Goal: Task Accomplishment & Management: Manage account settings

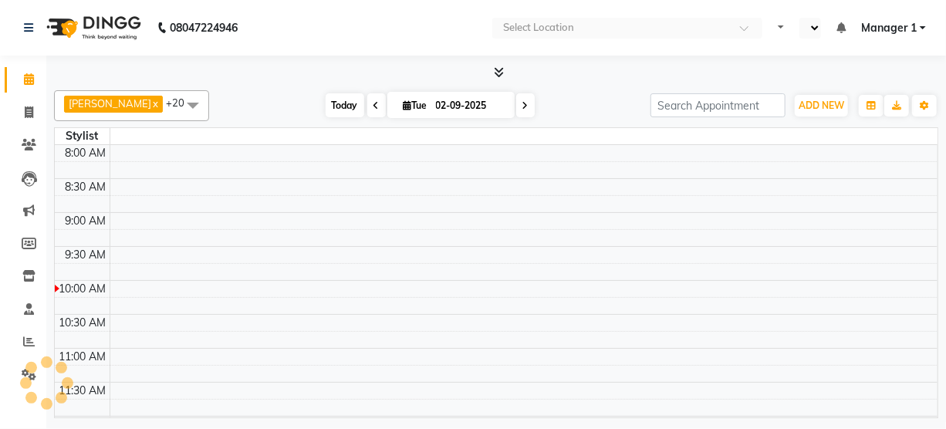
select select "en"
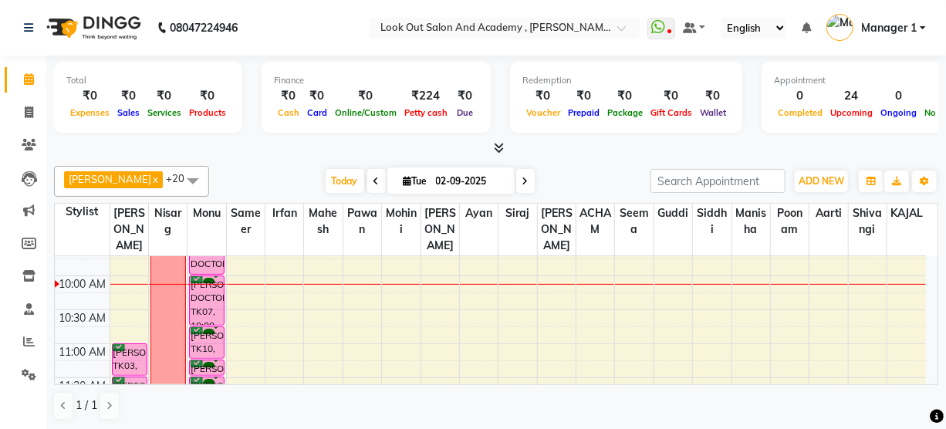
scroll to position [140, 0]
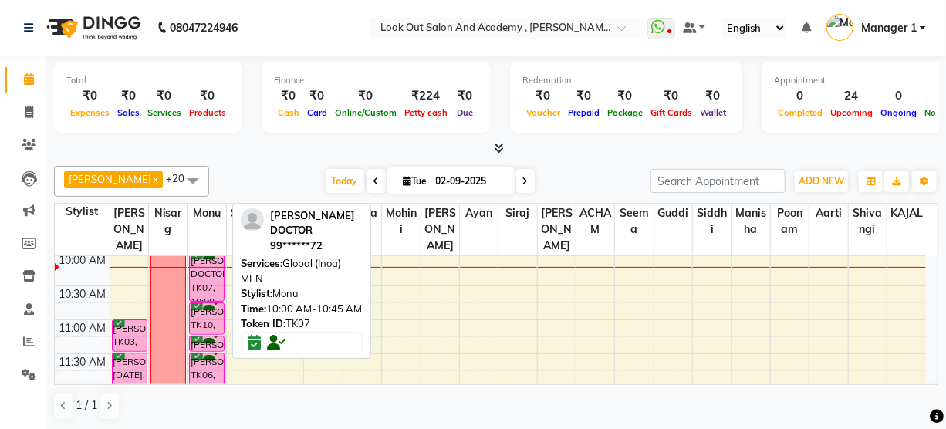
click at [206, 293] on div "NAILESH DOCTOR, TK07, 10:00 AM-10:45 AM, Global (Inoa) MEN" at bounding box center [207, 276] width 34 height 49
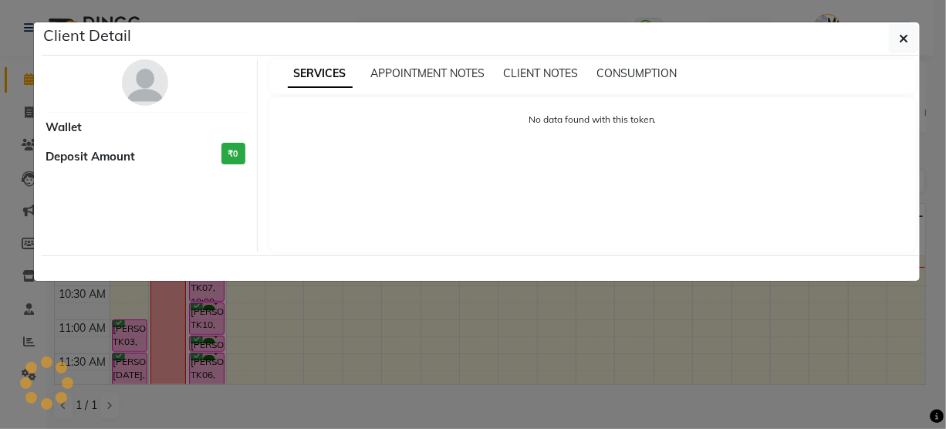
select select "6"
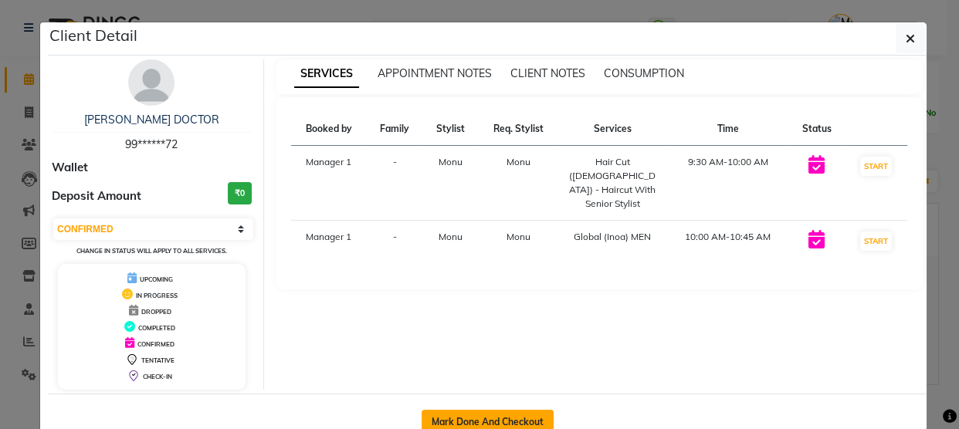
click at [463, 427] on button "Mark Done And Checkout" at bounding box center [487, 422] width 132 height 25
select select "service"
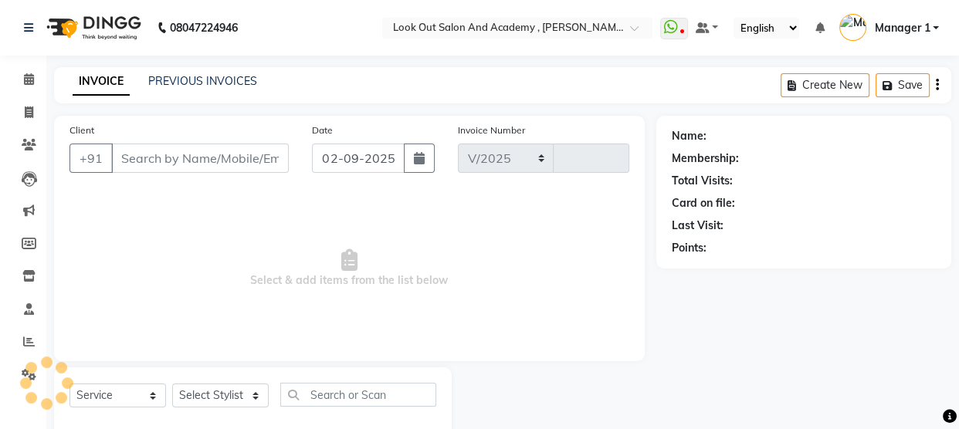
select select "4708"
type input "11605"
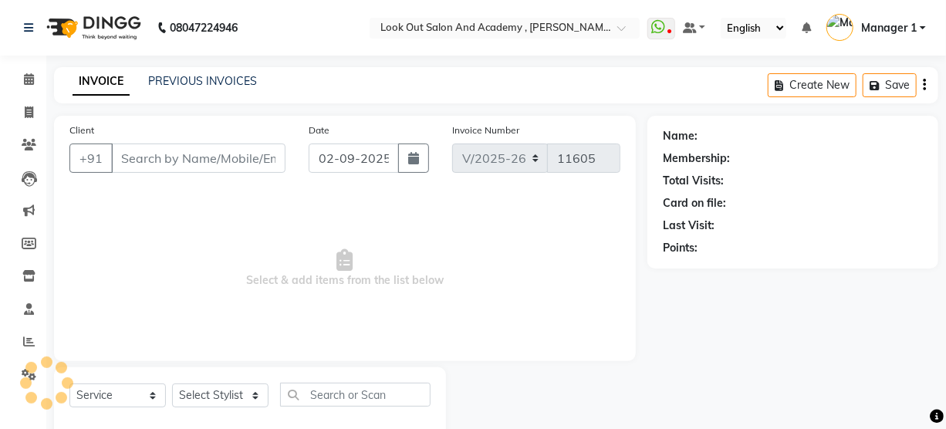
type input "99******72"
select select "28196"
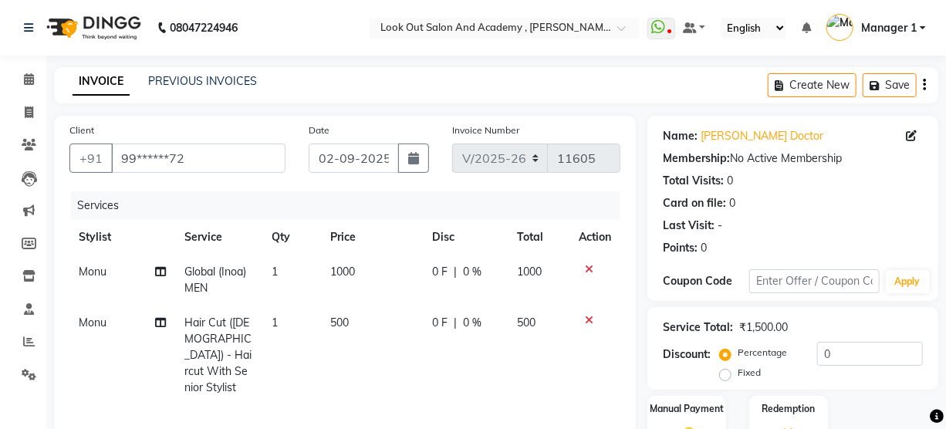
click at [333, 276] on span "1000" at bounding box center [342, 272] width 25 height 14
select select "28196"
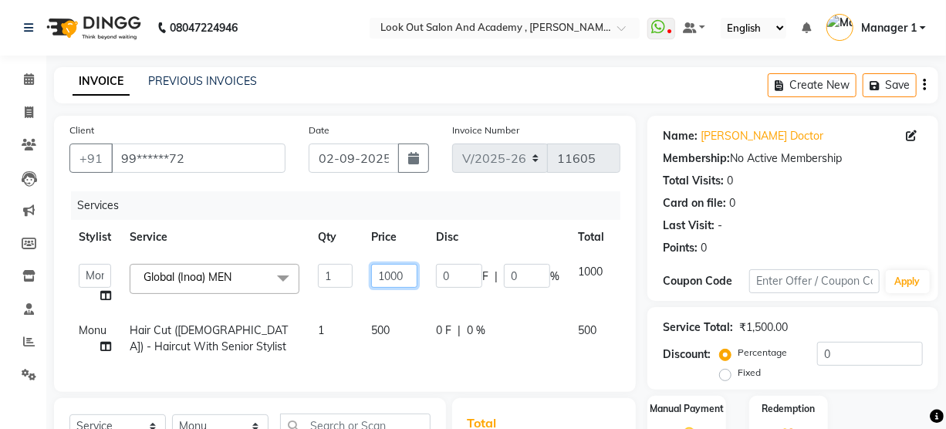
drag, startPoint x: 373, startPoint y: 276, endPoint x: 361, endPoint y: 276, distance: 11.6
click at [362, 276] on td "1000" at bounding box center [394, 284] width 65 height 59
type input "900"
click at [534, 229] on tr "Stylist Service Qty Price Disc Total Action" at bounding box center [366, 237] width 595 height 35
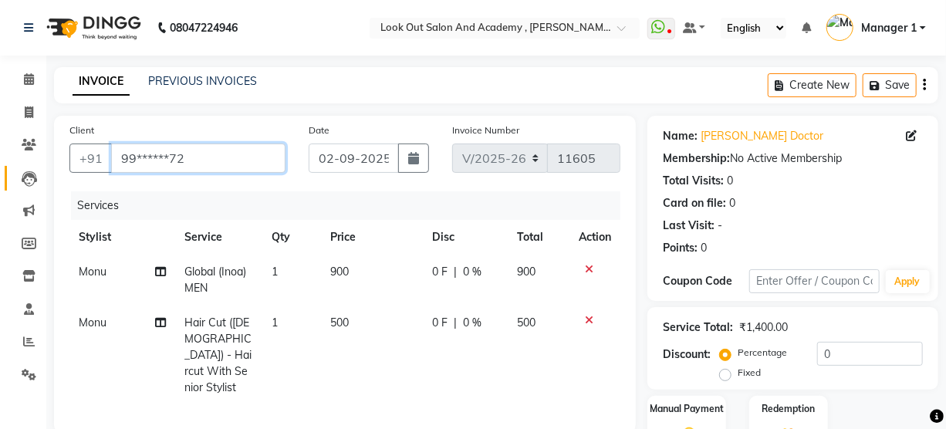
drag, startPoint x: 232, startPoint y: 159, endPoint x: 17, endPoint y: 168, distance: 214.8
click at [19, 167] on app-home "08047224946 Select Location × Look Out Salon And Academy , Mahavir Nagar WhatsA…" at bounding box center [473, 345] width 946 height 690
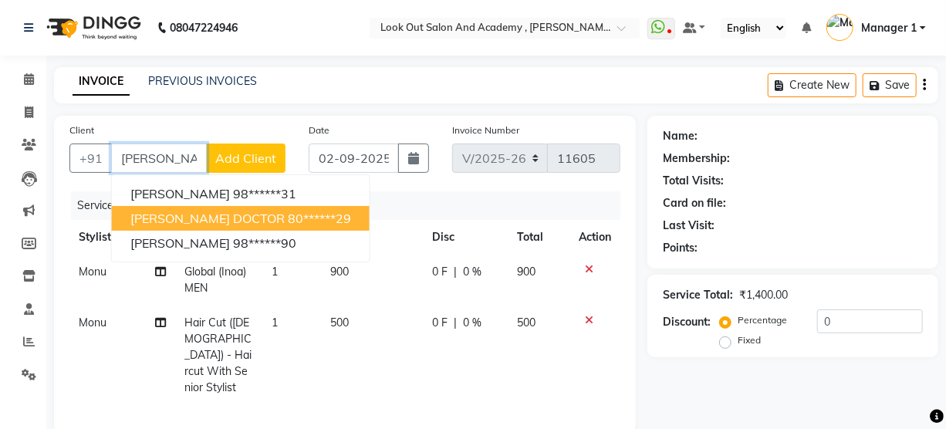
click at [222, 225] on span "[PERSON_NAME] DOCTOR" at bounding box center [207, 218] width 154 height 15
type input "80******29"
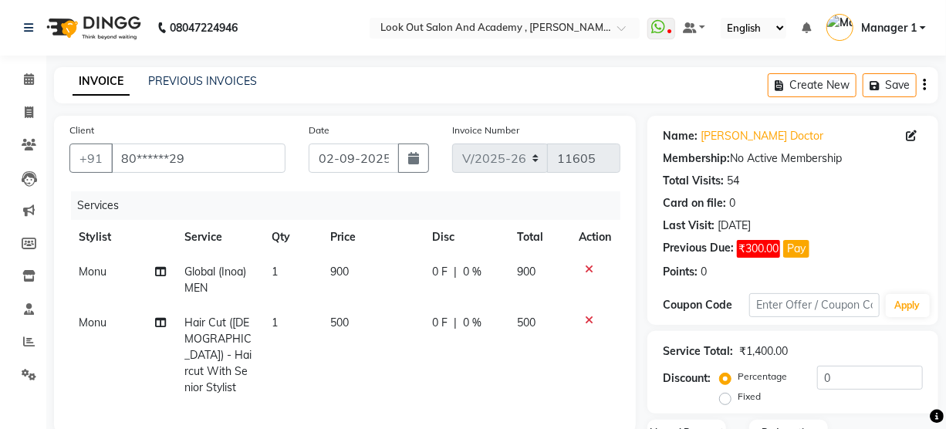
click at [814, 178] on div "Total Visits: 54" at bounding box center [793, 181] width 260 height 16
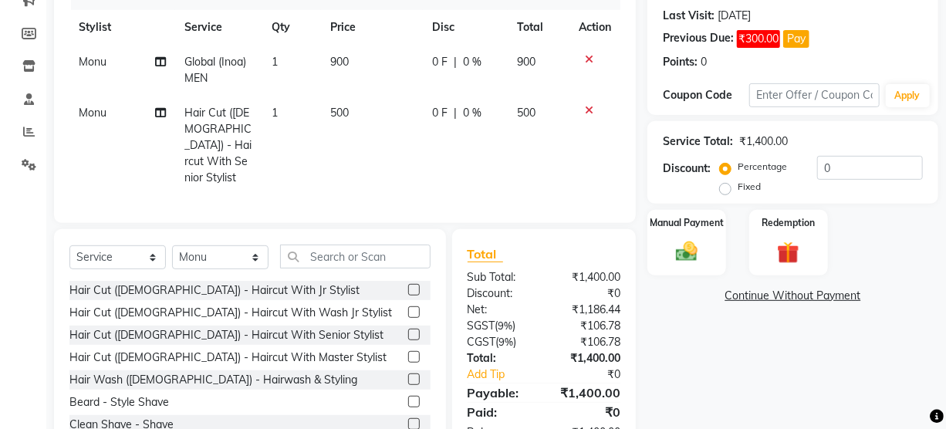
scroll to position [69, 0]
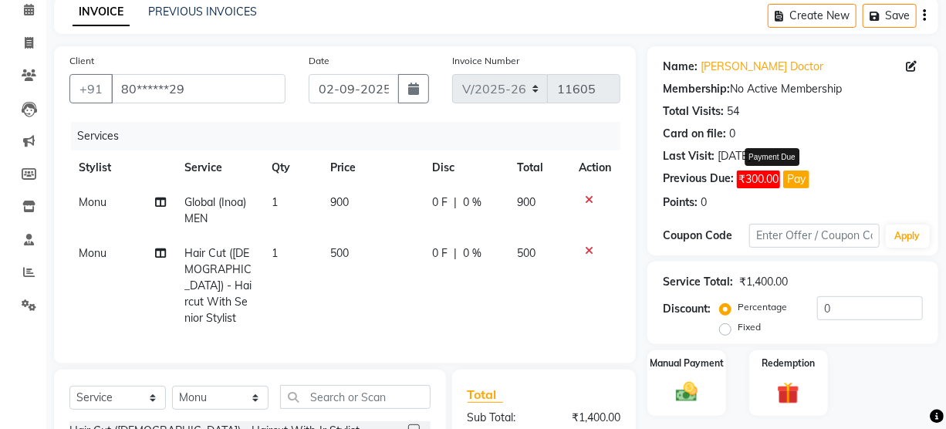
click at [794, 177] on button "Pay" at bounding box center [796, 180] width 26 height 18
select select "1"
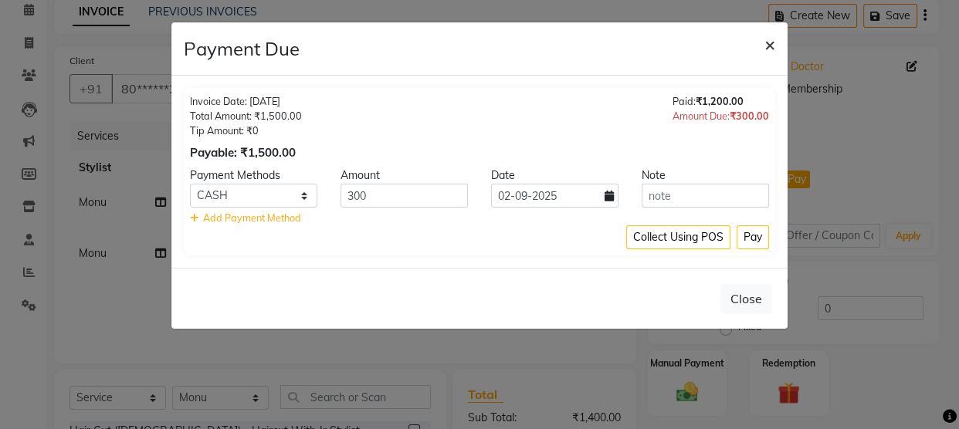
click at [773, 42] on span "×" at bounding box center [769, 43] width 11 height 23
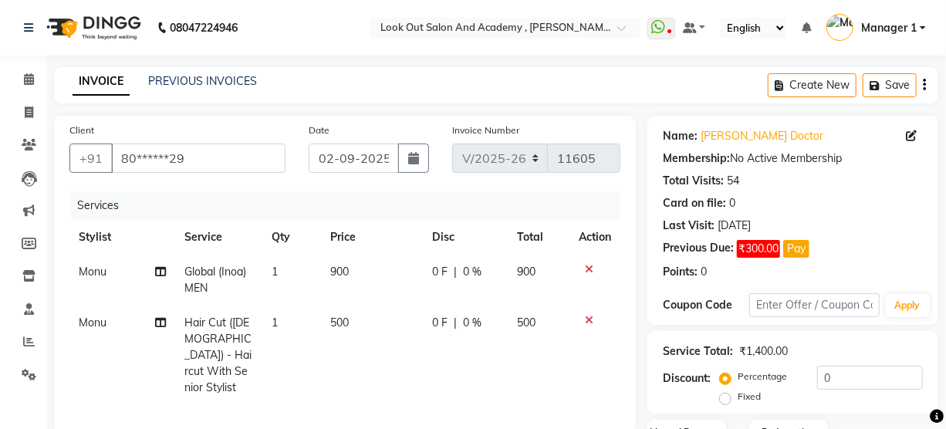
scroll to position [256, 0]
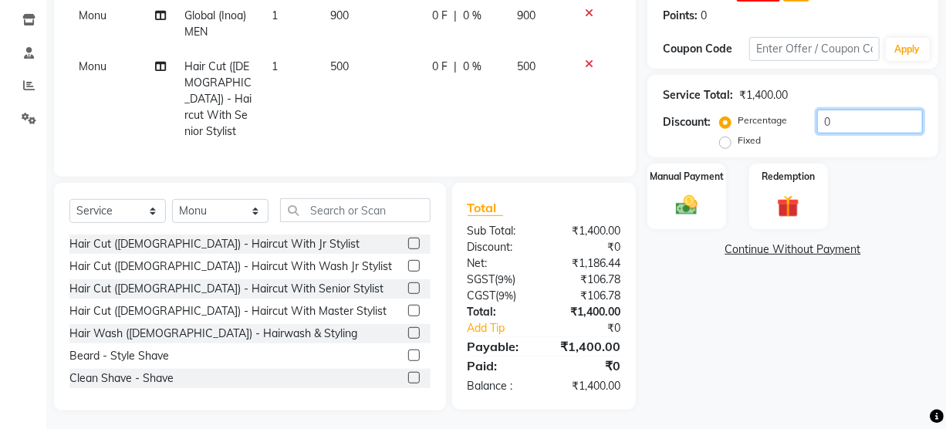
drag, startPoint x: 846, startPoint y: 113, endPoint x: 791, endPoint y: 126, distance: 56.3
click at [793, 123] on div "Percentage Fixed 0" at bounding box center [823, 131] width 200 height 42
type input "20"
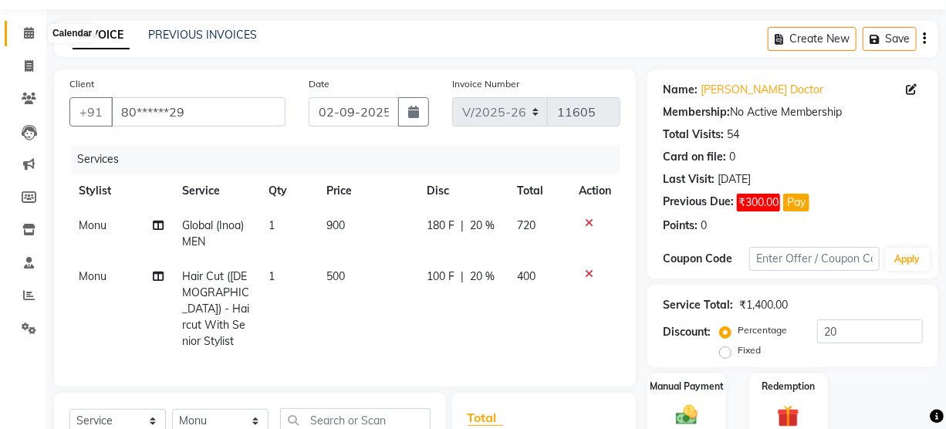
click at [24, 41] on span at bounding box center [28, 34] width 27 height 18
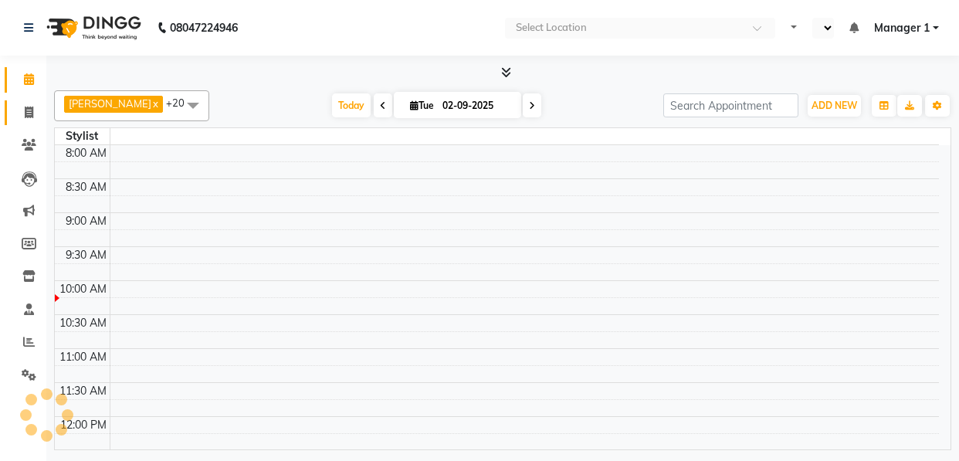
click at [26, 104] on span at bounding box center [28, 113] width 27 height 18
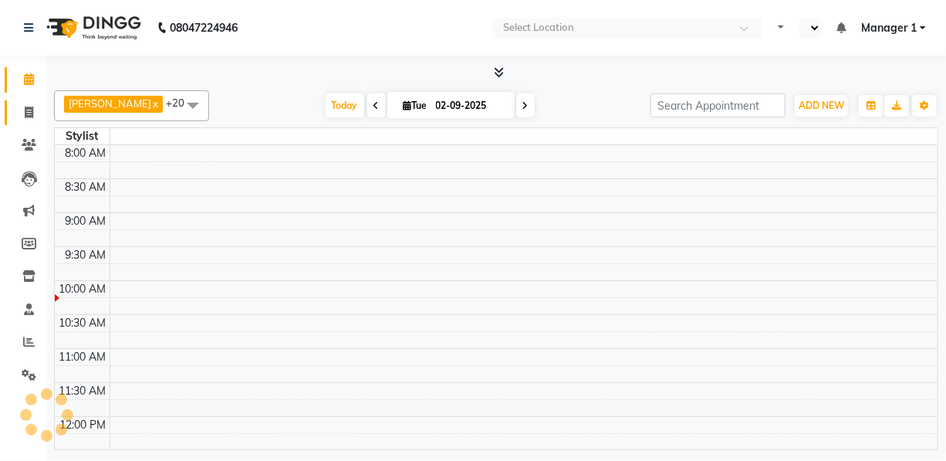
select select "en"
select select "service"
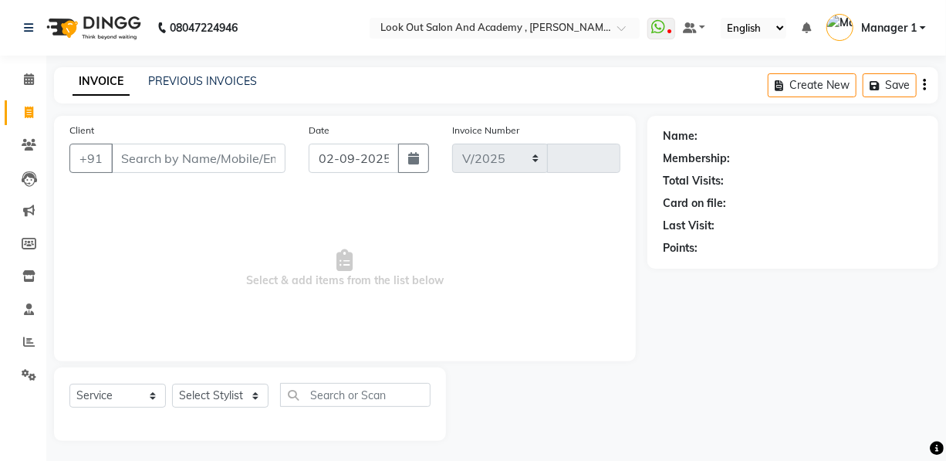
select select "4708"
type input "11605"
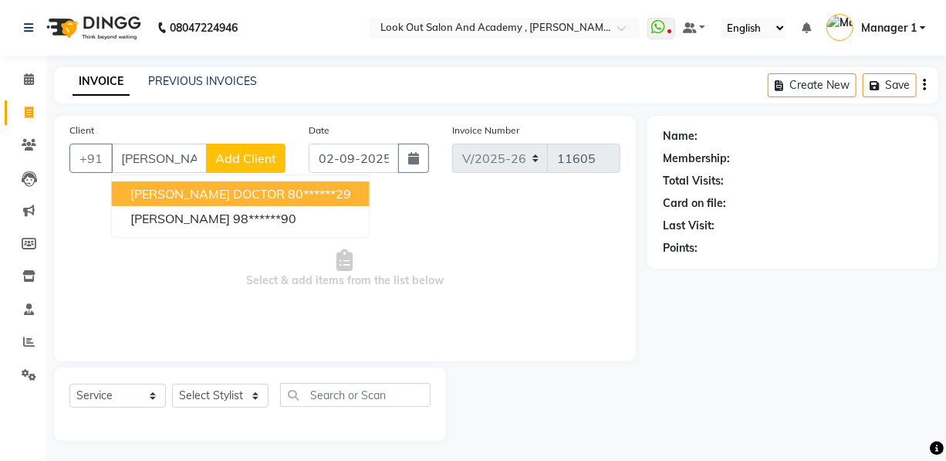
click at [220, 205] on button "RICHA DOCTOR 80******29" at bounding box center [241, 193] width 258 height 25
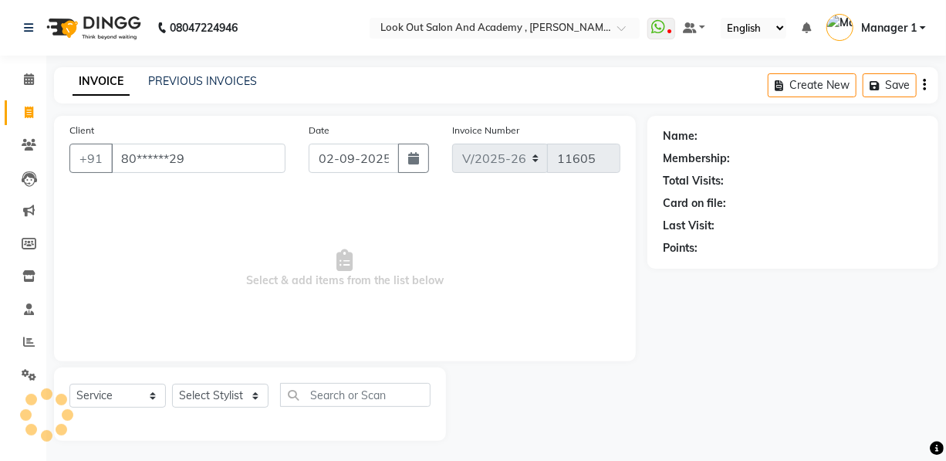
type input "80******29"
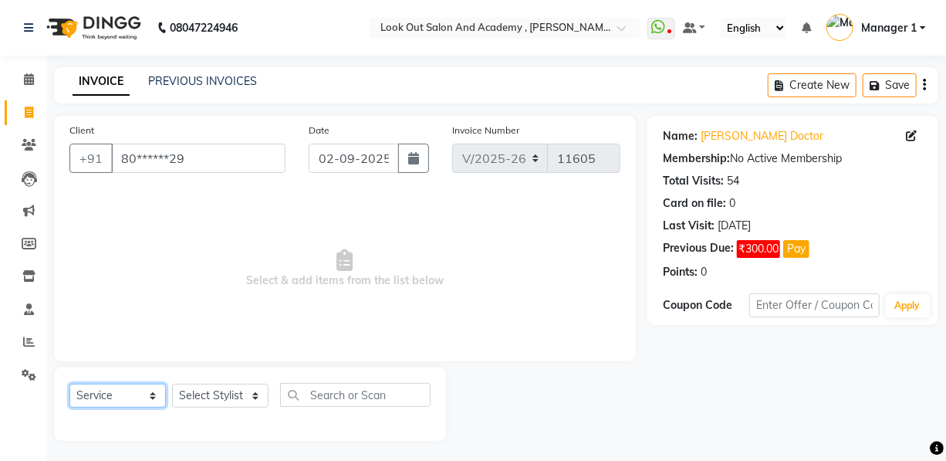
click at [121, 393] on select "Select Service Product Membership Package Voucher Prepaid Gift Card" at bounding box center [117, 396] width 96 height 24
select select "membership"
click at [69, 384] on select "Select Service Product Membership Package Voucher Prepaid Gift Card" at bounding box center [117, 396] width 96 height 24
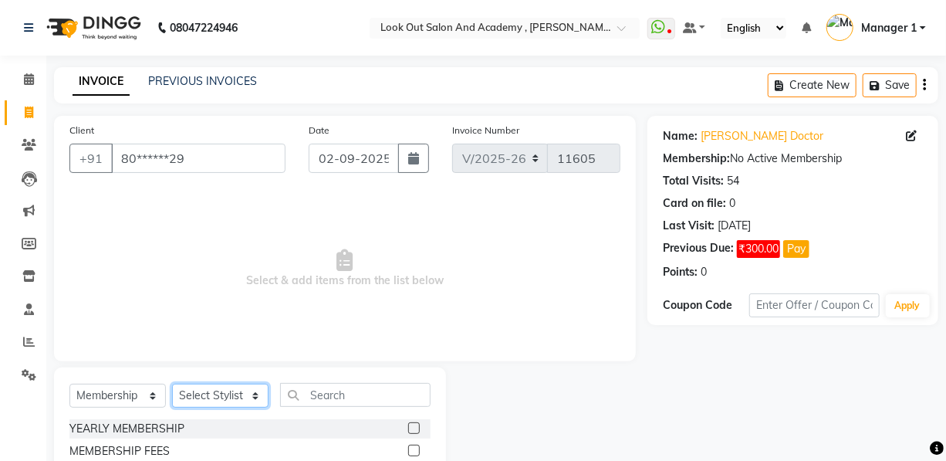
click at [208, 398] on select "Select Stylist Aarti Aatish ACHAM Aftab Afzal AKSHADA ITWARI Akthar Hussain Aya…" at bounding box center [220, 396] width 96 height 24
select select "28287"
click at [143, 428] on div "YEARLY MEMBERSHIP" at bounding box center [126, 429] width 115 height 16
select select "select"
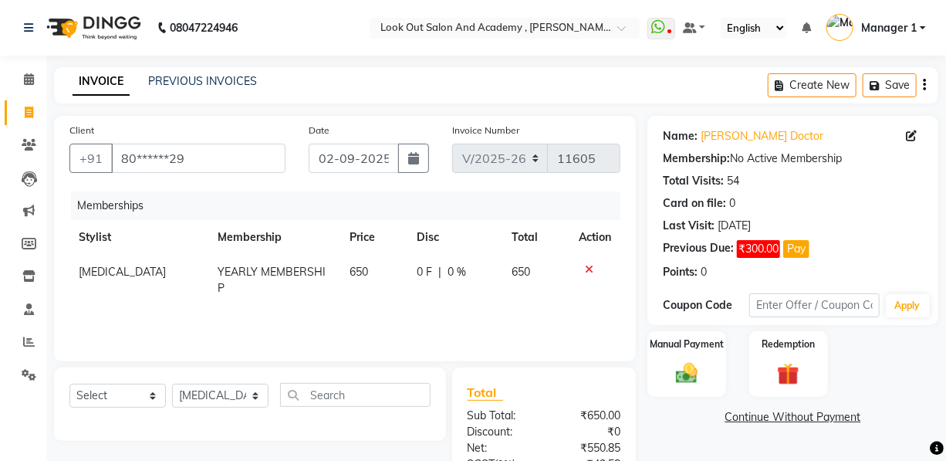
click at [380, 313] on div "Memberships Stylist Membership Price Disc Total Action Nikita YEARLY MEMBERSHIP…" at bounding box center [344, 268] width 551 height 154
click at [909, 134] on icon at bounding box center [911, 135] width 11 height 11
select select "[DEMOGRAPHIC_DATA]"
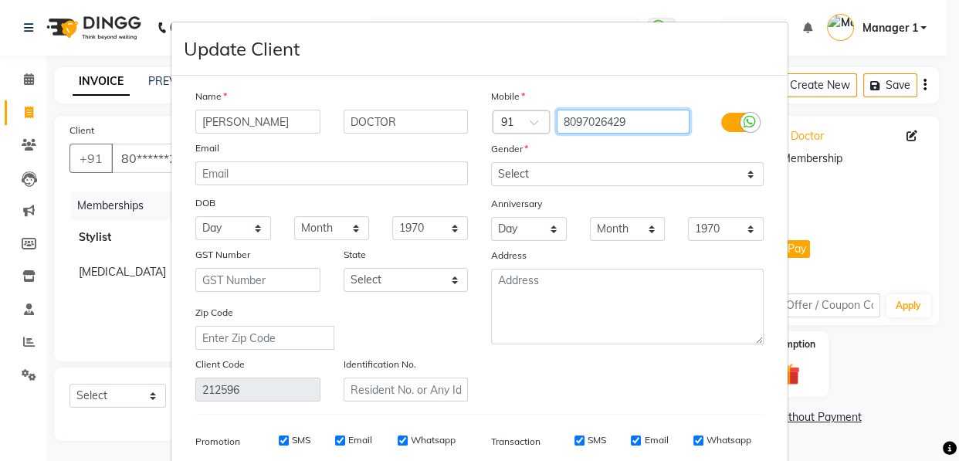
click at [512, 127] on div "Country Code × 91 8097026429" at bounding box center [627, 122] width 296 height 25
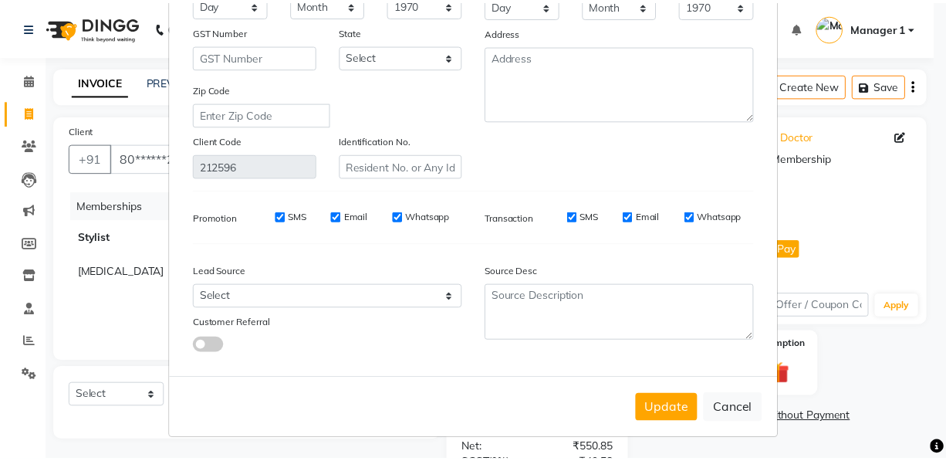
scroll to position [228, 0]
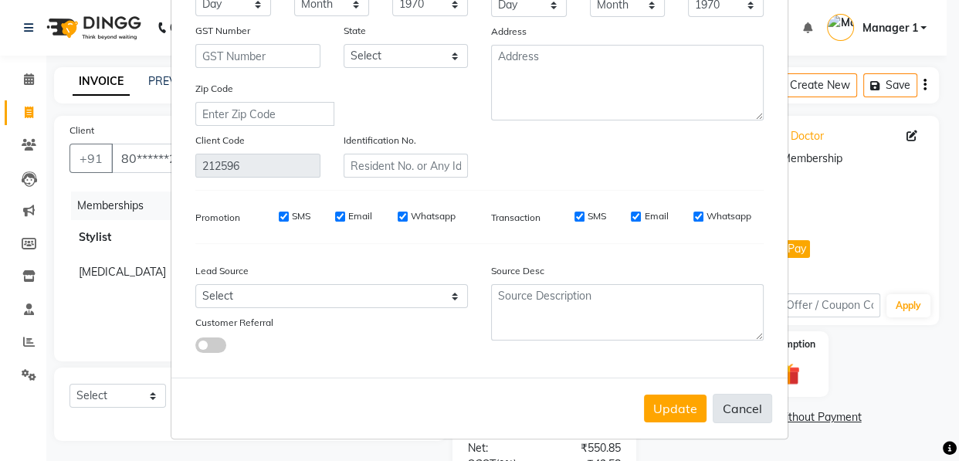
click at [716, 409] on button "Cancel" at bounding box center [741, 408] width 59 height 29
select select
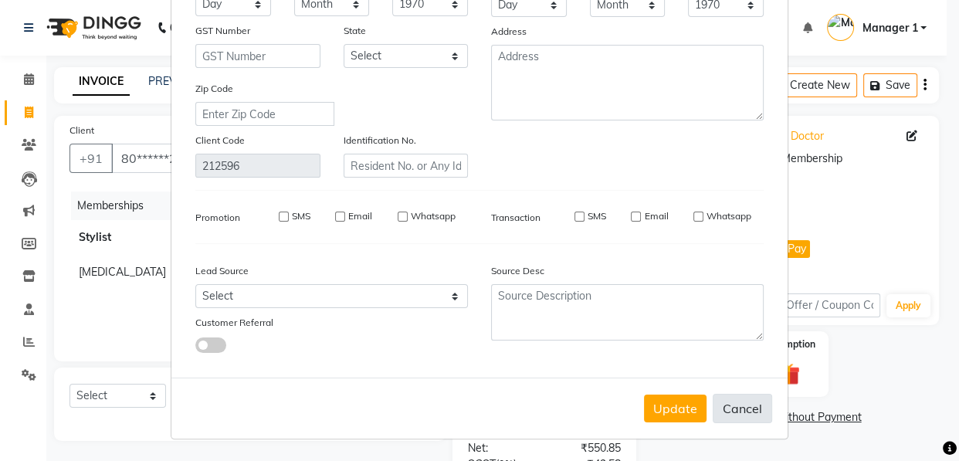
select select
checkbox input "false"
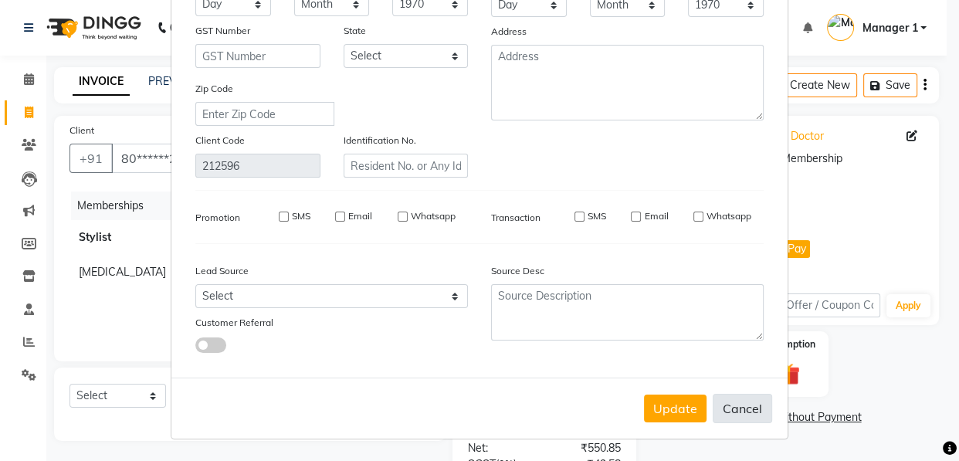
checkbox input "false"
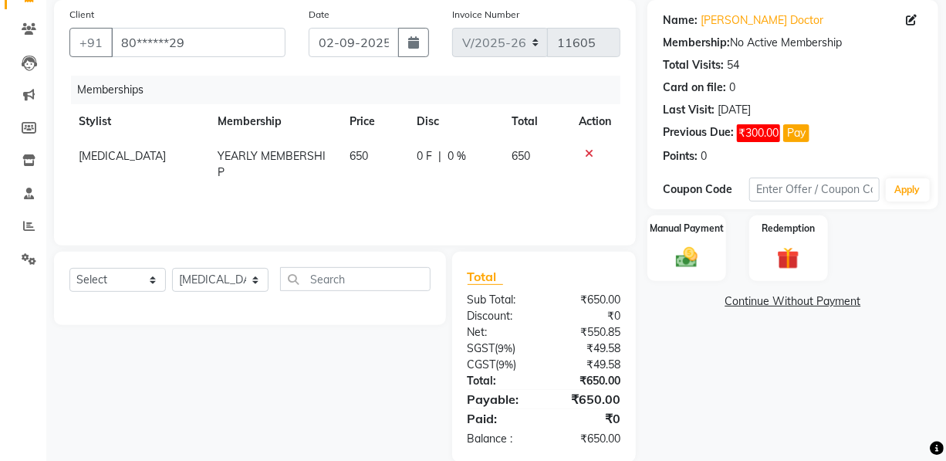
click at [698, 276] on div "Name: Richa Doctor Edit Membership: No Active Membership Total Visits: 54 Card …" at bounding box center [799, 231] width 303 height 462
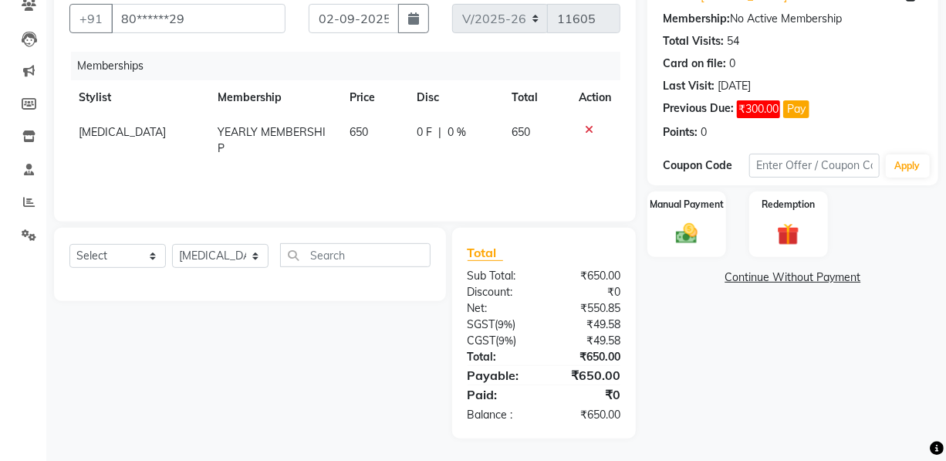
click at [735, 219] on div "Manual Payment Redemption" at bounding box center [793, 224] width 314 height 66
click at [664, 232] on div "Manual Payment" at bounding box center [687, 224] width 82 height 69
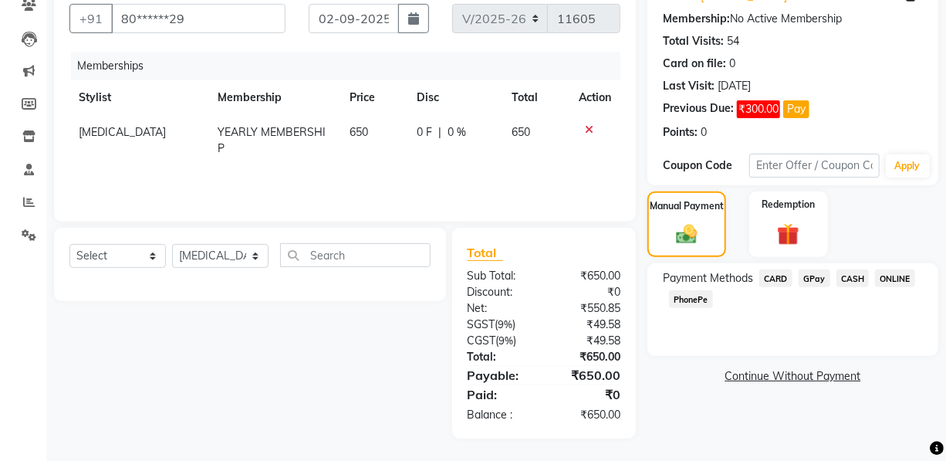
click at [842, 274] on span "CASH" at bounding box center [853, 278] width 33 height 18
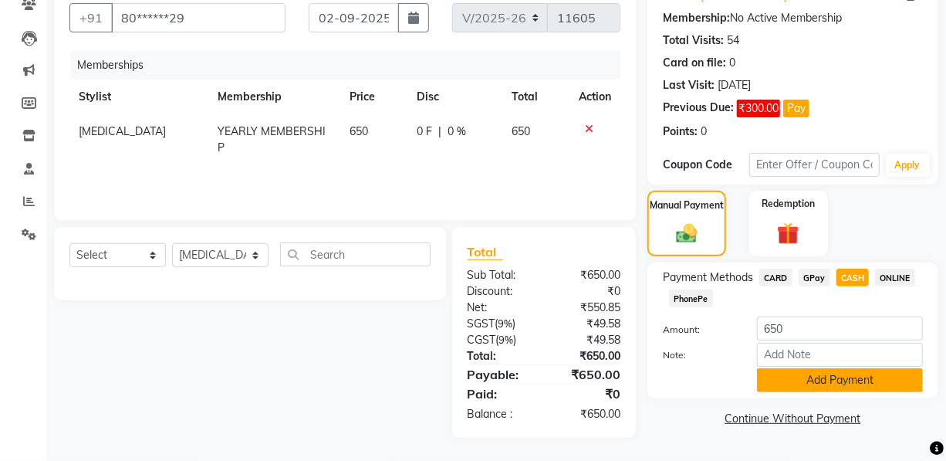
click at [820, 371] on button "Add Payment" at bounding box center [840, 380] width 166 height 24
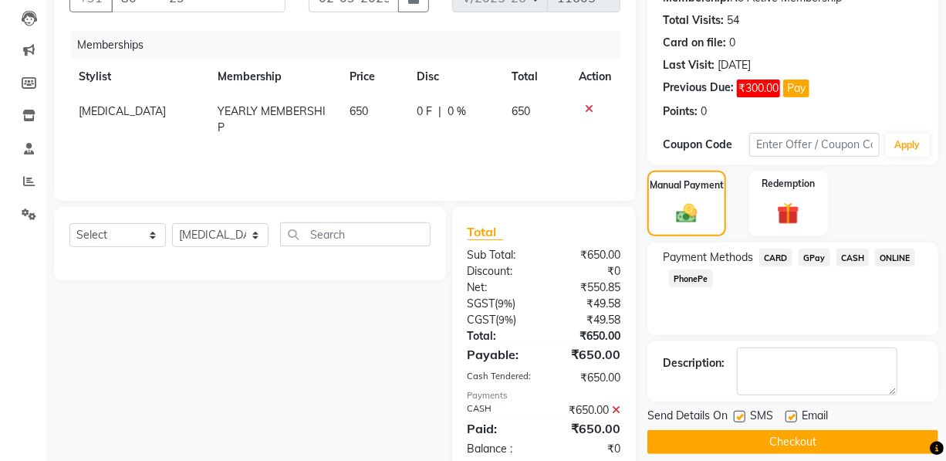
scroll to position [195, 0]
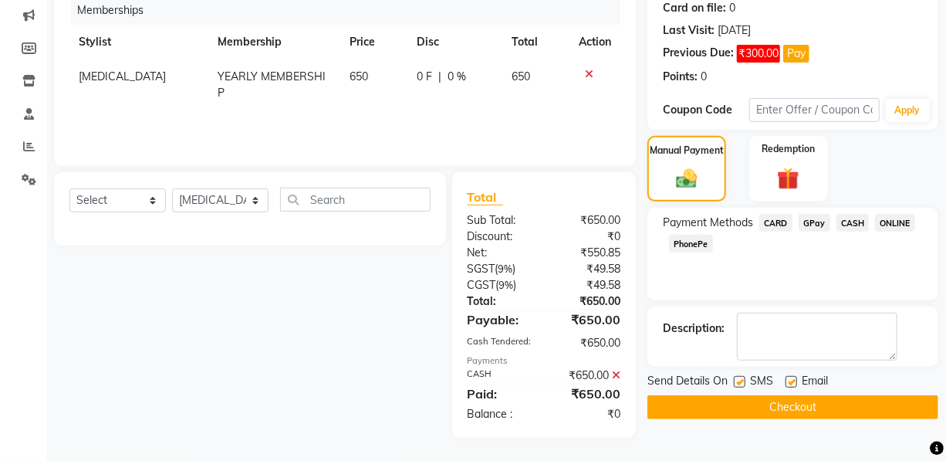
drag, startPoint x: 789, startPoint y: 380, endPoint x: 750, endPoint y: 389, distance: 39.5
click at [788, 380] on label at bounding box center [792, 382] width 12 height 12
click at [788, 380] on input "checkbox" at bounding box center [791, 382] width 10 height 10
checkbox input "false"
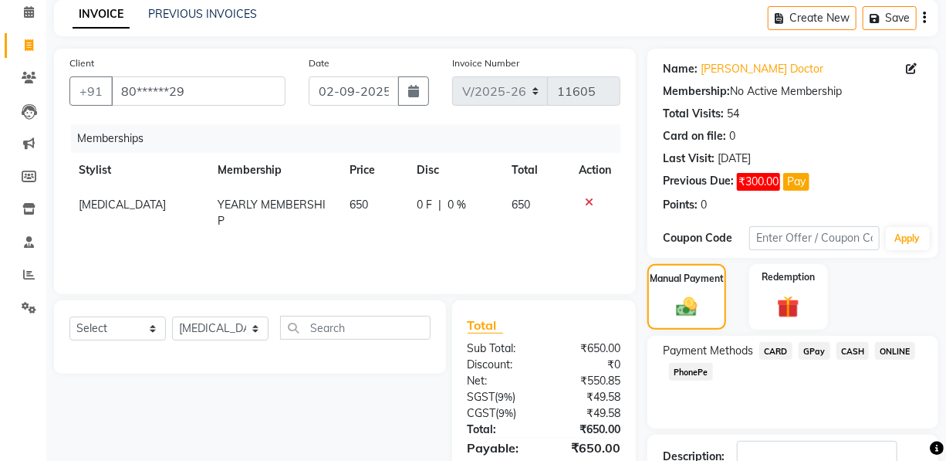
scroll to position [55, 0]
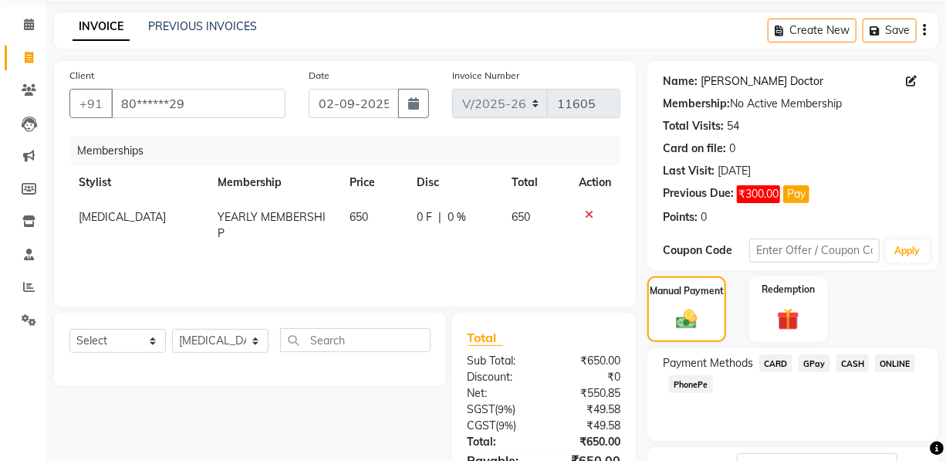
click at [751, 84] on link "Richa Doctor" at bounding box center [762, 81] width 123 height 16
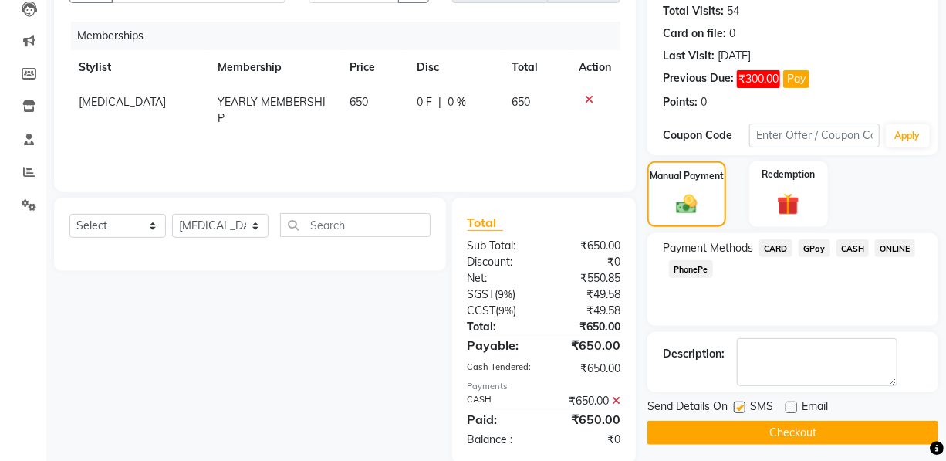
scroll to position [195, 0]
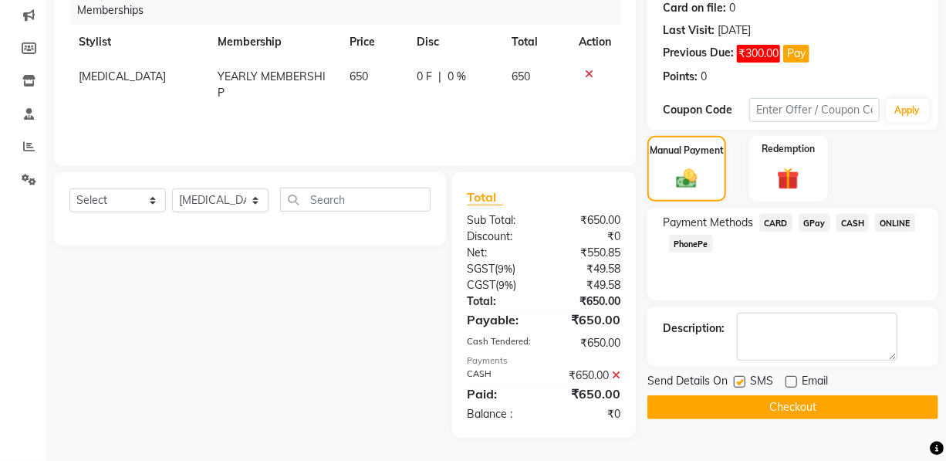
click at [740, 384] on label at bounding box center [740, 382] width 12 height 12
click at [740, 384] on input "checkbox" at bounding box center [739, 382] width 10 height 10
checkbox input "false"
click at [742, 401] on button "Checkout" at bounding box center [793, 407] width 291 height 24
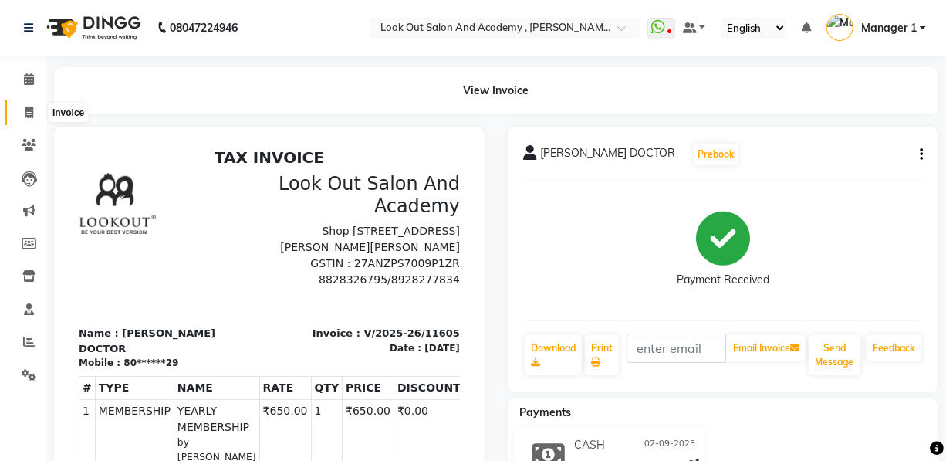
click at [31, 109] on icon at bounding box center [29, 113] width 8 height 12
select select "service"
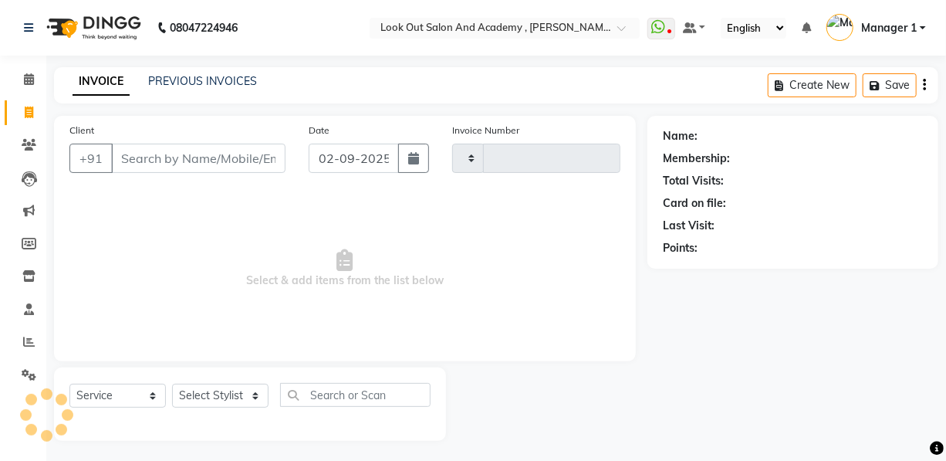
type input "11608"
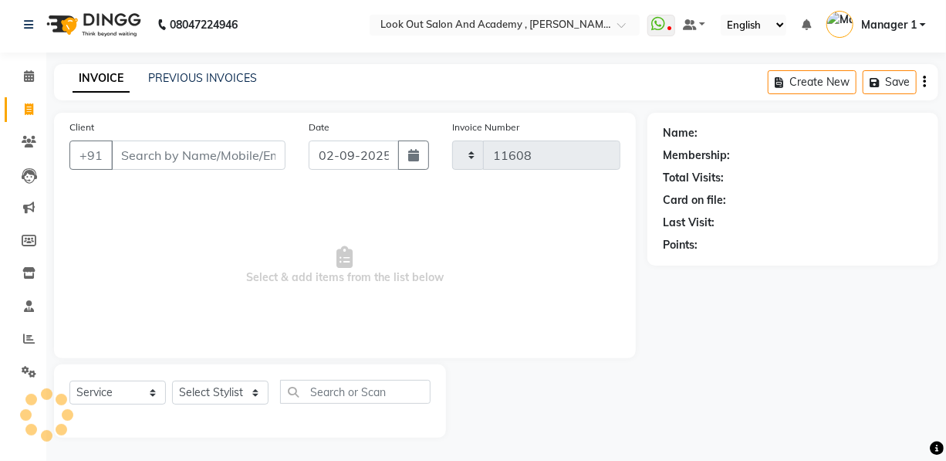
select select "4708"
click at [160, 84] on div "PREVIOUS INVOICES" at bounding box center [202, 78] width 109 height 16
click at [178, 79] on link "PREVIOUS INVOICES" at bounding box center [202, 78] width 109 height 14
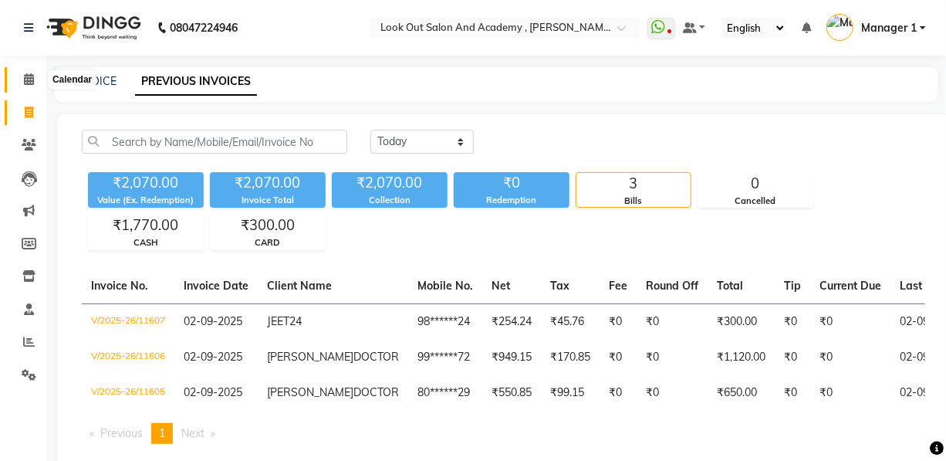
click at [24, 79] on icon at bounding box center [29, 79] width 10 height 12
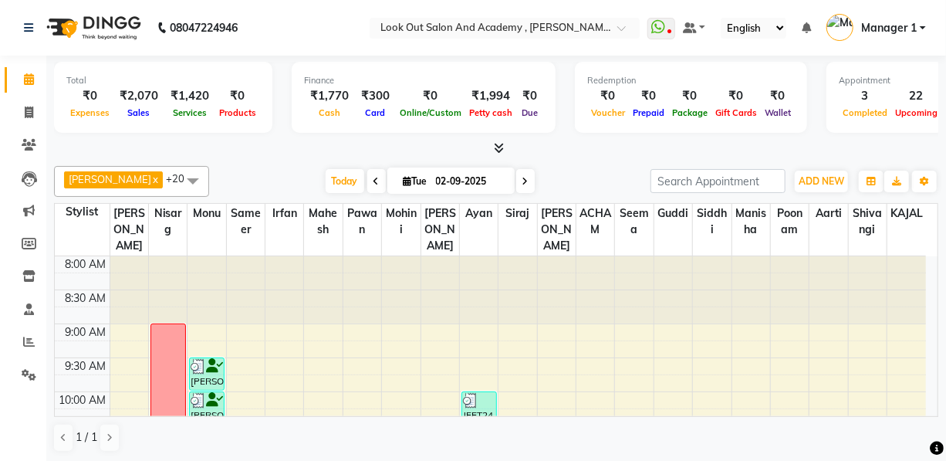
drag, startPoint x: 0, startPoint y: 51, endPoint x: 62, endPoint y: 26, distance: 66.5
click at [62, 26] on nav "08047224946 Select Location × Look Out Salon And Academy , Mahavir Nagar WhatsA…" at bounding box center [473, 28] width 946 height 56
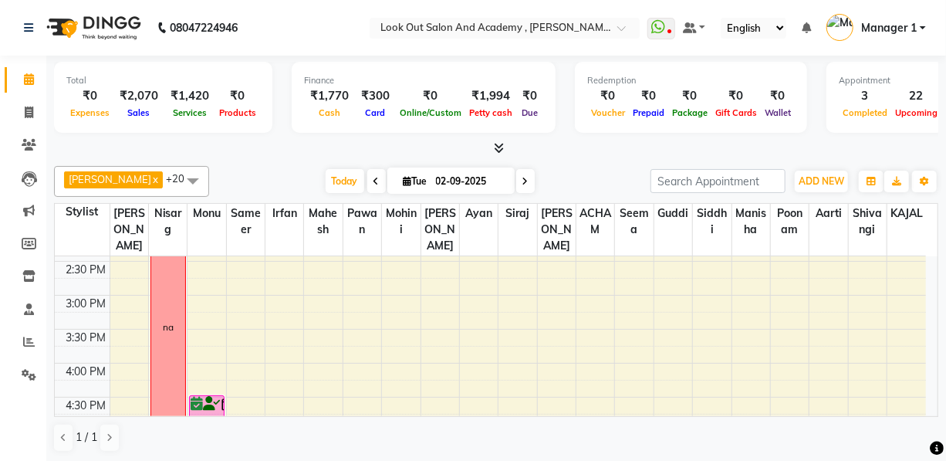
scroll to position [421, 0]
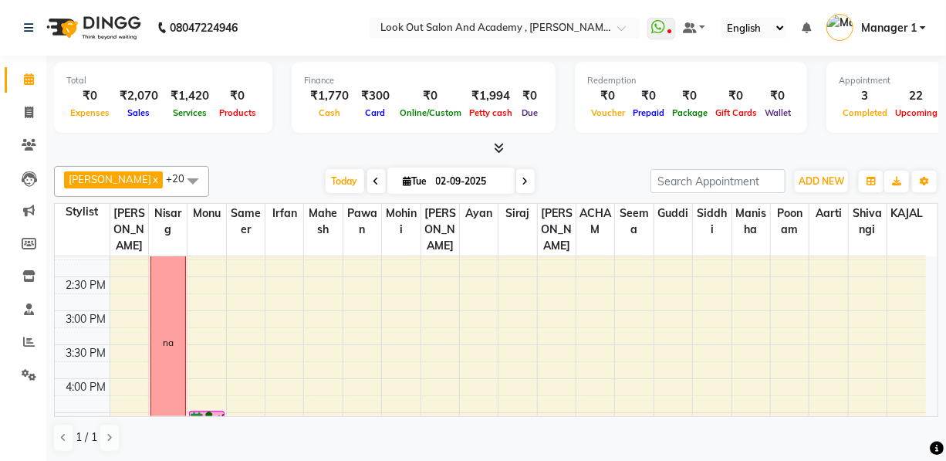
click at [205, 330] on div "8:00 AM 8:30 AM 9:00 AM 9:30 AM 10:00 AM 10:30 AM 11:00 AM 11:30 AM 12:00 PM 12…" at bounding box center [490, 345] width 871 height 1018
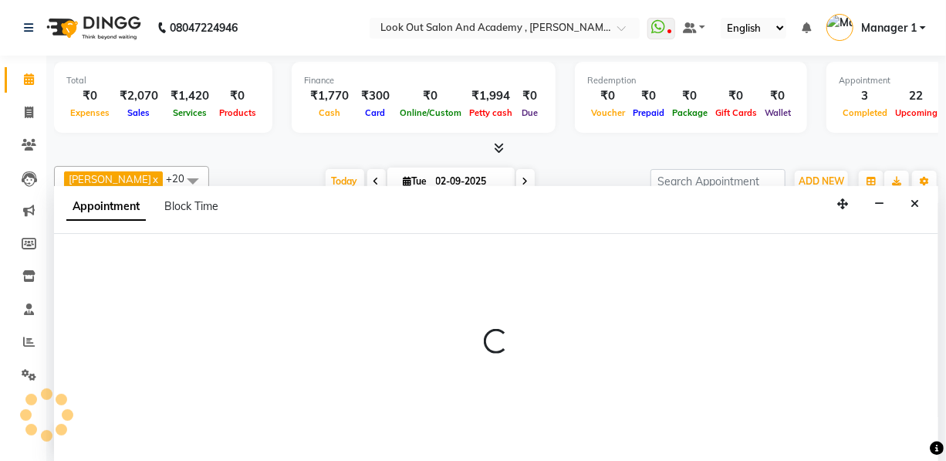
select select "28196"
select select "tentative"
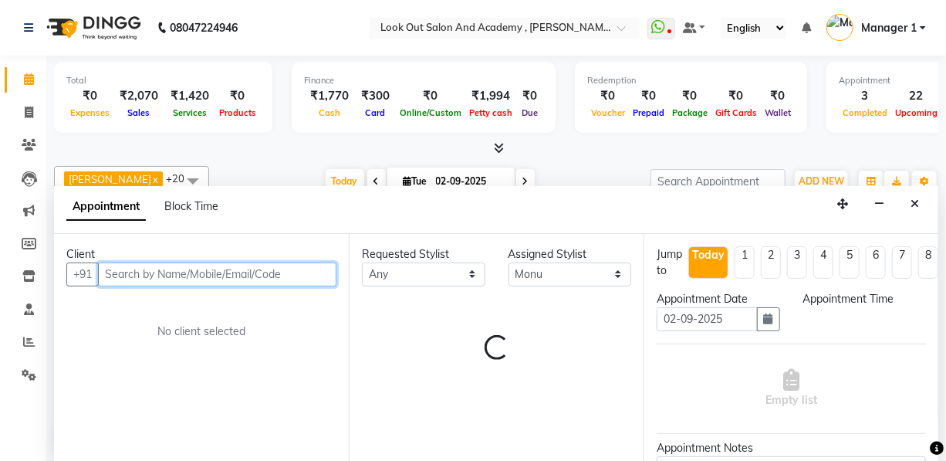
select select "900"
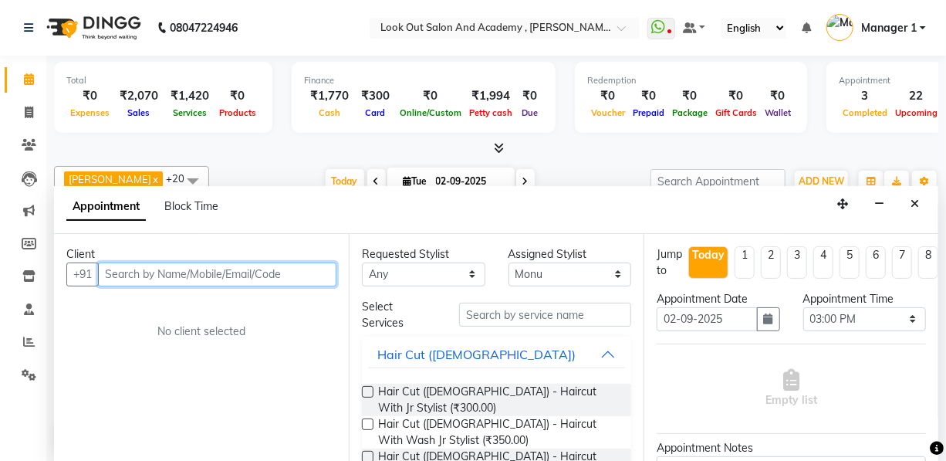
click at [173, 276] on input "text" at bounding box center [217, 274] width 238 height 24
type input "m"
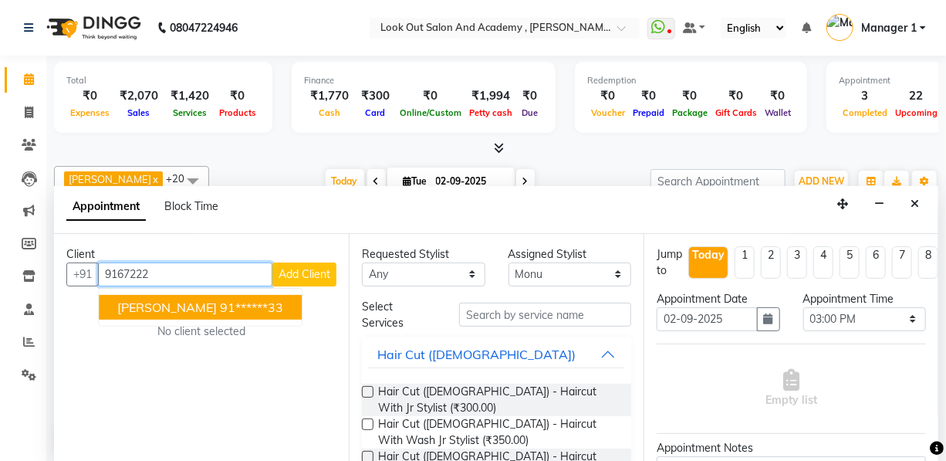
click at [190, 309] on span "RITESH RANE" at bounding box center [167, 306] width 100 height 15
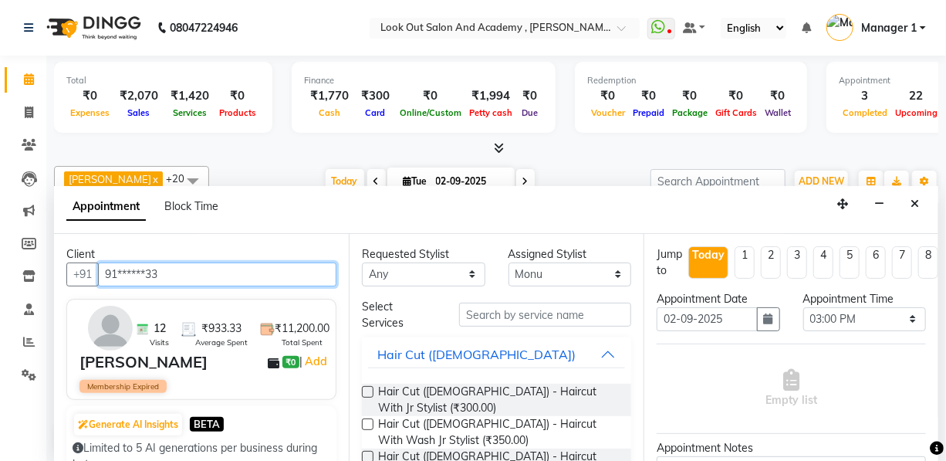
type input "91******33"
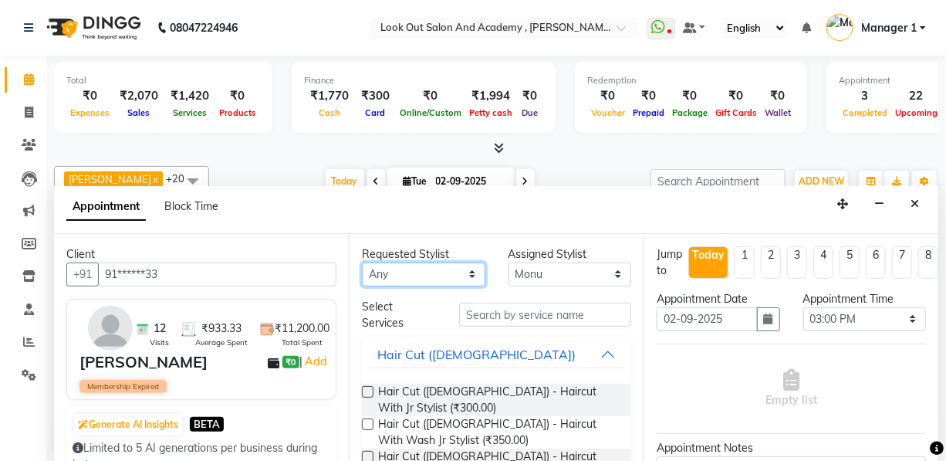
click at [448, 276] on select "Any Aarti ACHAM Afzal Ayan Dhaval Solanki Guddi Irfan KAJAL Mahesh Manisha Mohi…" at bounding box center [423, 274] width 123 height 24
select select "28196"
click at [501, 299] on div "Requested Stylist Any Aarti ACHAM Afzal Ayan Dhaval Solanki Guddi Irfan KAJAL M…" at bounding box center [496, 348] width 295 height 228
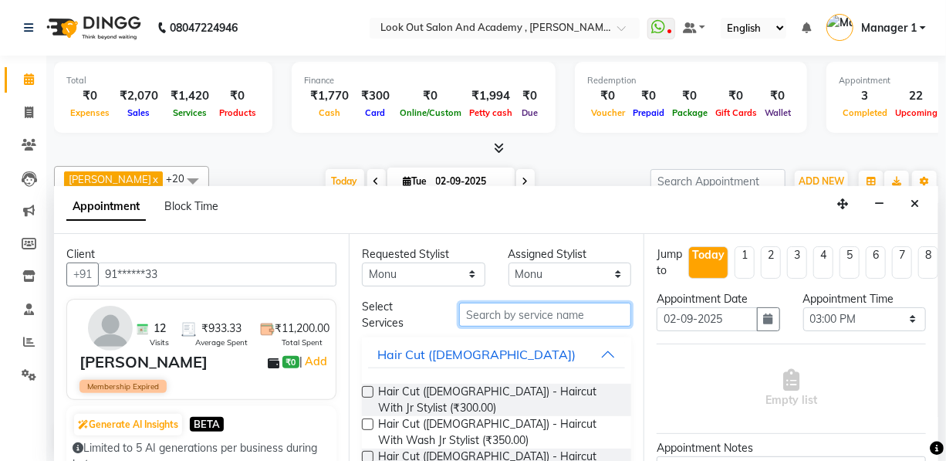
click at [500, 314] on input "text" at bounding box center [545, 315] width 172 height 24
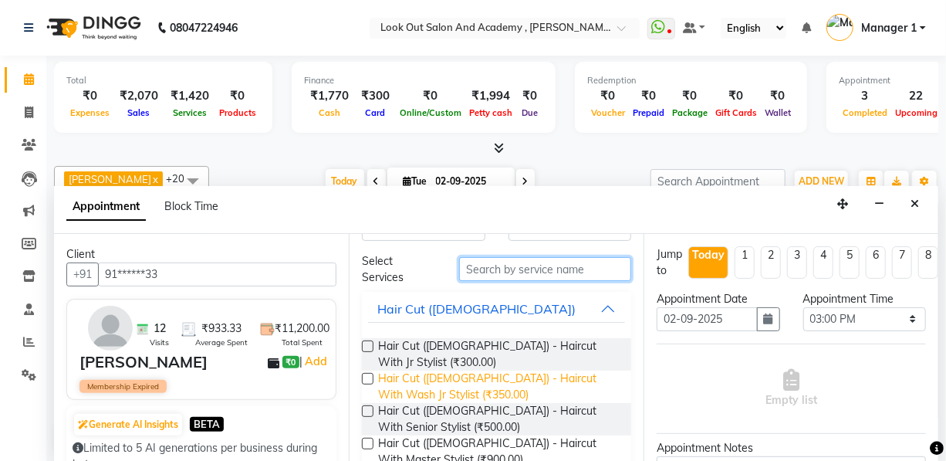
scroll to position [69, 0]
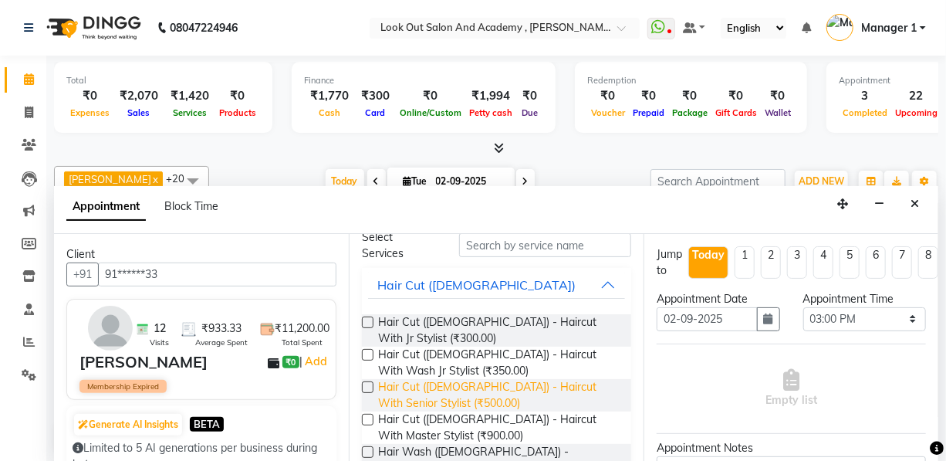
drag, startPoint x: 403, startPoint y: 392, endPoint x: 414, endPoint y: 377, distance: 18.2
click at [403, 391] on span "Hair Cut (Male) - Haircut With Senior Stylist (₹500.00)" at bounding box center [498, 395] width 241 height 32
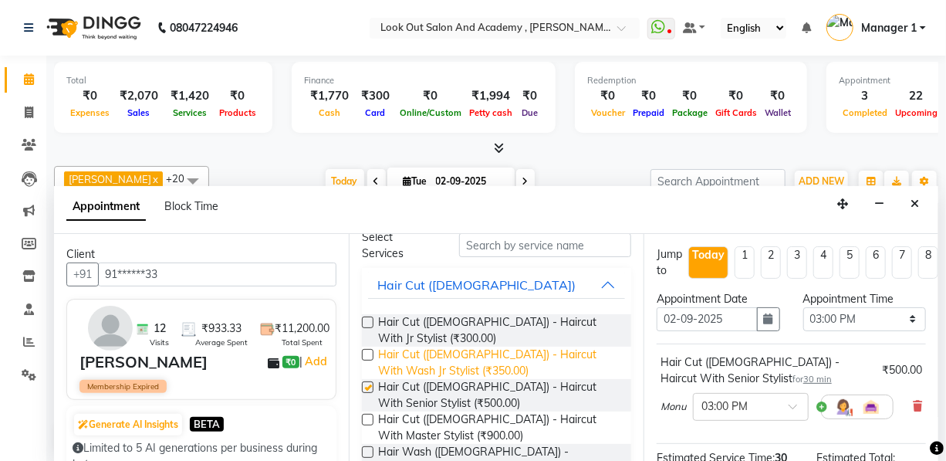
checkbox input "false"
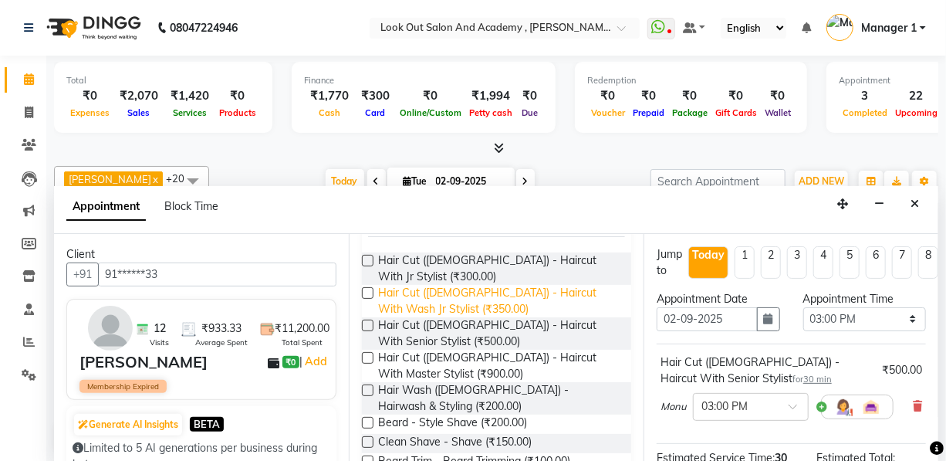
scroll to position [140, 0]
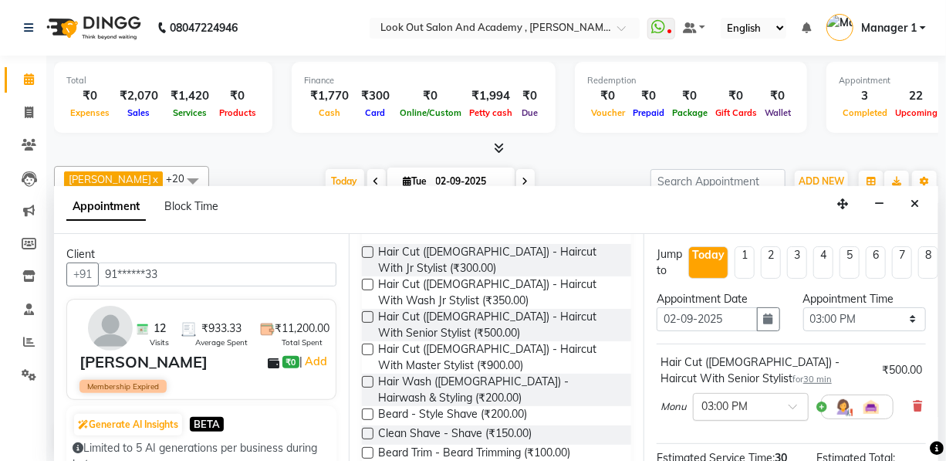
drag, startPoint x: 434, startPoint y: 409, endPoint x: 714, endPoint y: 391, distance: 280.7
click at [435, 409] on span "Beard - Style Shave (₹200.00)" at bounding box center [452, 415] width 149 height 19
checkbox input "false"
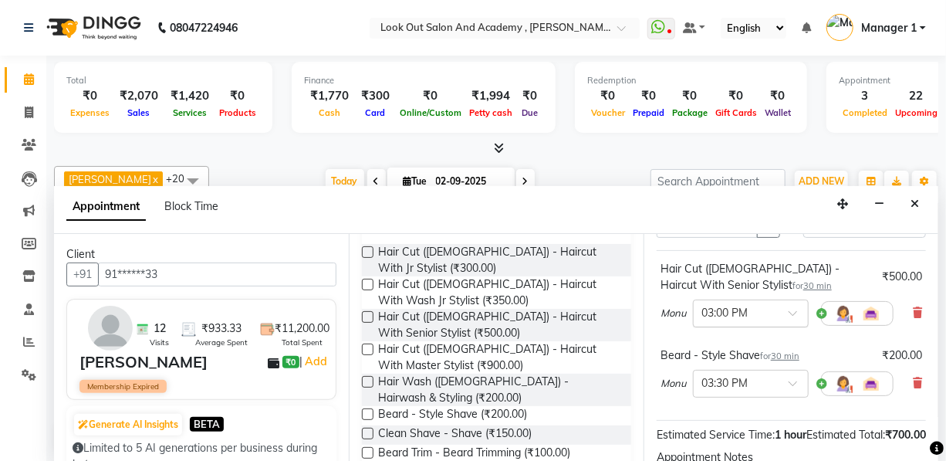
scroll to position [210, 0]
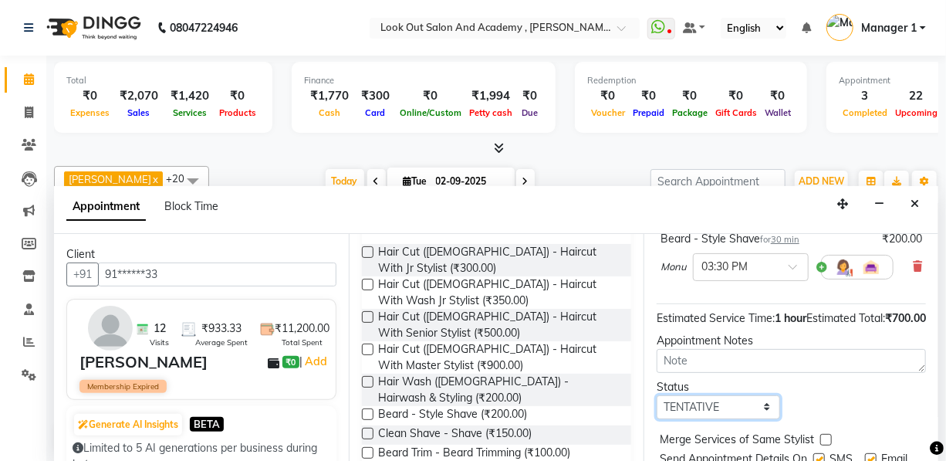
click at [728, 410] on select "Select TENTATIVE CONFIRM CHECK-IN UPCOMING" at bounding box center [718, 407] width 123 height 24
select select "confirm booking"
click at [657, 408] on select "Select TENTATIVE CONFIRM CHECK-IN UPCOMING" at bounding box center [718, 407] width 123 height 24
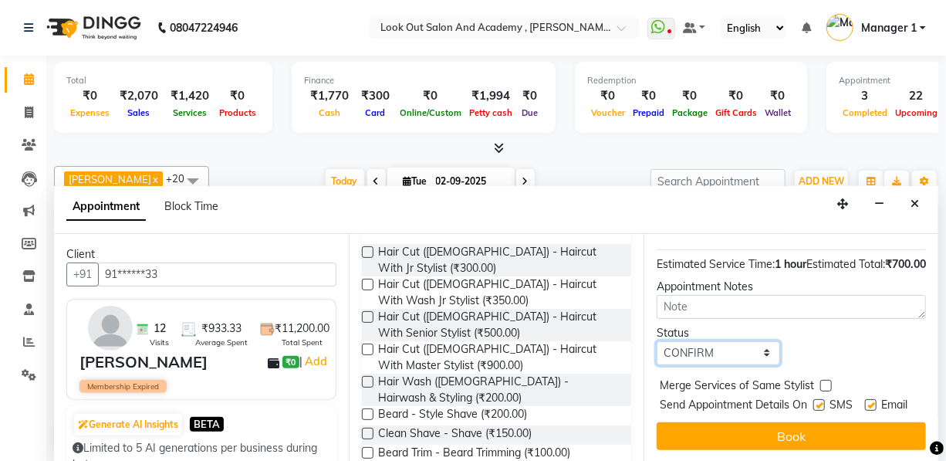
scroll to position [304, 0]
drag, startPoint x: 809, startPoint y: 381, endPoint x: 848, endPoint y: 383, distance: 39.4
click at [813, 399] on label at bounding box center [819, 405] width 12 height 12
click at [813, 401] on input "checkbox" at bounding box center [818, 406] width 10 height 10
checkbox input "false"
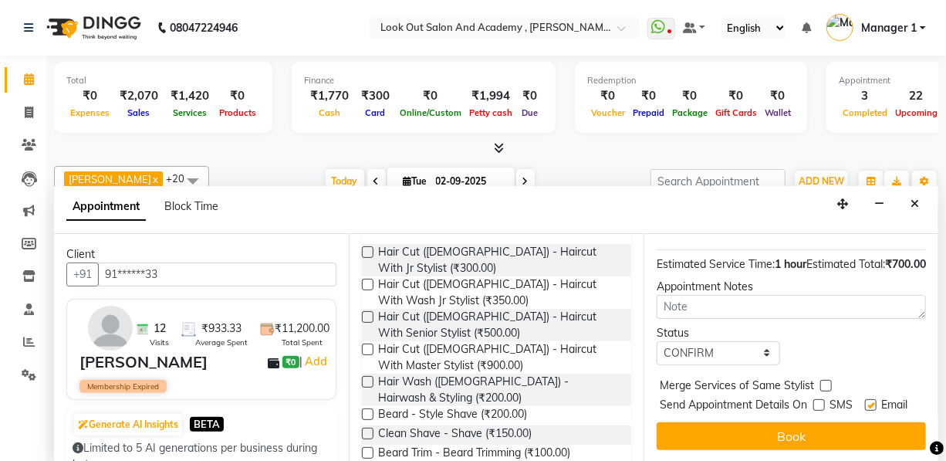
click at [865, 399] on label at bounding box center [871, 405] width 12 height 12
click at [865, 401] on input "checkbox" at bounding box center [870, 406] width 10 height 10
checkbox input "false"
drag, startPoint x: 825, startPoint y: 424, endPoint x: 786, endPoint y: 428, distance: 38.8
click at [824, 424] on button "Book" at bounding box center [791, 436] width 269 height 28
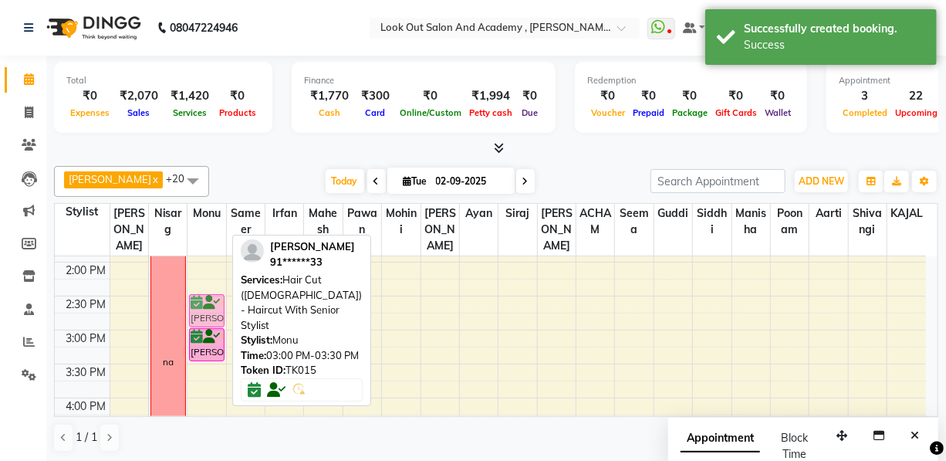
scroll to position [399, 0]
drag, startPoint x: 216, startPoint y: 357, endPoint x: 212, endPoint y: 309, distance: 47.2
click at [212, 309] on div "8:00 AM 8:30 AM 9:00 AM 9:30 AM 10:00 AM 10:30 AM 11:00 AM 11:30 AM 12:00 PM 12…" at bounding box center [490, 366] width 871 height 1018
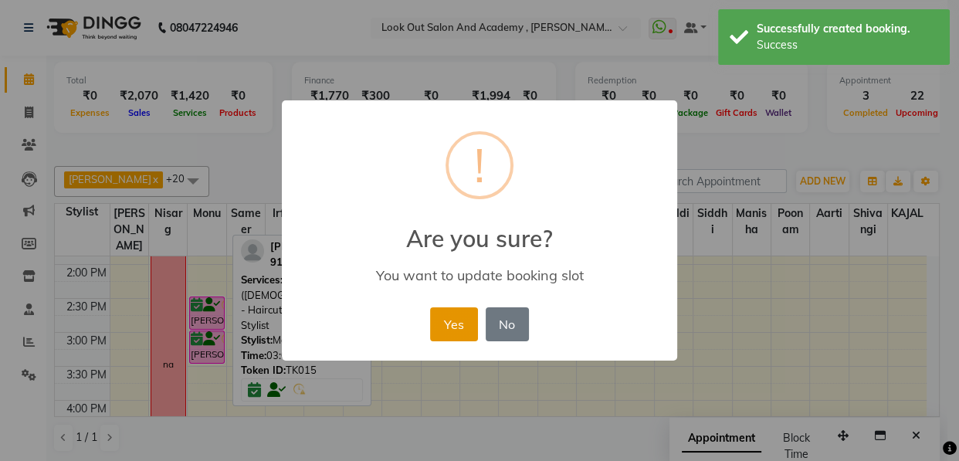
click at [436, 324] on button "Yes" at bounding box center [453, 324] width 47 height 34
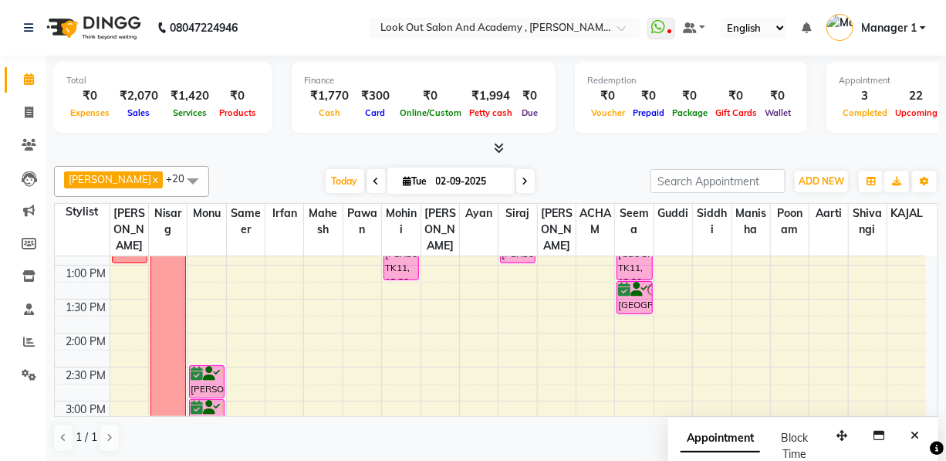
scroll to position [329, 0]
click at [516, 179] on span at bounding box center [525, 181] width 19 height 24
type input "03-09-2025"
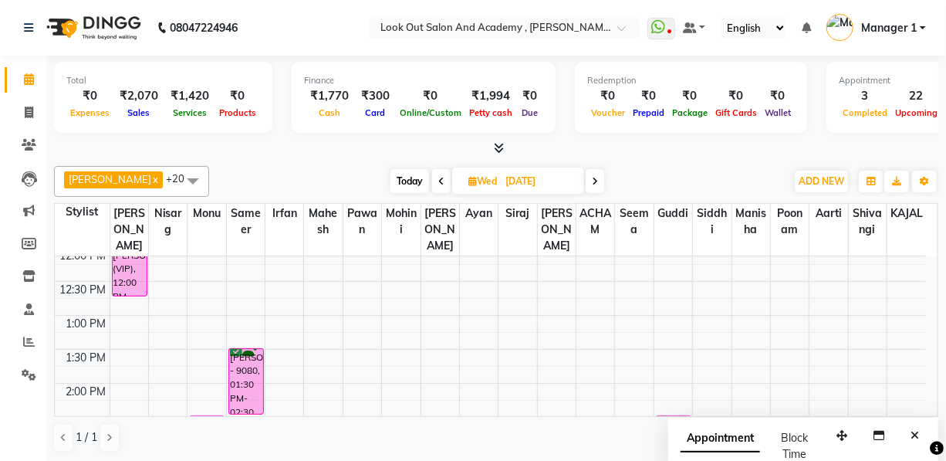
scroll to position [210, 0]
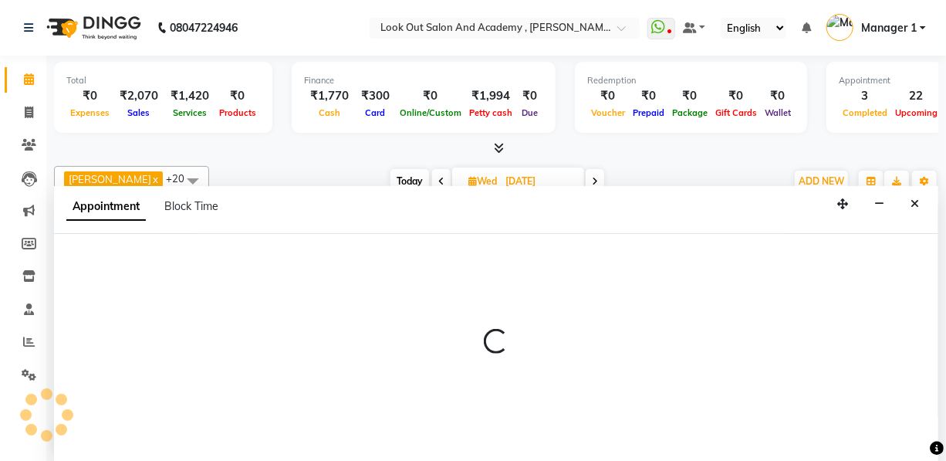
select select "28350"
select select "tentative"
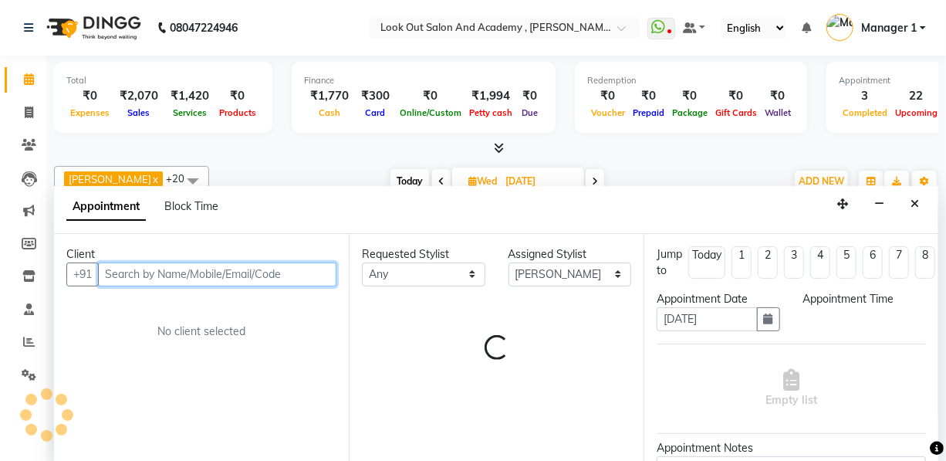
scroll to position [0, 0]
select select "690"
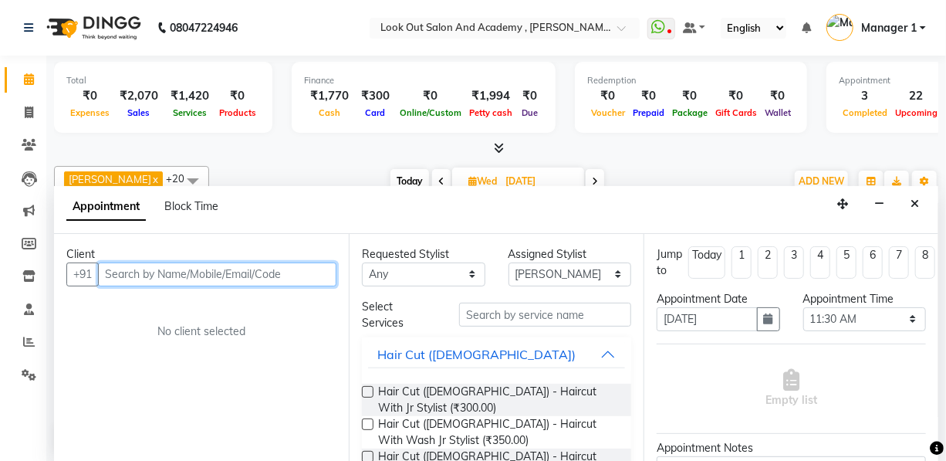
click at [181, 272] on input "text" at bounding box center [217, 274] width 238 height 24
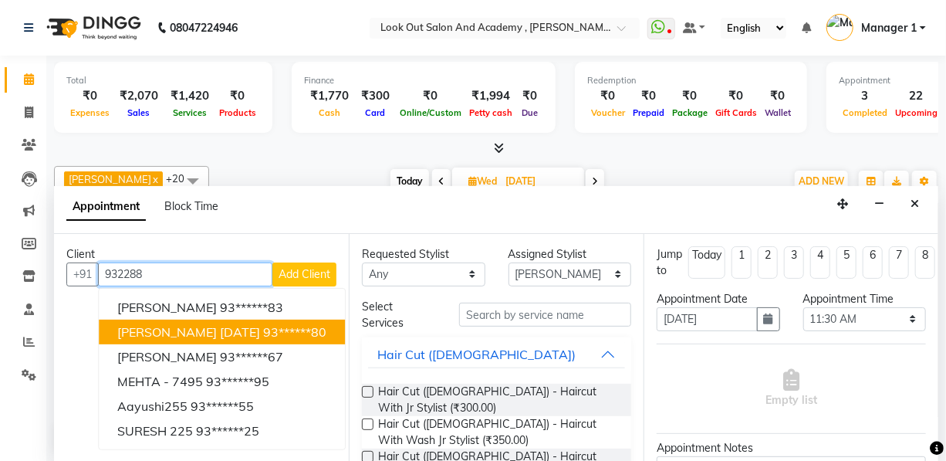
click at [196, 324] on span "nirmit VALIA 10/4/25" at bounding box center [188, 331] width 143 height 15
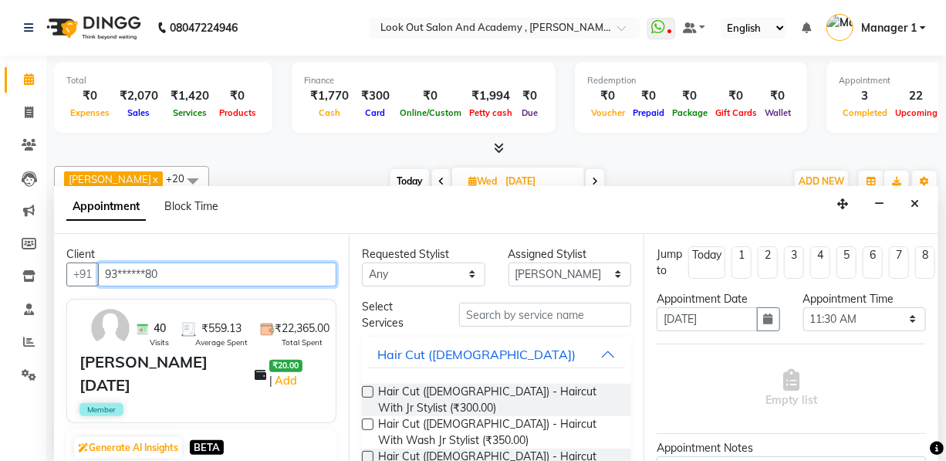
type input "93******80"
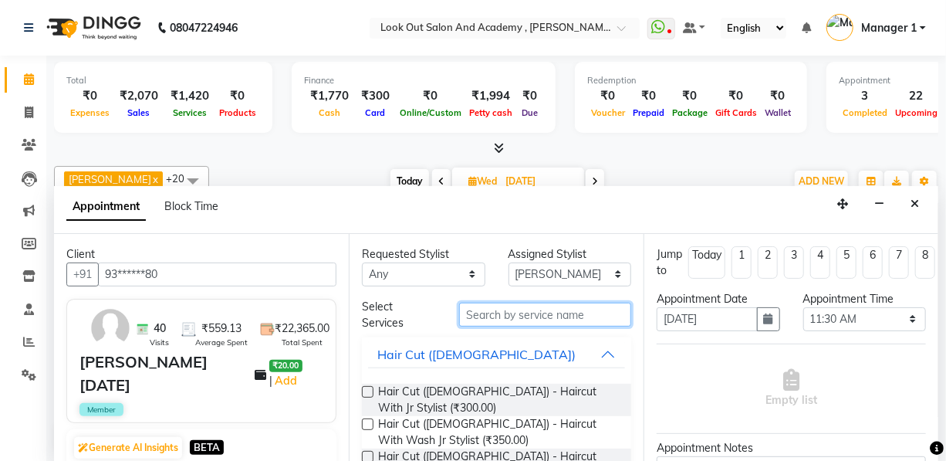
click at [518, 303] on input "text" at bounding box center [545, 315] width 172 height 24
click at [520, 314] on input "text" at bounding box center [545, 315] width 172 height 24
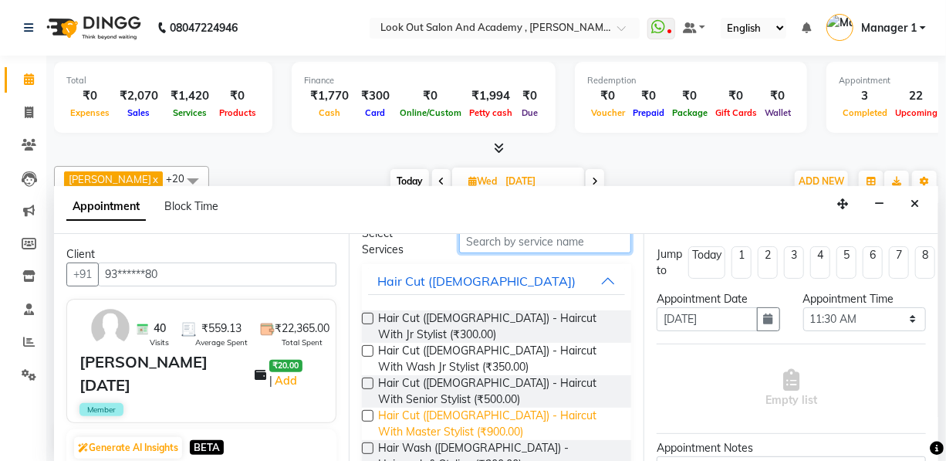
scroll to position [140, 0]
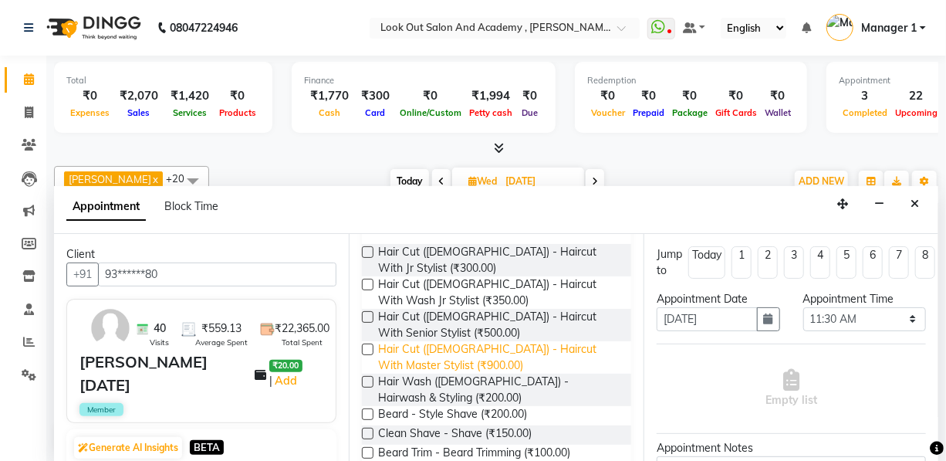
click at [393, 350] on span "Hair Cut (Male) - Haircut With Master Stylist (₹900.00)" at bounding box center [498, 357] width 241 height 32
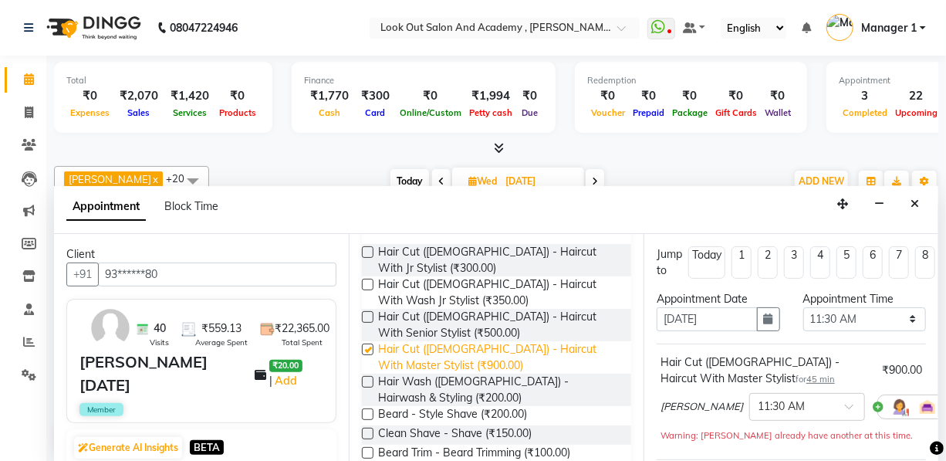
checkbox input "false"
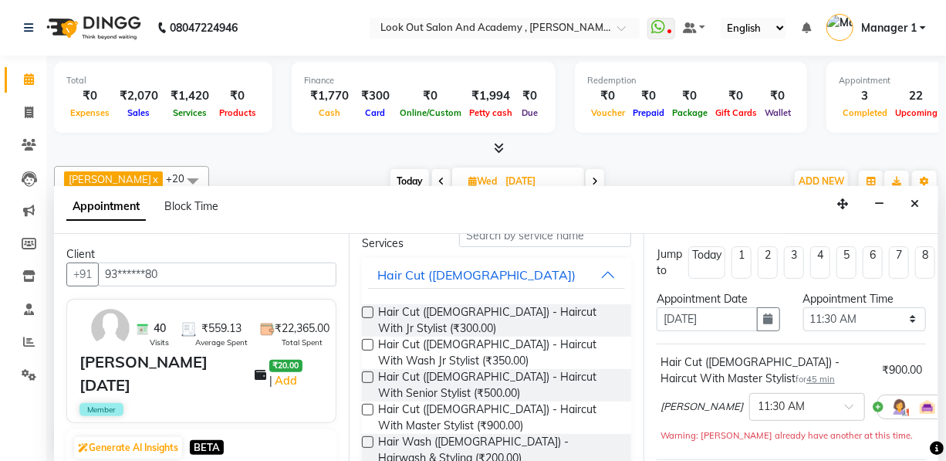
scroll to position [0, 0]
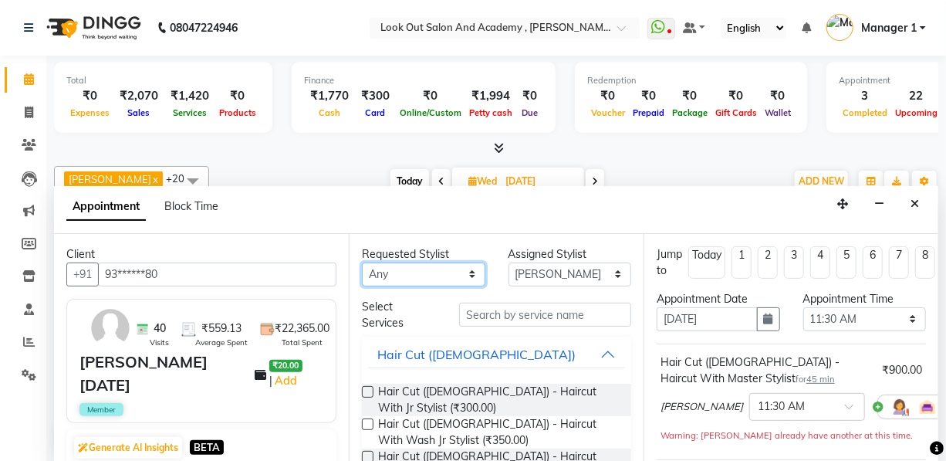
click at [412, 267] on select "Any Aarti ACHAM Afzal Ayan Dhaval Solanki Guddi Irfan KAJAL Mahesh Manisha Mohi…" at bounding box center [423, 274] width 123 height 24
select select "28201"
click at [542, 333] on div "Requested Stylist Any Aarti ACHAM Afzal Ayan Dhaval Solanki Guddi Irfan KAJAL M…" at bounding box center [496, 348] width 295 height 228
select select "28201"
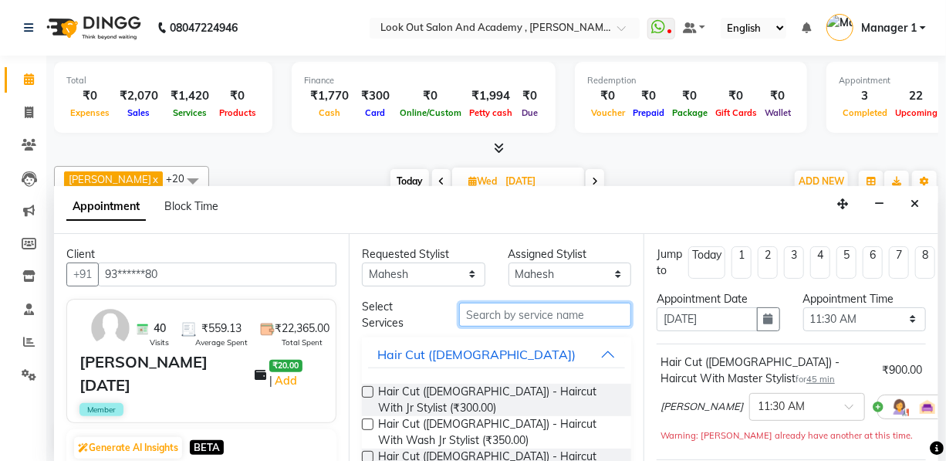
click at [543, 320] on input "text" at bounding box center [545, 315] width 172 height 24
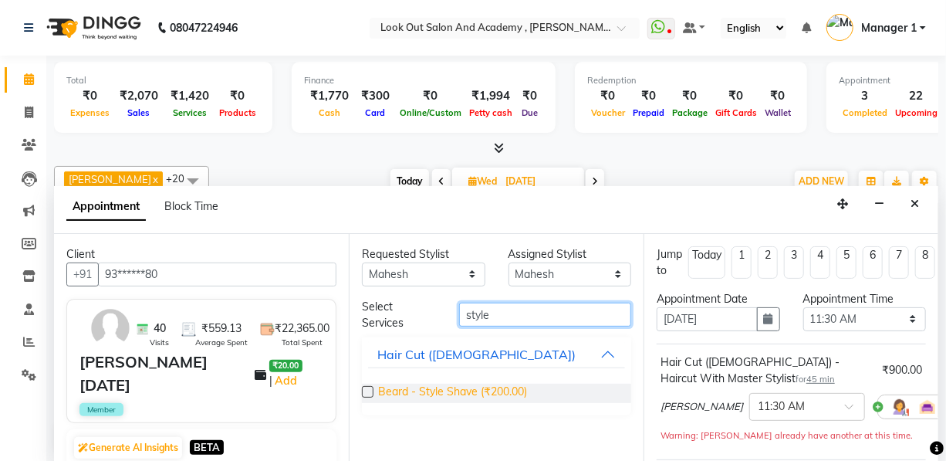
type input "style"
click at [489, 385] on span "Beard - Style Shave (₹200.00)" at bounding box center [452, 393] width 149 height 19
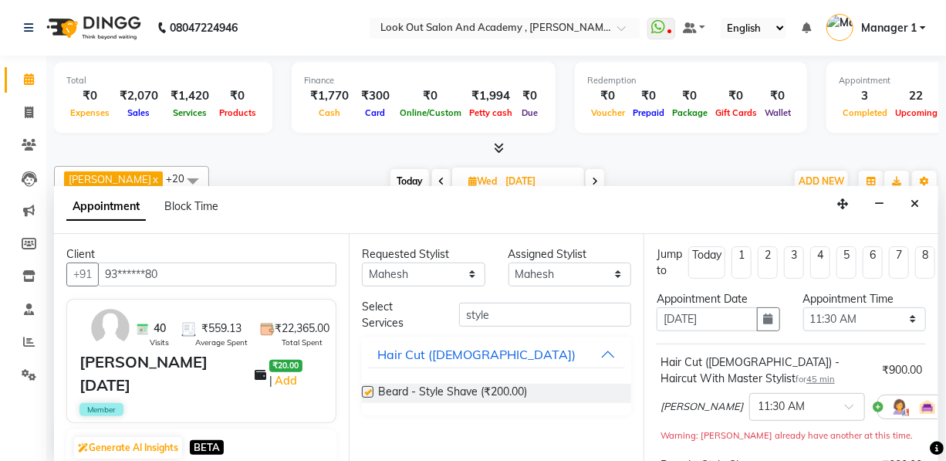
checkbox input "false"
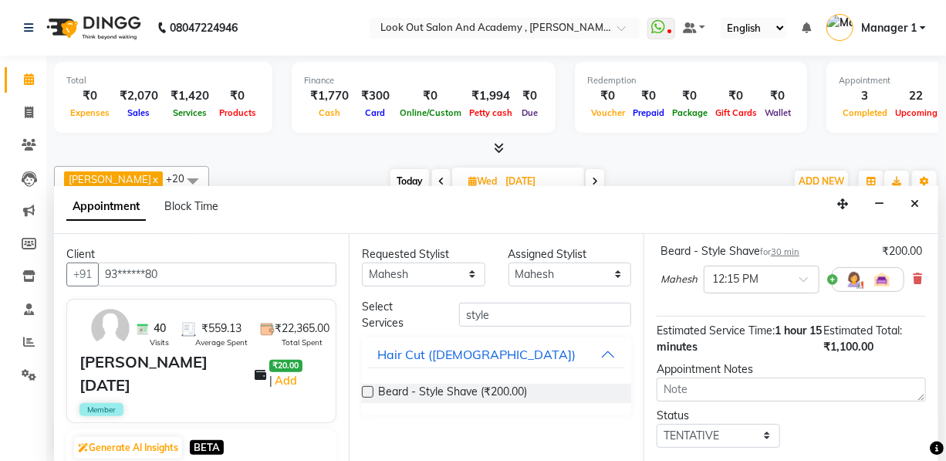
scroll to position [323, 0]
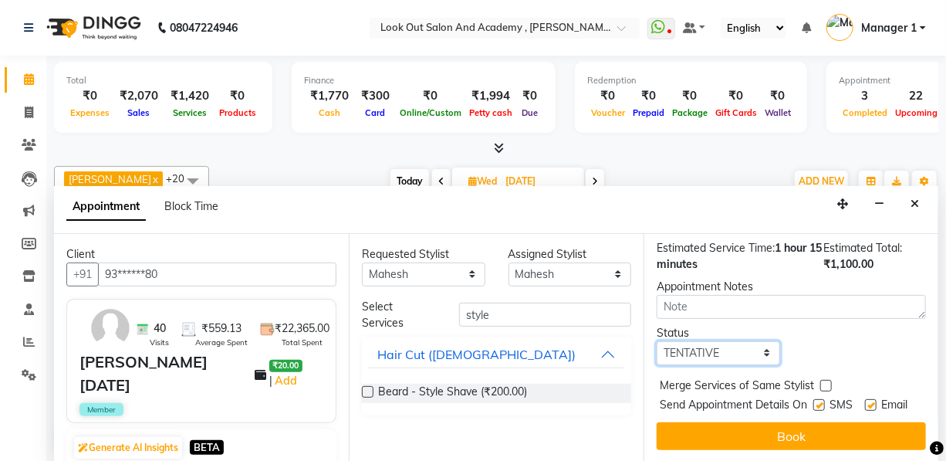
click at [716, 341] on select "Select TENTATIVE CONFIRM UPCOMING" at bounding box center [718, 353] width 123 height 24
select select "confirm booking"
click at [657, 341] on select "Select TENTATIVE CONFIRM UPCOMING" at bounding box center [718, 353] width 123 height 24
drag, startPoint x: 813, startPoint y: 380, endPoint x: 857, endPoint y: 380, distance: 44.0
click at [815, 399] on label at bounding box center [819, 405] width 12 height 12
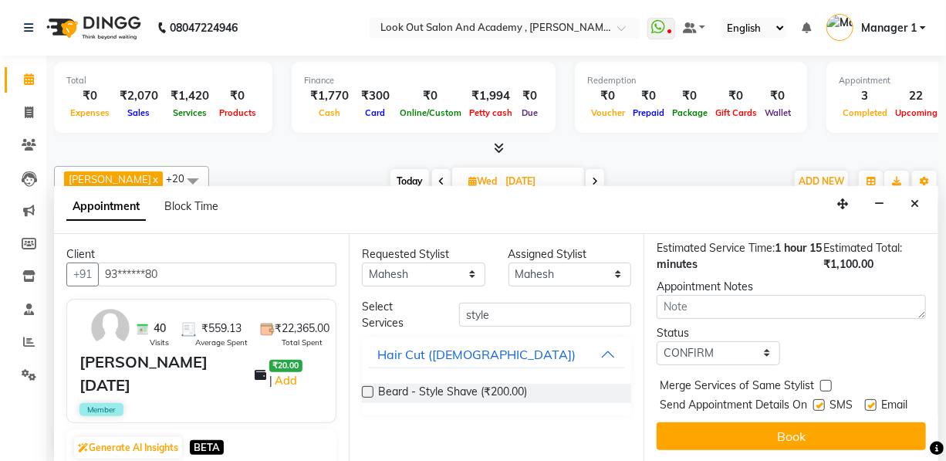
click at [815, 401] on input "checkbox" at bounding box center [818, 406] width 10 height 10
checkbox input "false"
click at [865, 399] on label at bounding box center [871, 405] width 12 height 12
click at [865, 401] on input "checkbox" at bounding box center [870, 406] width 10 height 10
checkbox input "false"
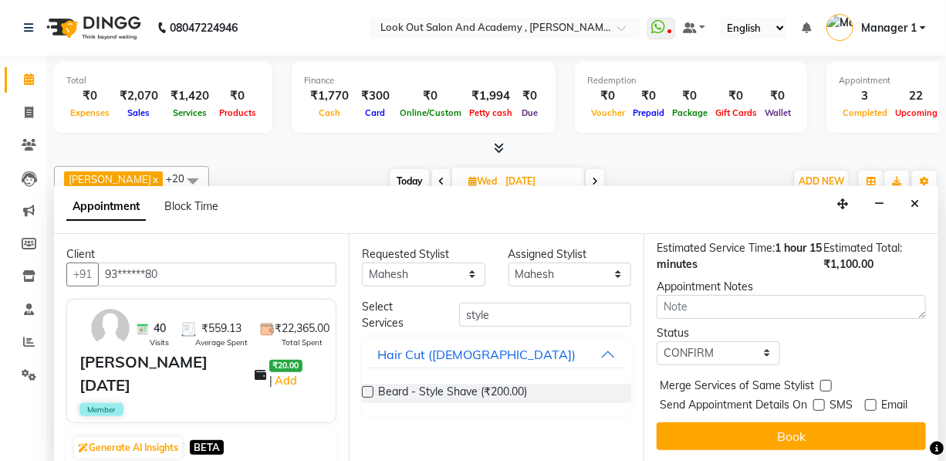
click at [843, 422] on button "Book" at bounding box center [791, 436] width 269 height 28
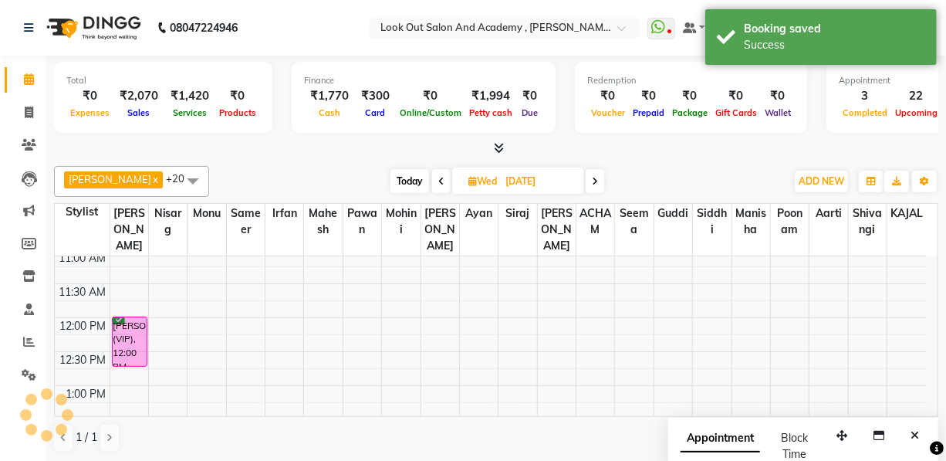
scroll to position [0, 0]
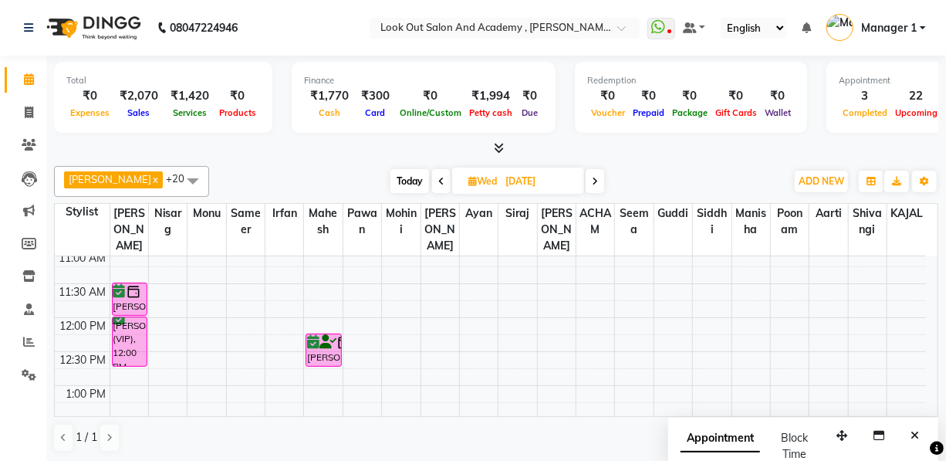
click at [593, 179] on icon at bounding box center [595, 181] width 6 height 9
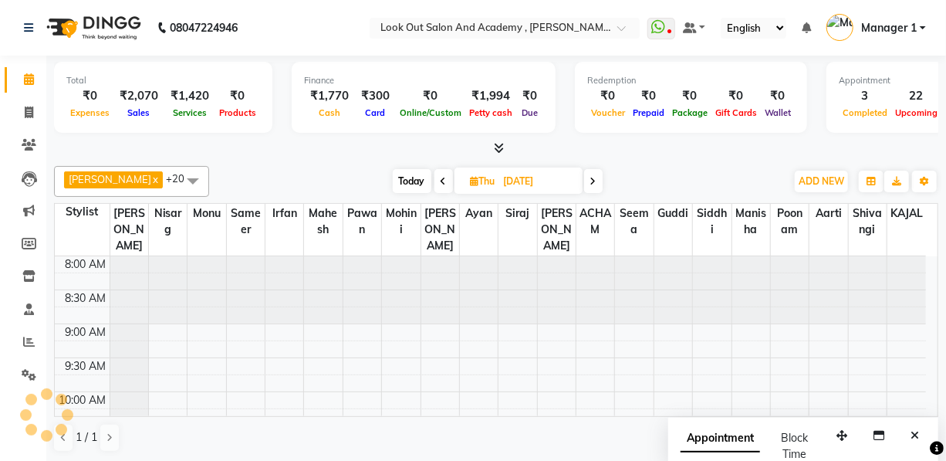
click at [590, 180] on icon at bounding box center [593, 181] width 6 height 9
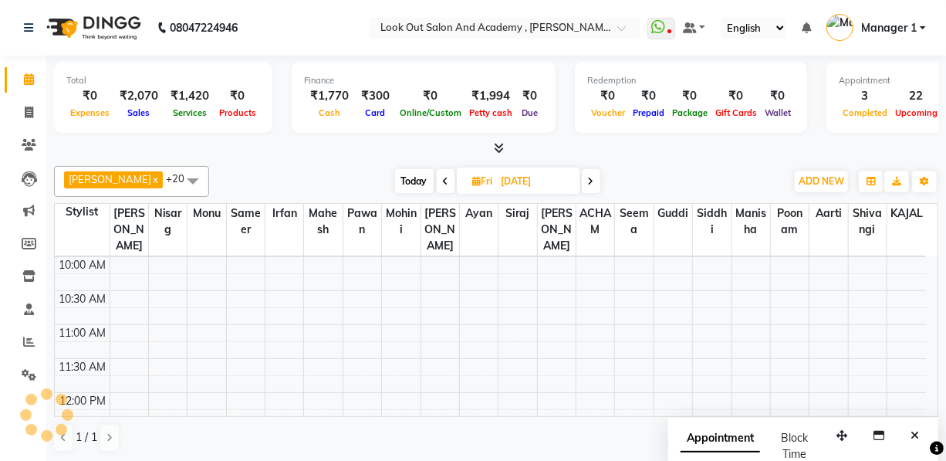
click at [588, 180] on icon at bounding box center [591, 181] width 6 height 9
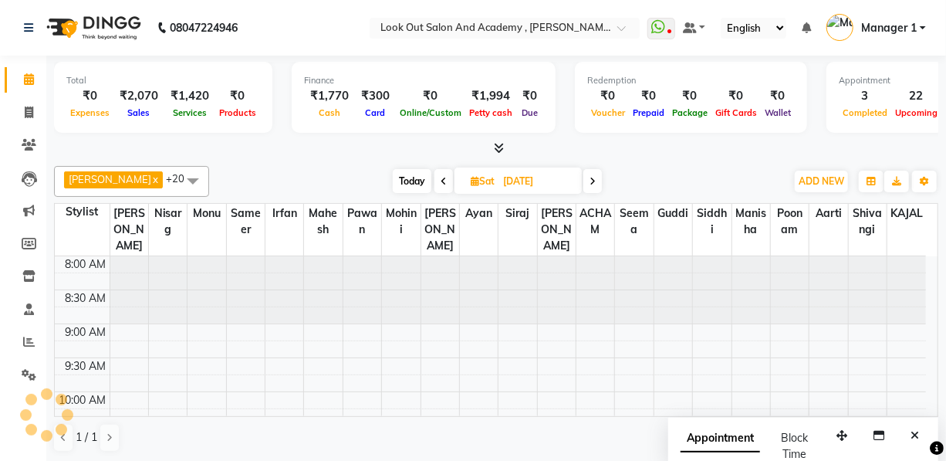
click at [590, 180] on icon at bounding box center [593, 181] width 6 height 9
type input "07-09-2025"
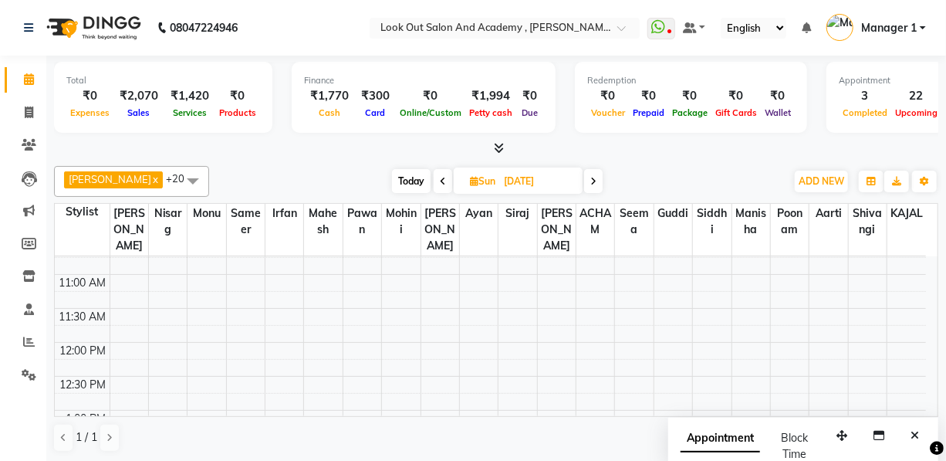
scroll to position [210, 0]
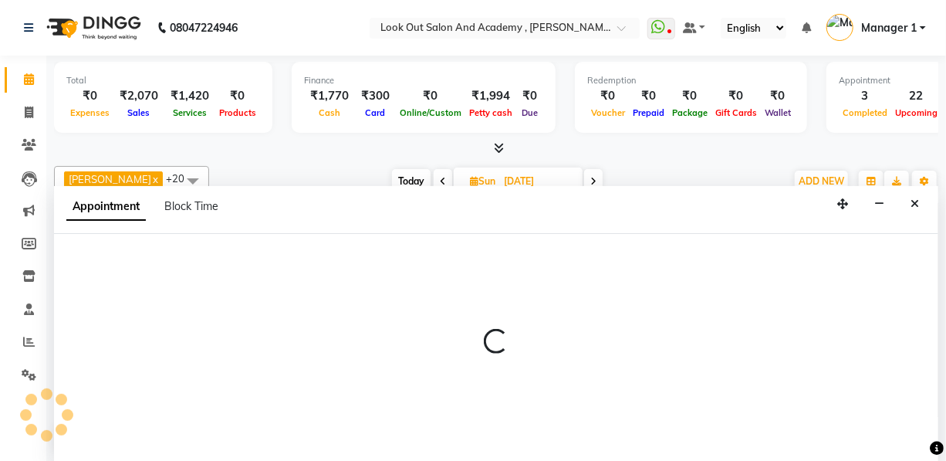
scroll to position [0, 0]
select select "28201"
select select "720"
select select "tentative"
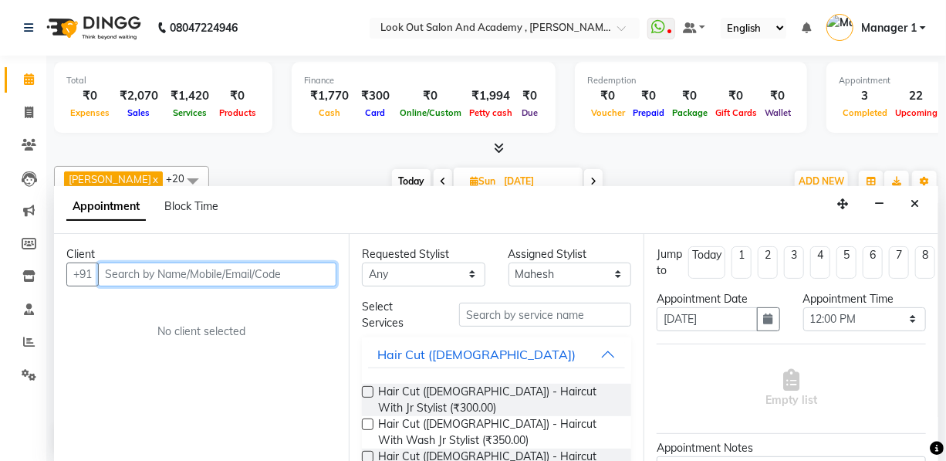
click at [127, 264] on input "text" at bounding box center [217, 274] width 238 height 24
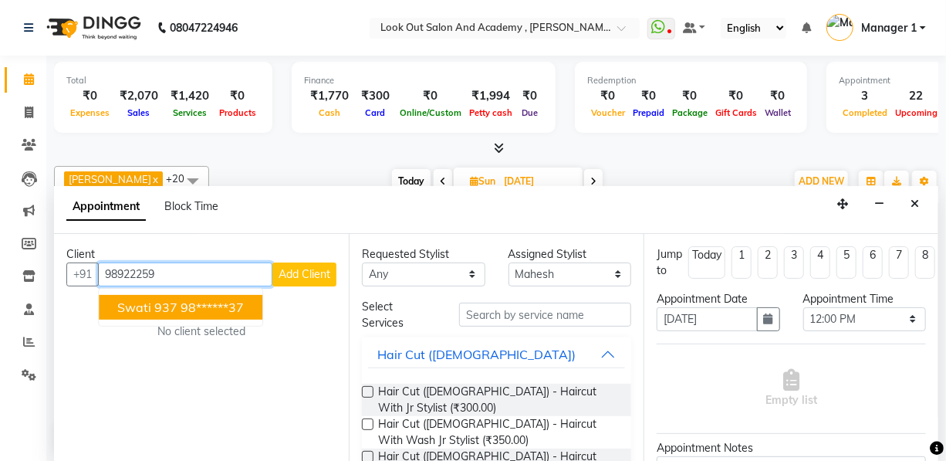
click at [177, 299] on button "swati 937 98******37" at bounding box center [181, 307] width 164 height 25
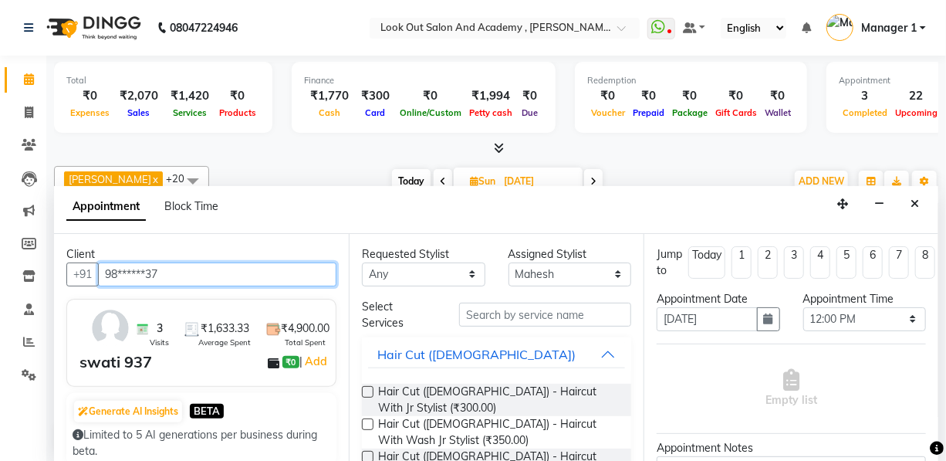
type input "98******37"
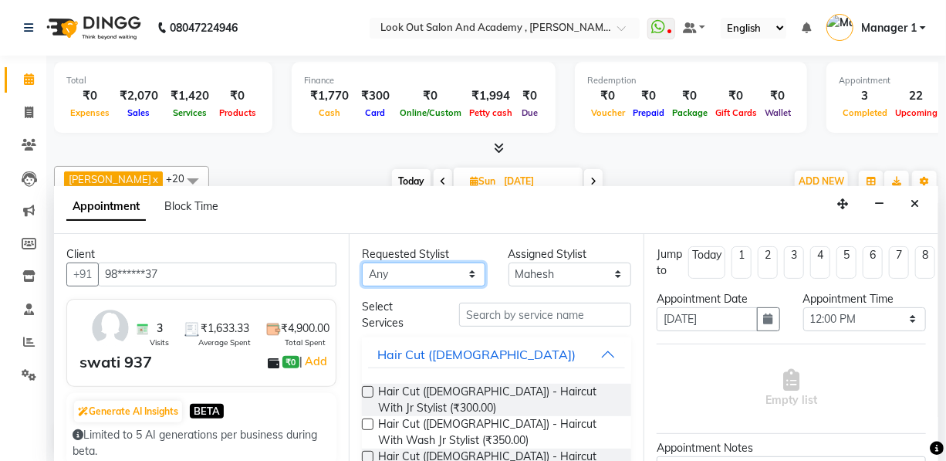
click at [409, 273] on select "Any Aarti ACHAM Afzal Ayan Dhaval Solanki Guddi Irfan KAJAL Mahesh Manisha Mohi…" at bounding box center [423, 274] width 123 height 24
select select "28201"
click at [574, 340] on div "Requested Stylist Any Aarti ACHAM Afzal Ayan Dhaval Solanki Guddi Irfan KAJAL M…" at bounding box center [496, 348] width 295 height 228
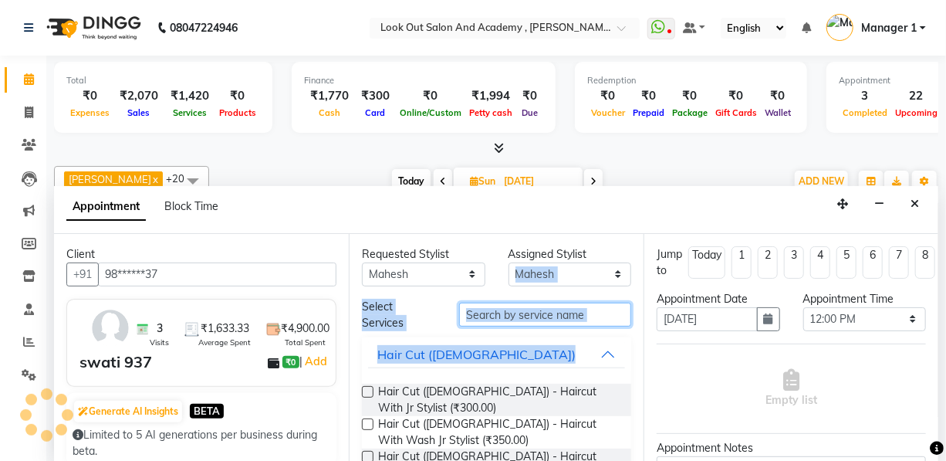
click at [546, 318] on input "text" at bounding box center [545, 315] width 172 height 24
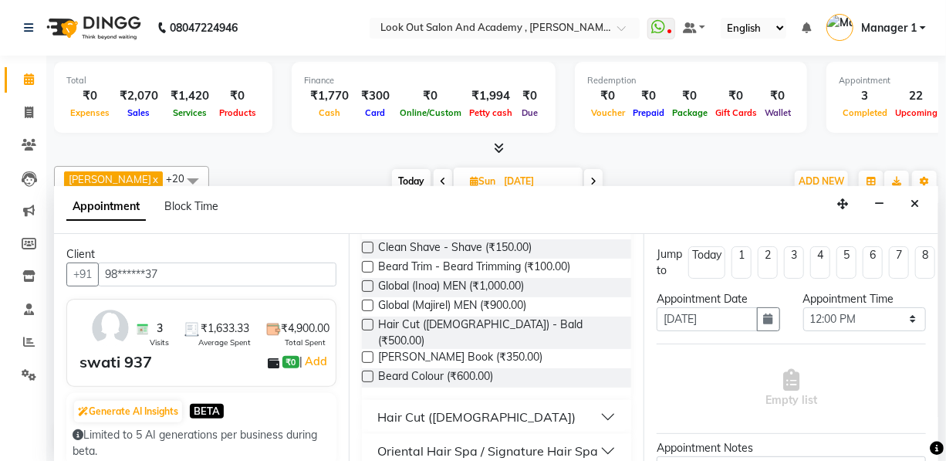
scroll to position [350, 0]
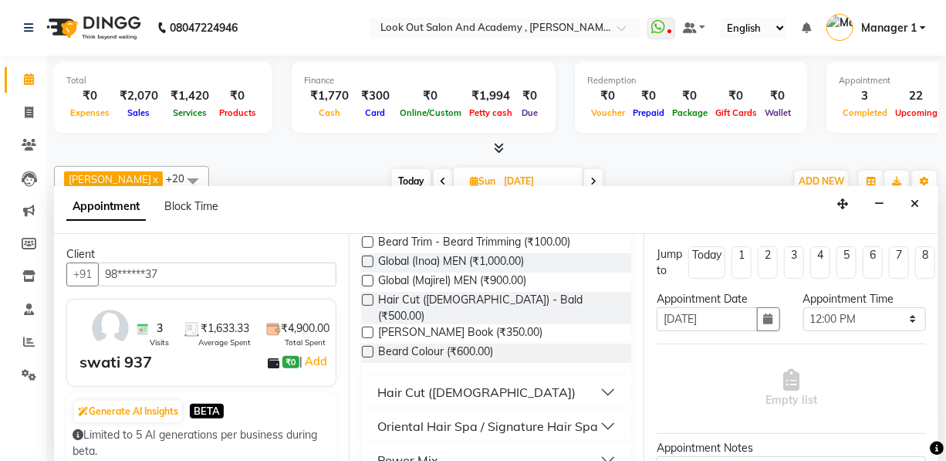
click at [424, 383] on div "Hair Cut (Female)" at bounding box center [476, 392] width 198 height 19
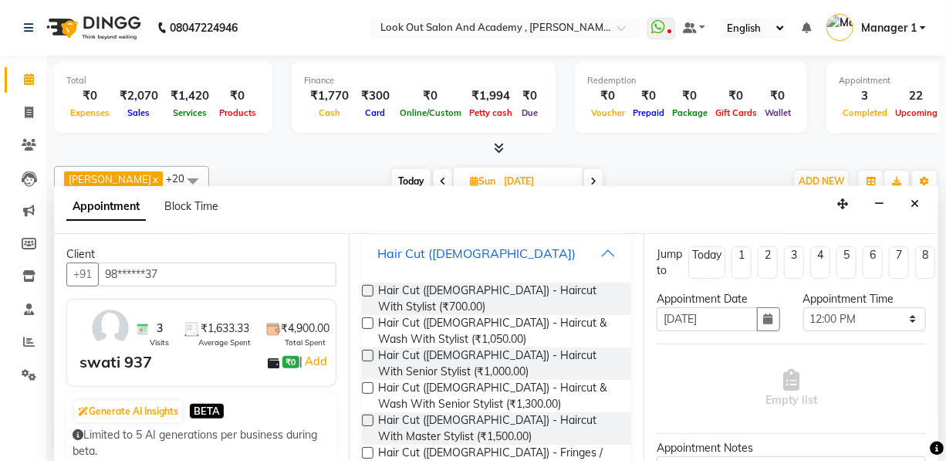
scroll to position [491, 0]
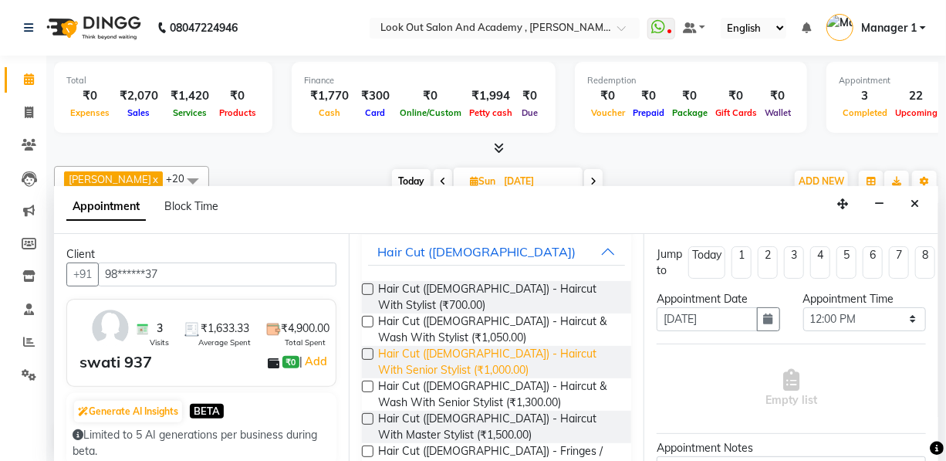
click at [436, 347] on span "Hair Cut (Female) - Haircut With Senior Stylist (₹1,000.00)" at bounding box center [498, 362] width 241 height 32
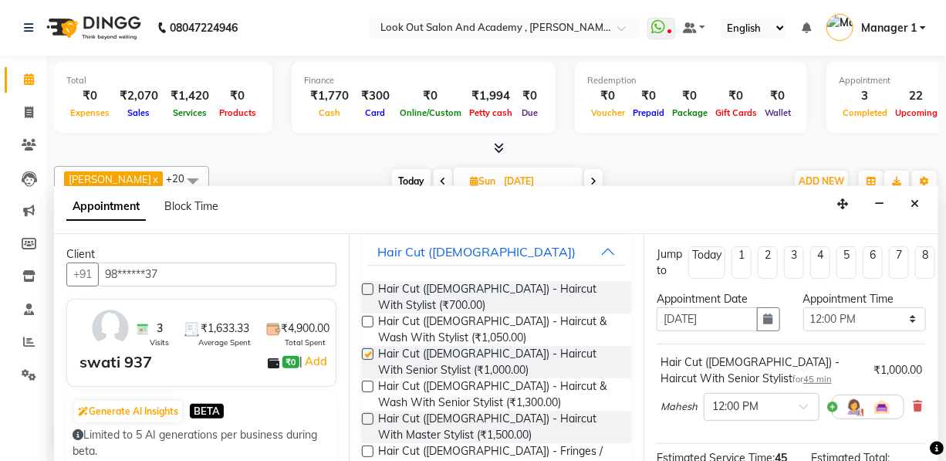
checkbox input "false"
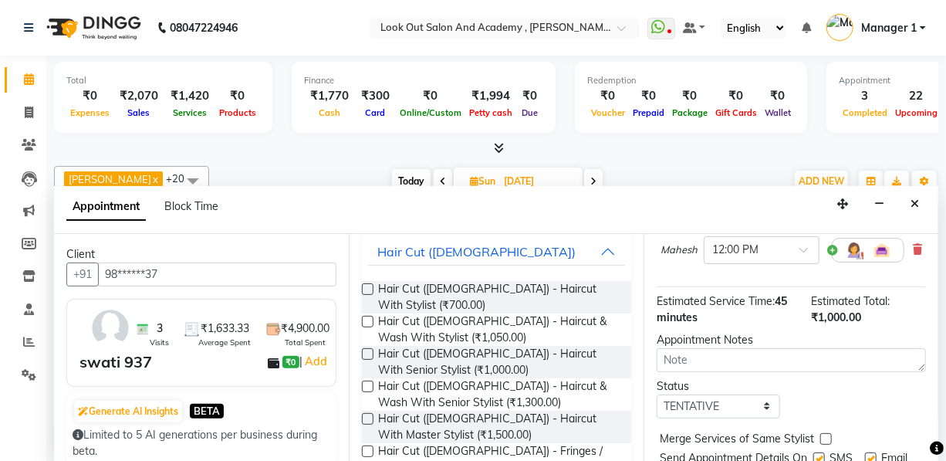
scroll to position [210, 0]
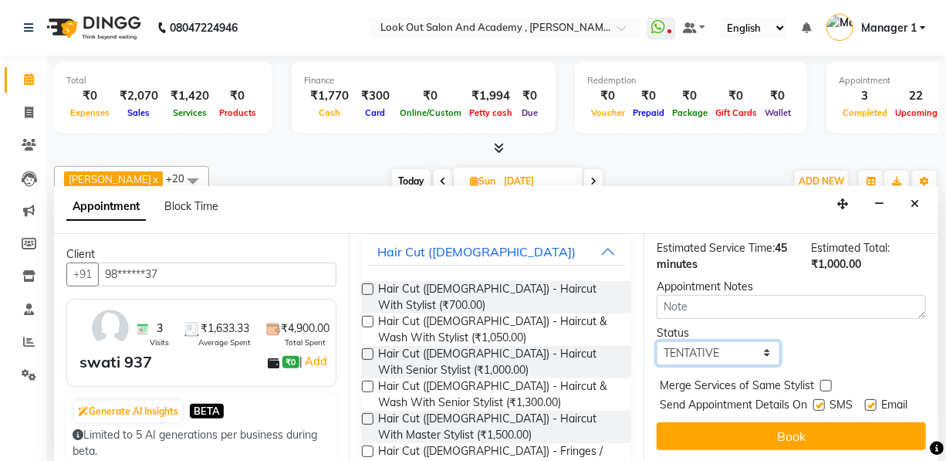
click at [714, 352] on select "Select TENTATIVE CONFIRM UPCOMING" at bounding box center [718, 353] width 123 height 24
select select "confirm booking"
click at [657, 341] on select "Select TENTATIVE CONFIRM UPCOMING" at bounding box center [718, 353] width 123 height 24
click at [817, 401] on label at bounding box center [819, 405] width 12 height 12
click at [817, 401] on input "checkbox" at bounding box center [818, 406] width 10 height 10
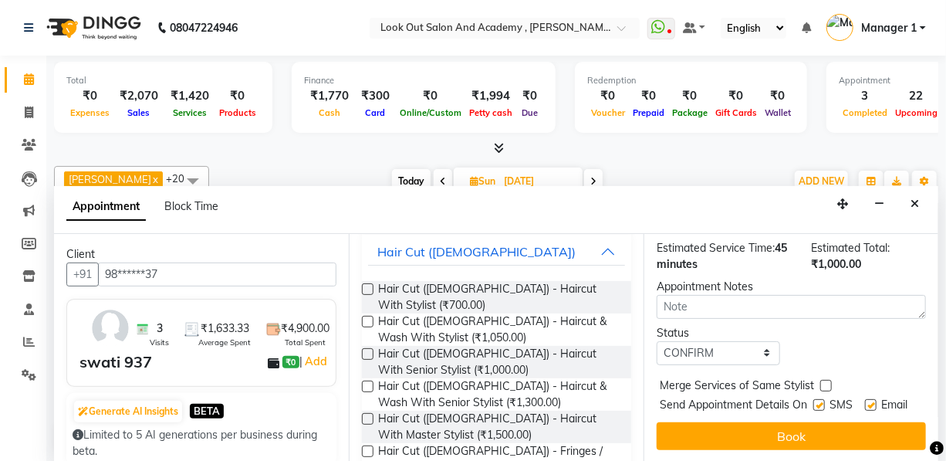
checkbox input "false"
click at [869, 402] on label at bounding box center [871, 405] width 12 height 12
click at [869, 402] on input "checkbox" at bounding box center [870, 406] width 10 height 10
checkbox input "false"
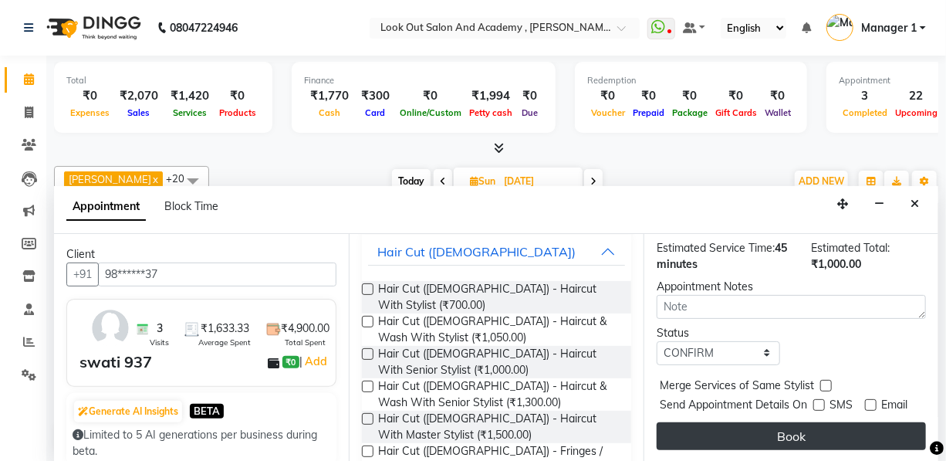
click at [791, 427] on button "Book" at bounding box center [791, 436] width 269 height 28
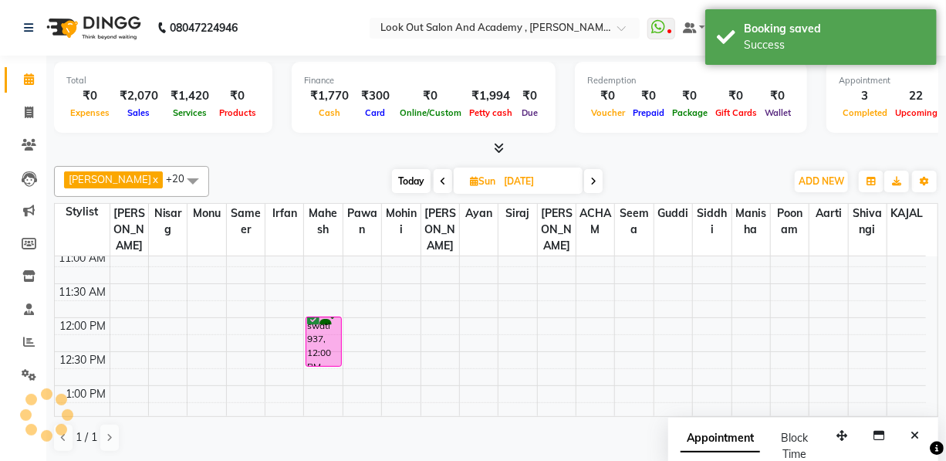
scroll to position [0, 0]
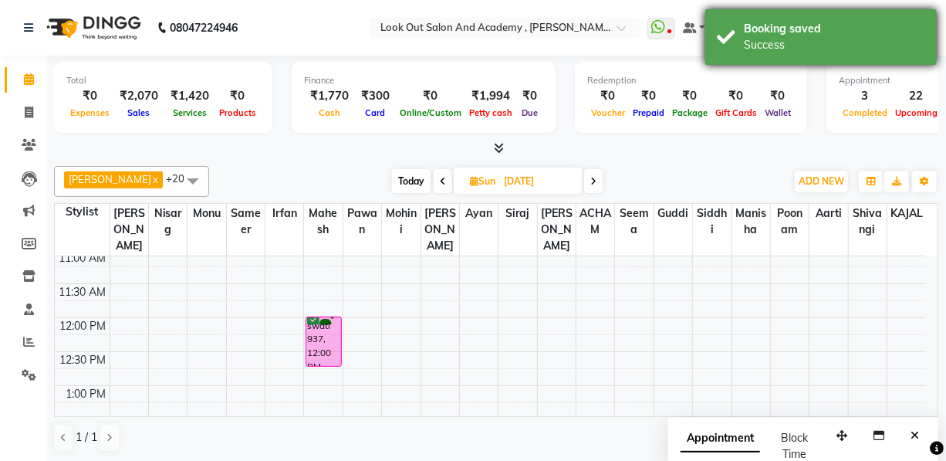
click at [778, 50] on div "Success" at bounding box center [834, 45] width 181 height 16
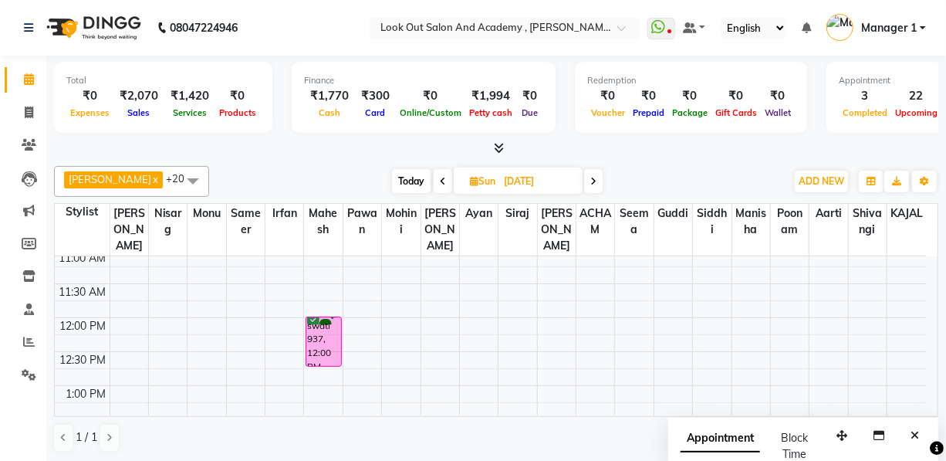
click at [398, 177] on span "Today" at bounding box center [411, 181] width 39 height 24
type input "02-09-2025"
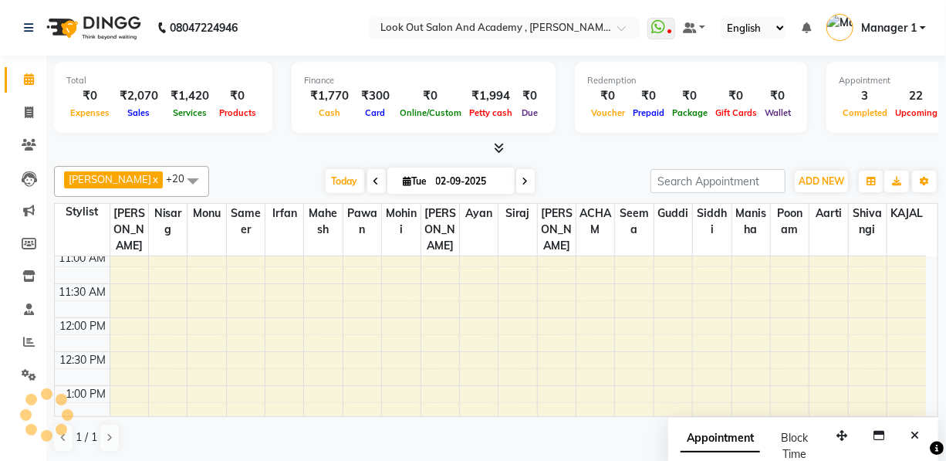
scroll to position [135, 0]
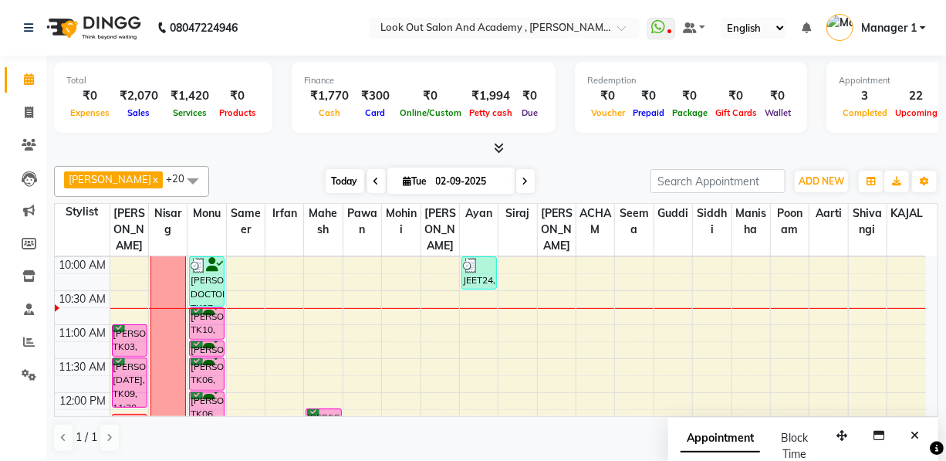
click at [331, 180] on span "Today" at bounding box center [345, 181] width 39 height 24
click at [326, 180] on span "Today" at bounding box center [345, 181] width 39 height 24
click at [404, 178] on icon at bounding box center [408, 181] width 8 height 10
select select "9"
select select "2025"
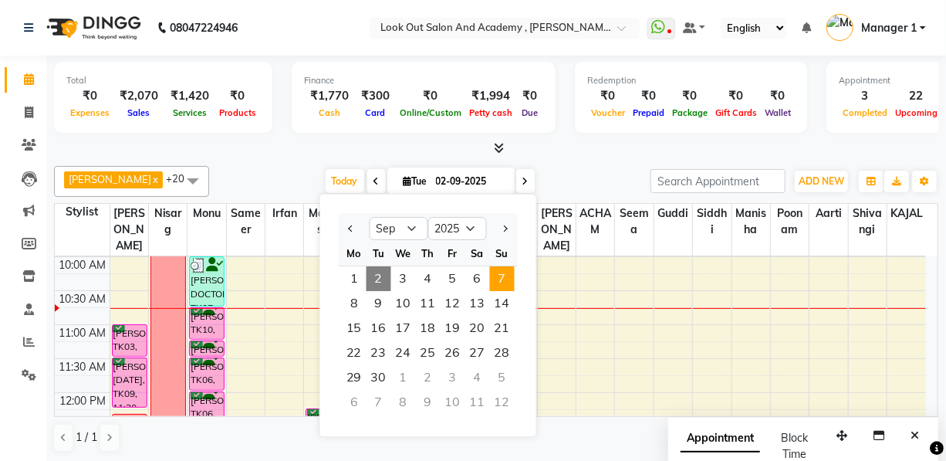
click at [500, 273] on span "7" at bounding box center [502, 278] width 25 height 25
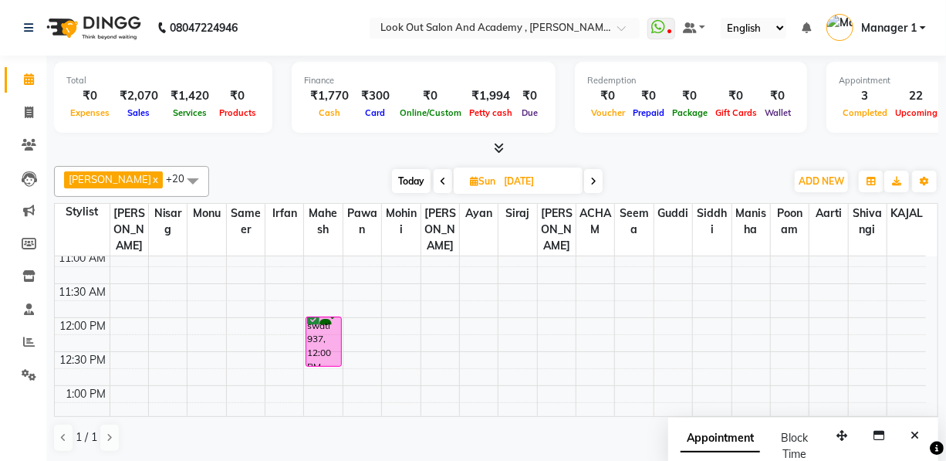
scroll to position [280, 0]
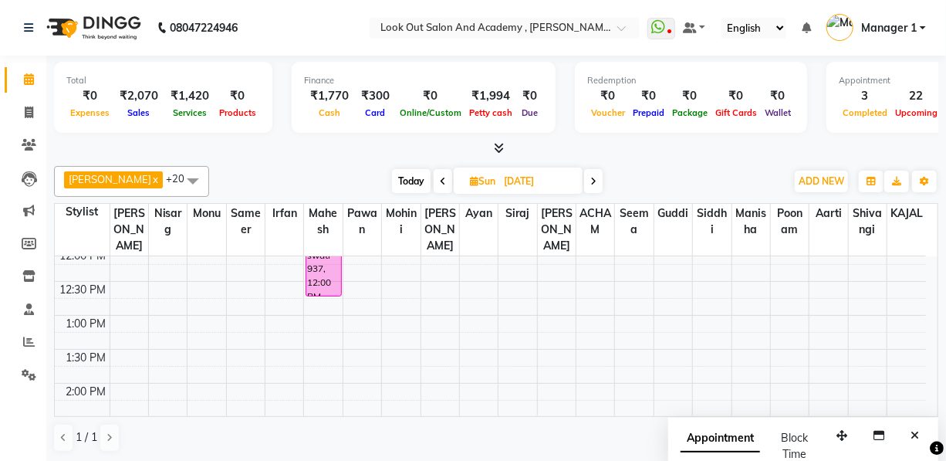
click at [409, 180] on span "Today" at bounding box center [411, 181] width 39 height 24
type input "02-09-2025"
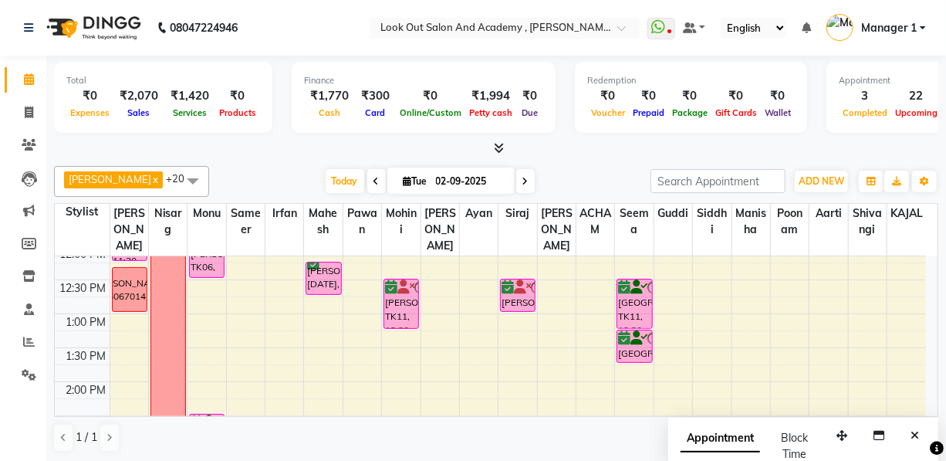
scroll to position [416, 0]
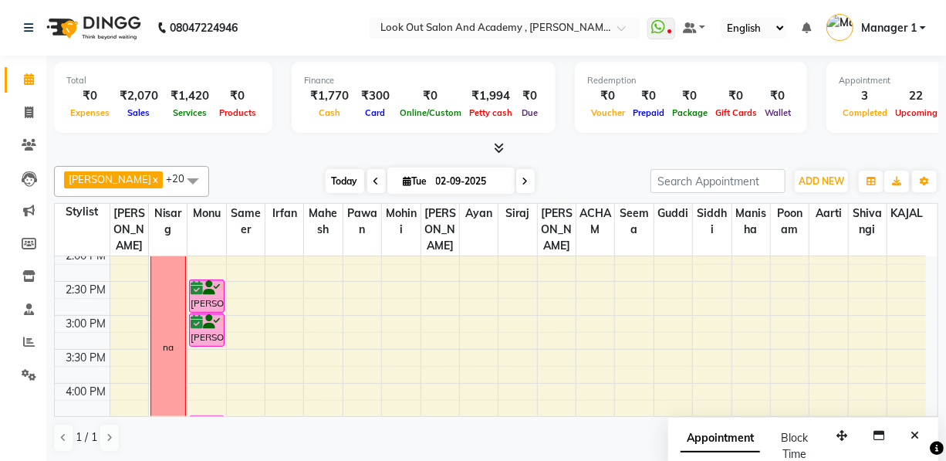
click at [336, 181] on span "Today" at bounding box center [345, 181] width 39 height 24
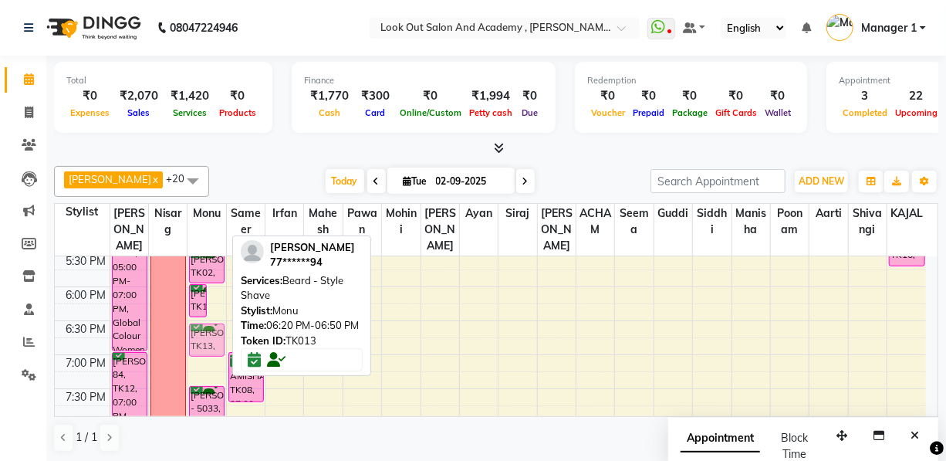
scroll to position [648, 0]
drag, startPoint x: 217, startPoint y: 278, endPoint x: 208, endPoint y: 338, distance: 60.9
click at [208, 338] on div "Vinit, TK13, 06:00 PM-06:30 PM, Hair Cut (Male) - Haircut With Senior Stylist V…" at bounding box center [207, 117] width 38 height 1018
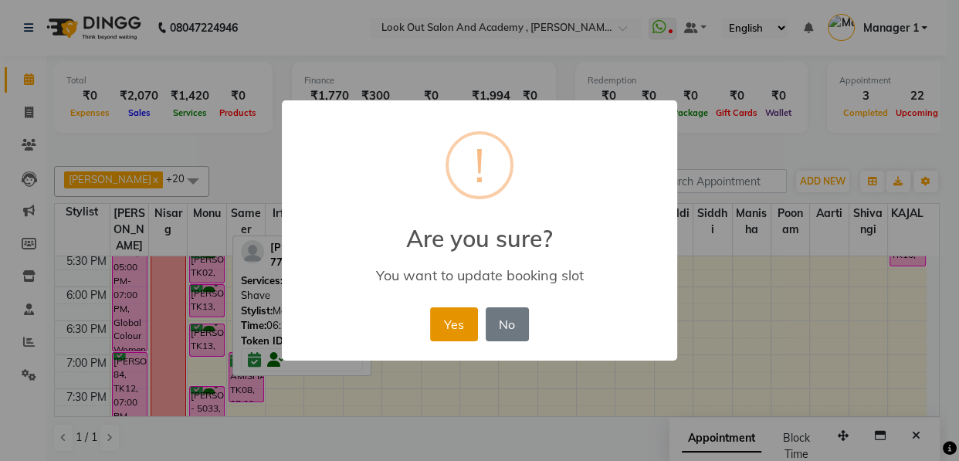
click at [458, 324] on button "Yes" at bounding box center [453, 324] width 47 height 34
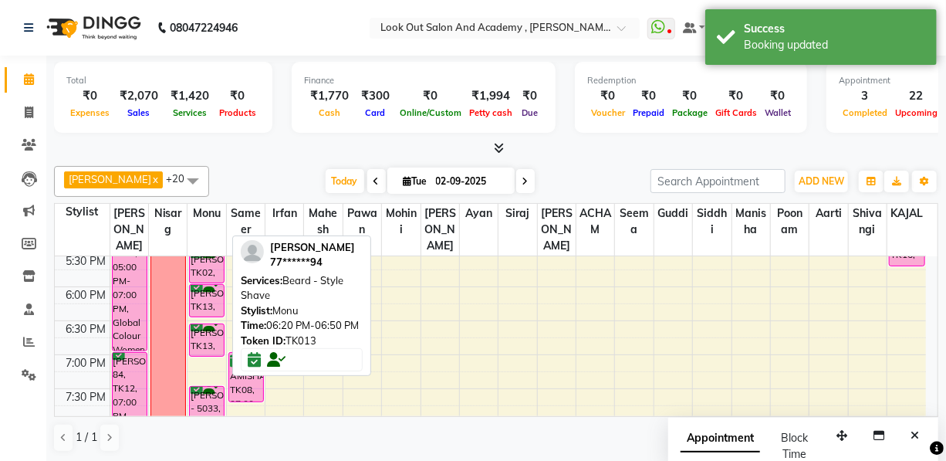
drag, startPoint x: 559, startPoint y: 182, endPoint x: 361, endPoint y: 207, distance: 199.1
click at [557, 183] on div "Today Tue 02-09-2025" at bounding box center [430, 181] width 426 height 23
click at [333, 186] on span "Today" at bounding box center [345, 181] width 39 height 24
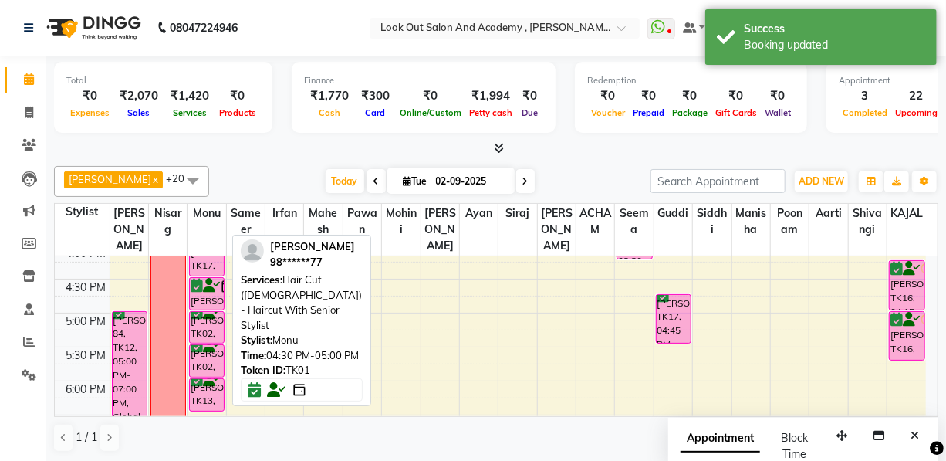
scroll to position [624, 0]
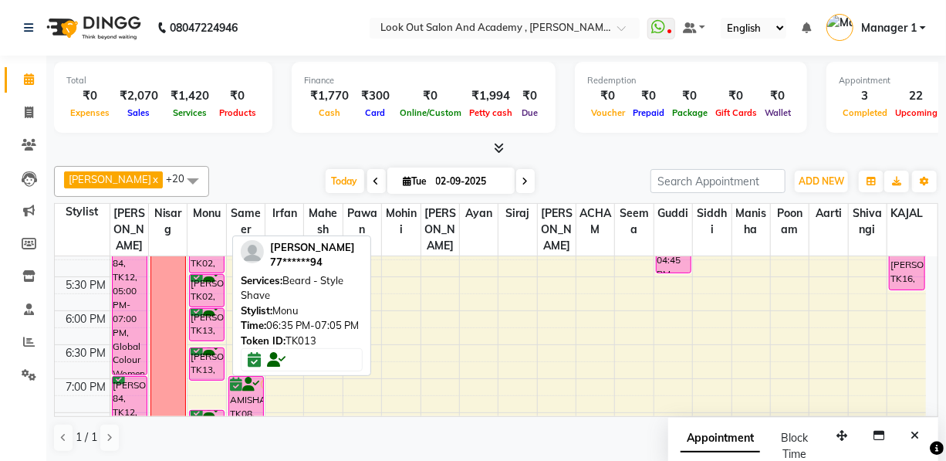
click at [206, 397] on div "8:00 AM 8:30 AM 9:00 AM 9:30 AM 10:00 AM 10:30 AM 11:00 AM 11:30 AM 12:00 PM 12…" at bounding box center [490, 141] width 871 height 1018
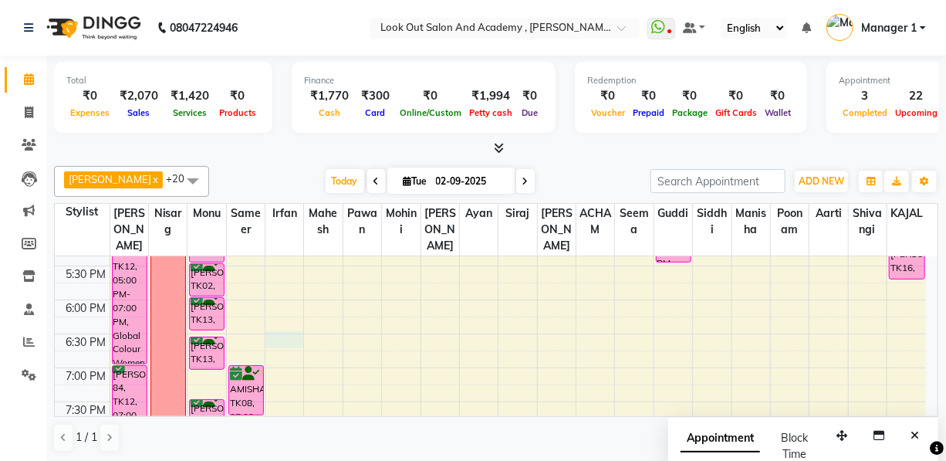
click at [284, 353] on div "8:00 AM 8:30 AM 9:00 AM 9:30 AM 10:00 AM 10:30 AM 11:00 AM 11:30 AM 12:00 PM 12…" at bounding box center [490, 130] width 871 height 1018
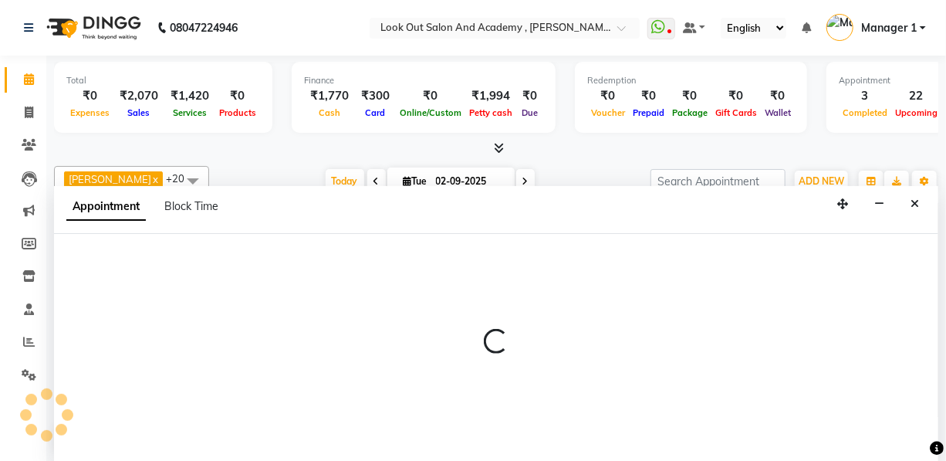
select select "28200"
select select "tentative"
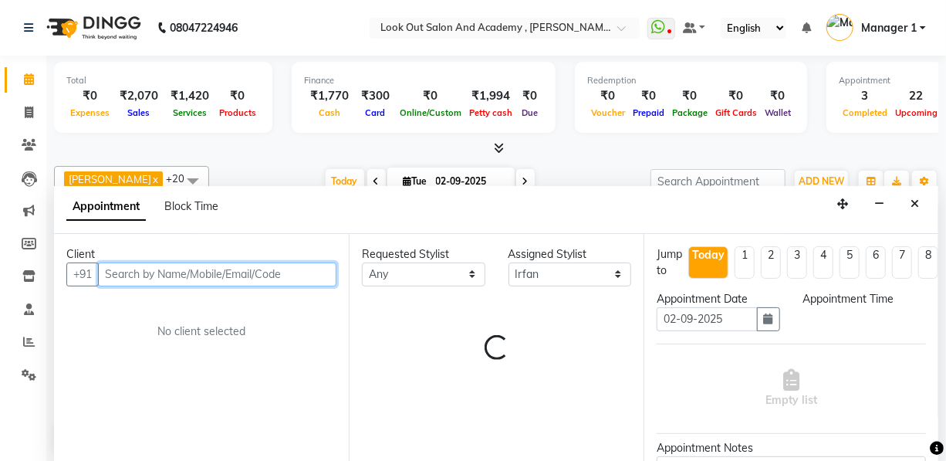
select select "1110"
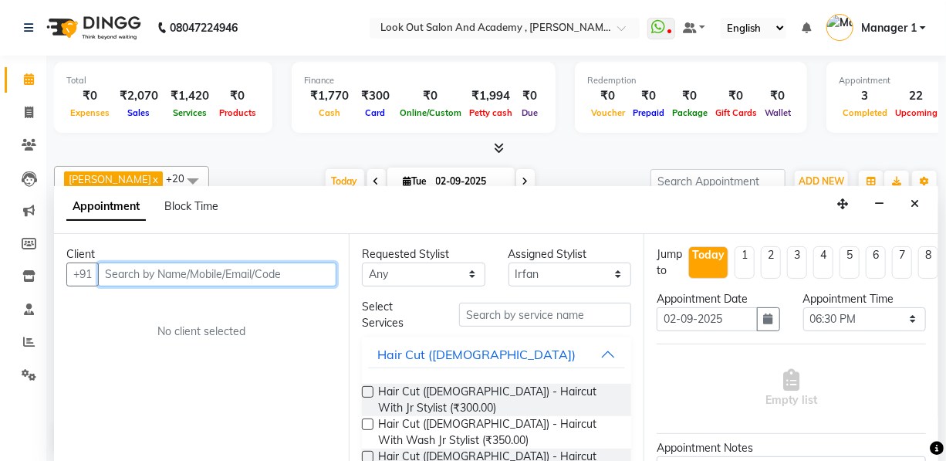
click at [235, 269] on input "text" at bounding box center [217, 274] width 238 height 24
click at [233, 275] on input "text" at bounding box center [217, 274] width 238 height 24
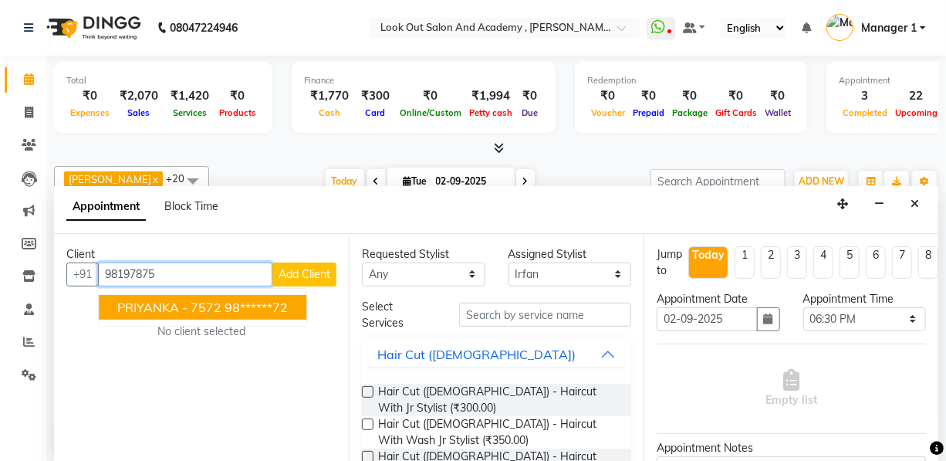
click at [247, 316] on button "PRIYANKA - 7572 98******72" at bounding box center [203, 307] width 208 height 25
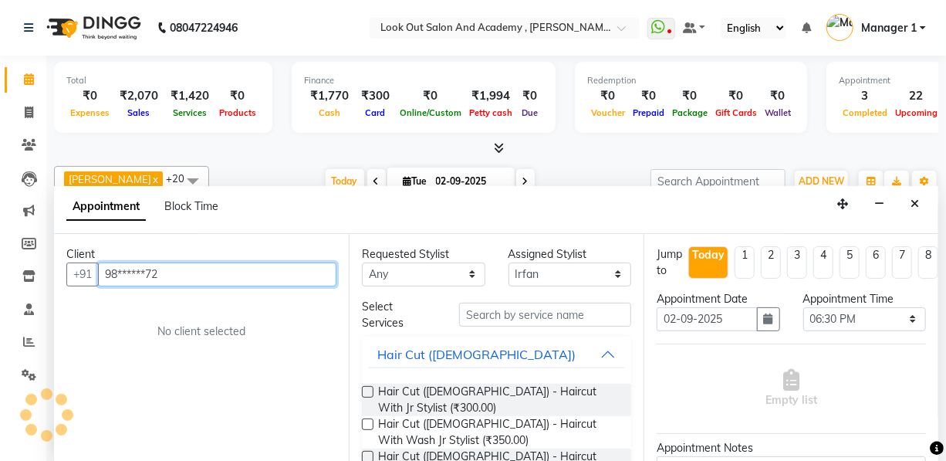
type input "98******72"
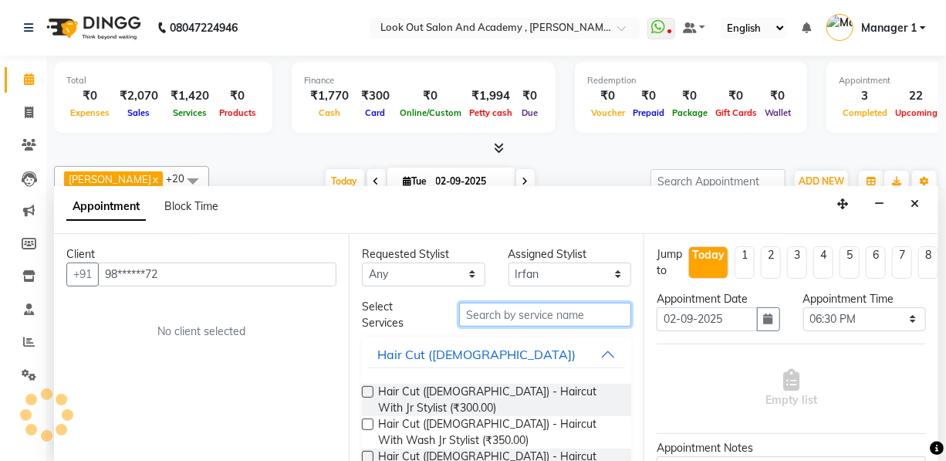
click at [470, 311] on input "text" at bounding box center [545, 315] width 172 height 24
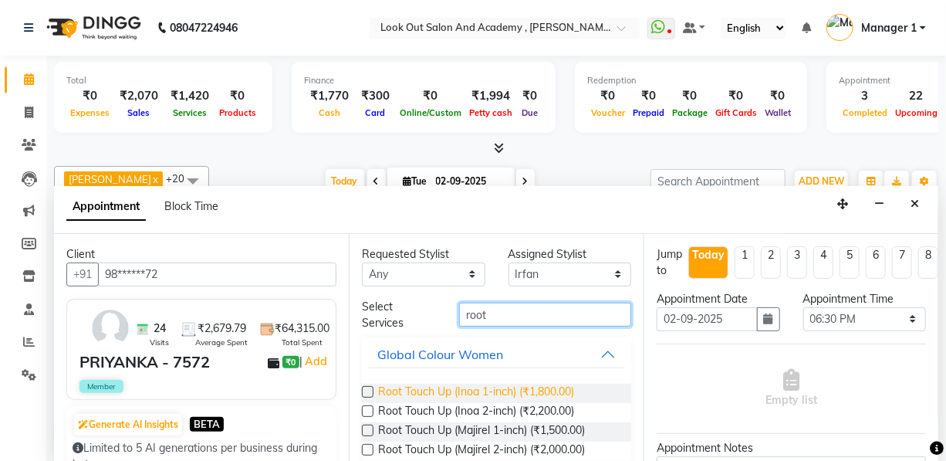
type input "root"
click at [539, 384] on span "Root Touch Up (Inoa 1-inch) (₹1,800.00)" at bounding box center [476, 393] width 196 height 19
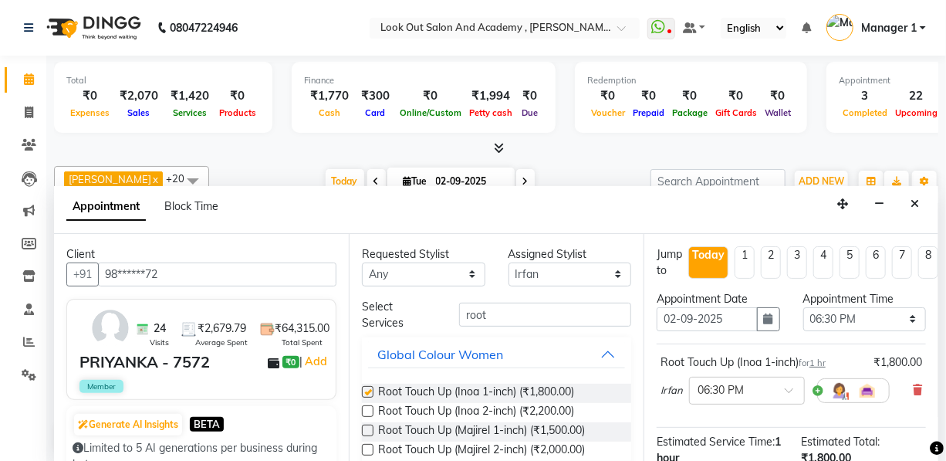
checkbox input "false"
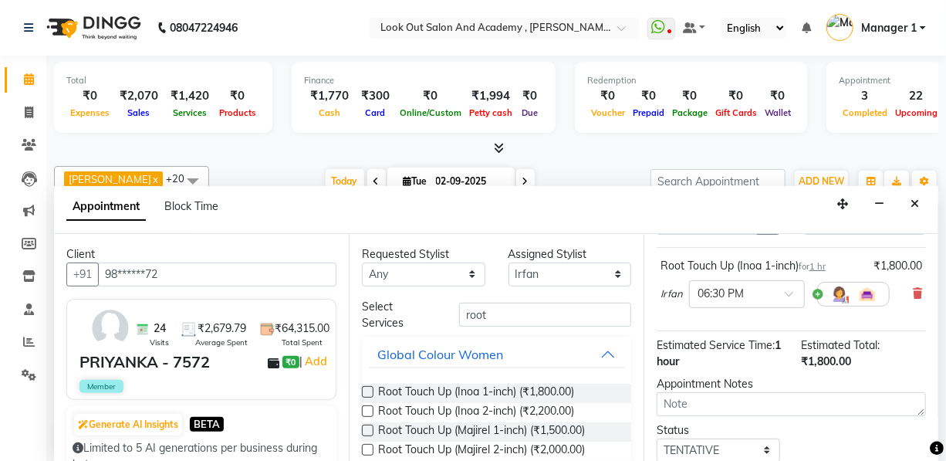
scroll to position [218, 0]
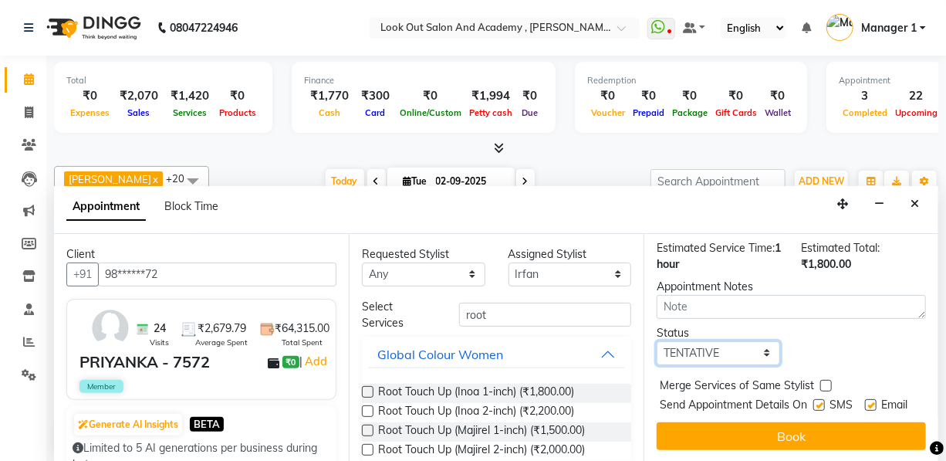
click at [702, 341] on select "Select TENTATIVE CONFIRM CHECK-IN UPCOMING" at bounding box center [718, 353] width 123 height 24
select select "confirm booking"
click at [657, 341] on select "Select TENTATIVE CONFIRM CHECK-IN UPCOMING" at bounding box center [718, 353] width 123 height 24
drag, startPoint x: 815, startPoint y: 375, endPoint x: 858, endPoint y: 374, distance: 43.2
click at [815, 399] on label at bounding box center [819, 405] width 12 height 12
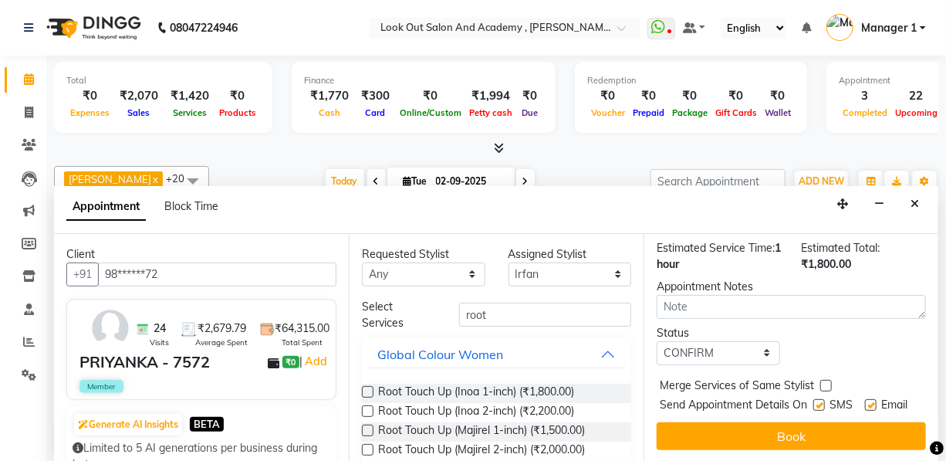
click at [815, 401] on input "checkbox" at bounding box center [818, 406] width 10 height 10
checkbox input "false"
click at [865, 399] on label at bounding box center [871, 405] width 12 height 12
click at [865, 401] on input "checkbox" at bounding box center [870, 406] width 10 height 10
checkbox input "false"
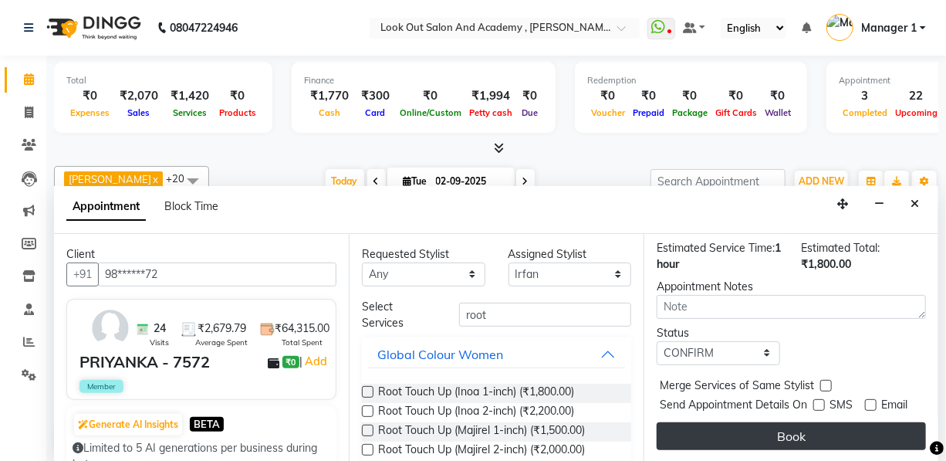
click at [835, 422] on button "Book" at bounding box center [791, 436] width 269 height 28
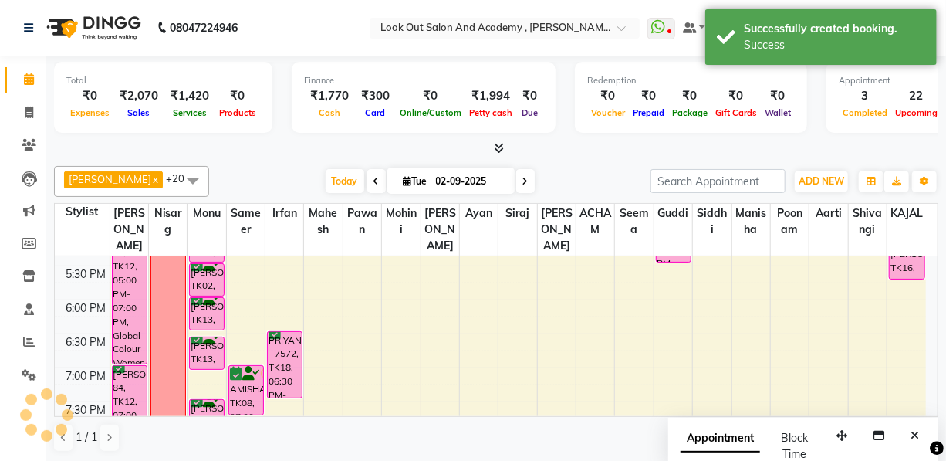
scroll to position [0, 0]
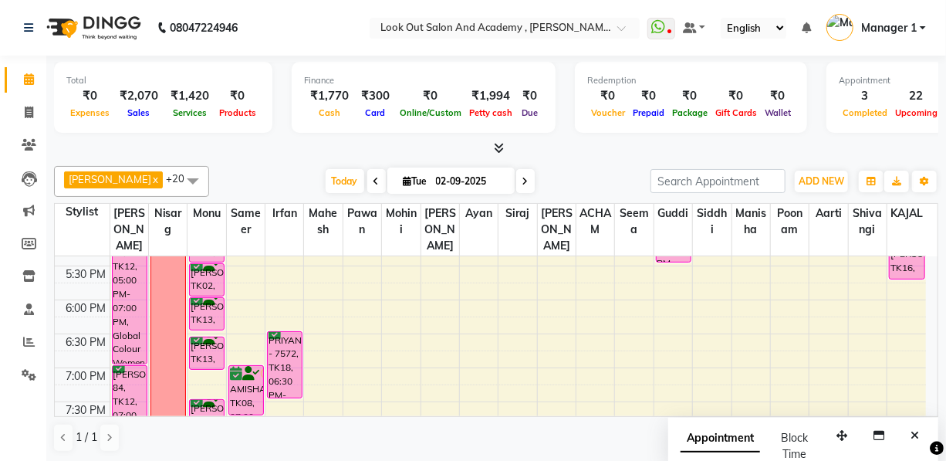
click at [398, 144] on div at bounding box center [496, 148] width 884 height 16
click at [36, 104] on span at bounding box center [28, 113] width 27 height 18
select select "service"
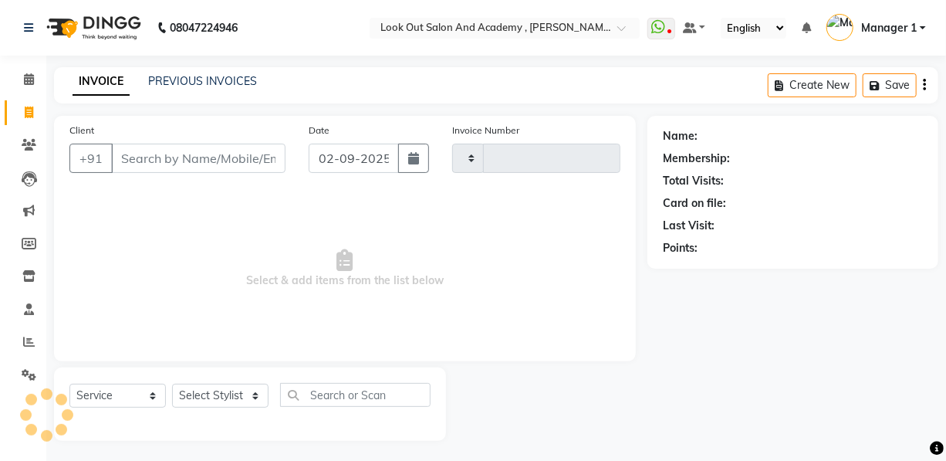
click at [140, 157] on input "Client" at bounding box center [198, 158] width 174 height 29
type input "987088417"
type input "11608"
select select "4708"
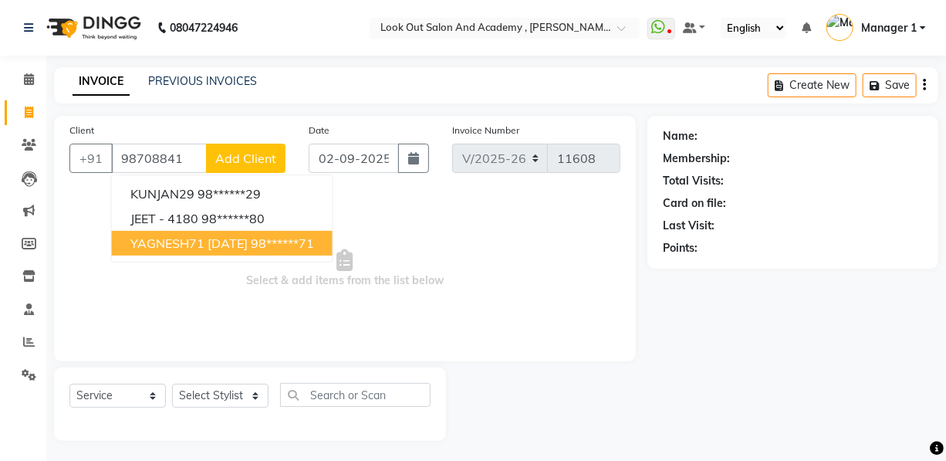
click at [211, 242] on span "YAGNESH71 5/4/25" at bounding box center [188, 242] width 117 height 15
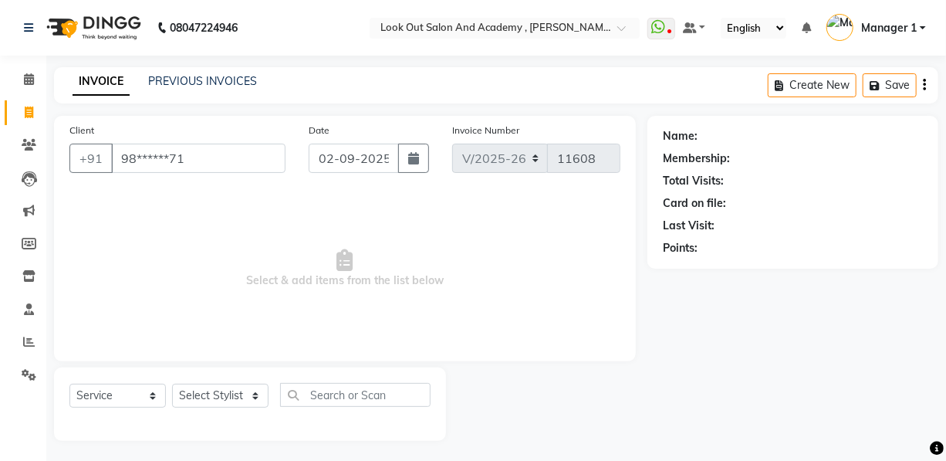
type input "98******71"
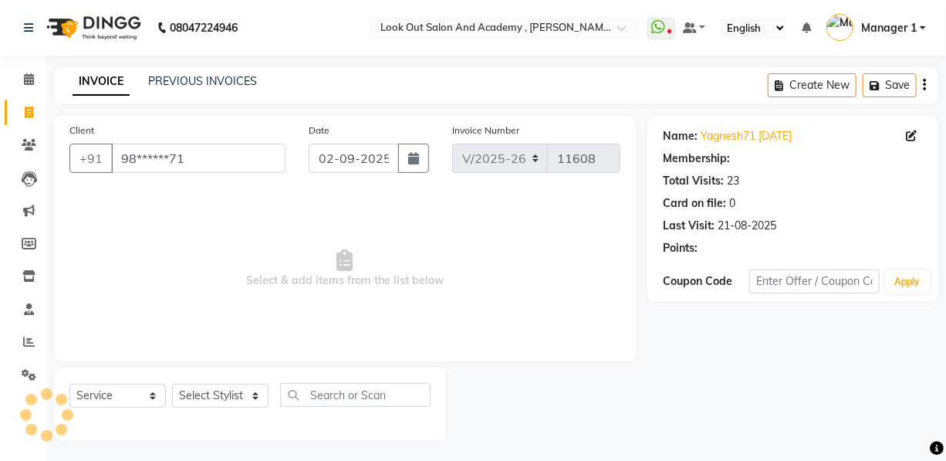
select select "1: Object"
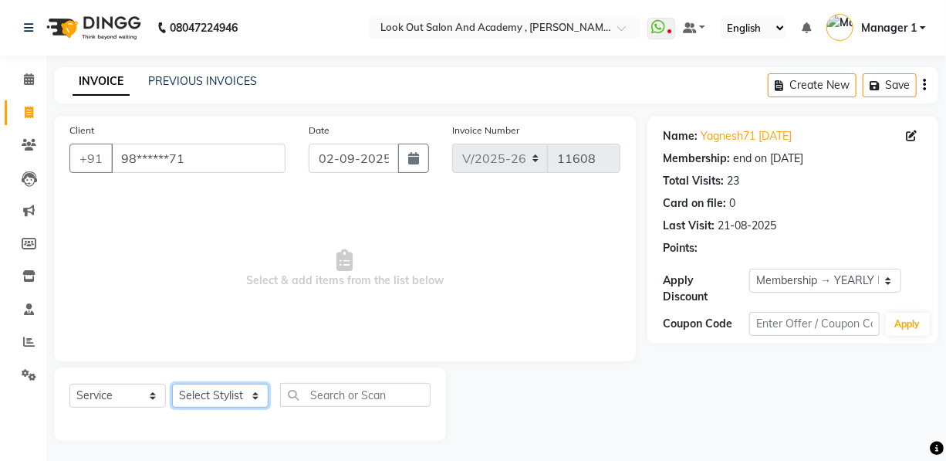
click at [213, 392] on select "Select Stylist Aarti Aatish ACHAM Aftab Afzal AKSHADA ITWARI Akthar Hussain Aya…" at bounding box center [220, 396] width 96 height 24
select select "85556"
click at [172, 384] on select "Select Stylist Aarti Aatish ACHAM Aftab Afzal AKSHADA ITWARI Akthar Hussain Aya…" at bounding box center [220, 396] width 96 height 24
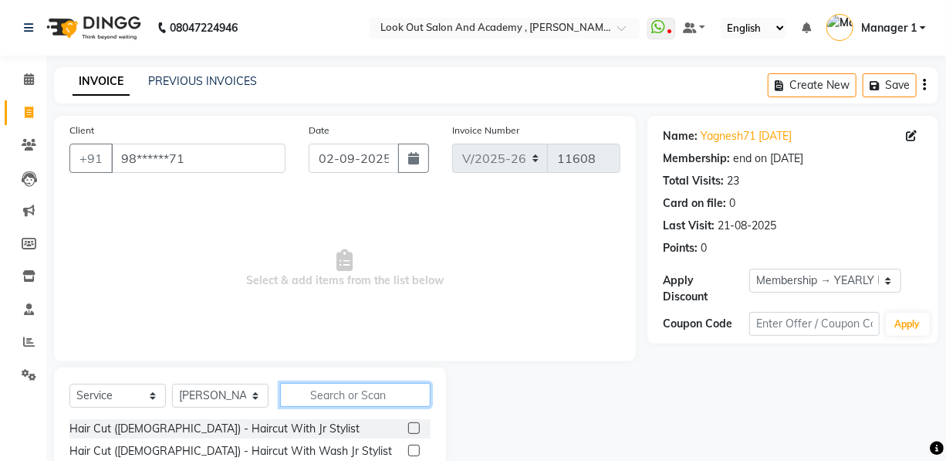
click at [306, 394] on input "text" at bounding box center [355, 395] width 151 height 24
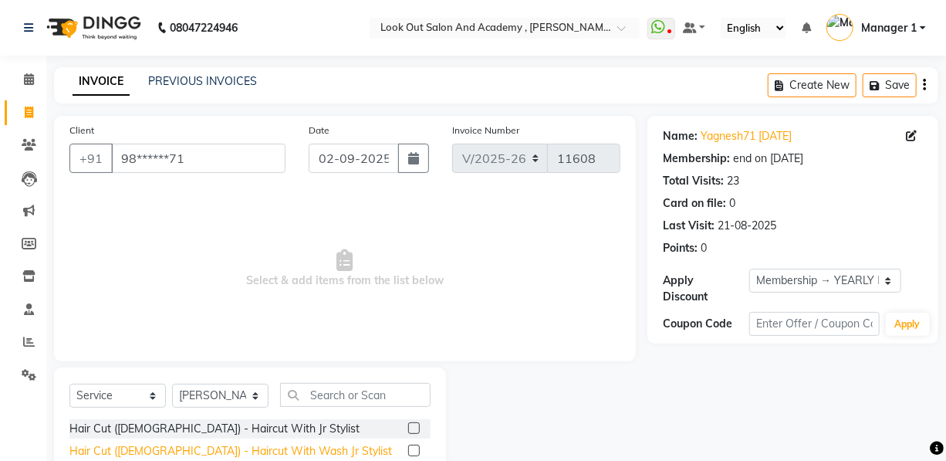
click at [232, 443] on div "Hair Cut (Male) - Haircut With Wash Jr Stylist" at bounding box center [230, 451] width 323 height 16
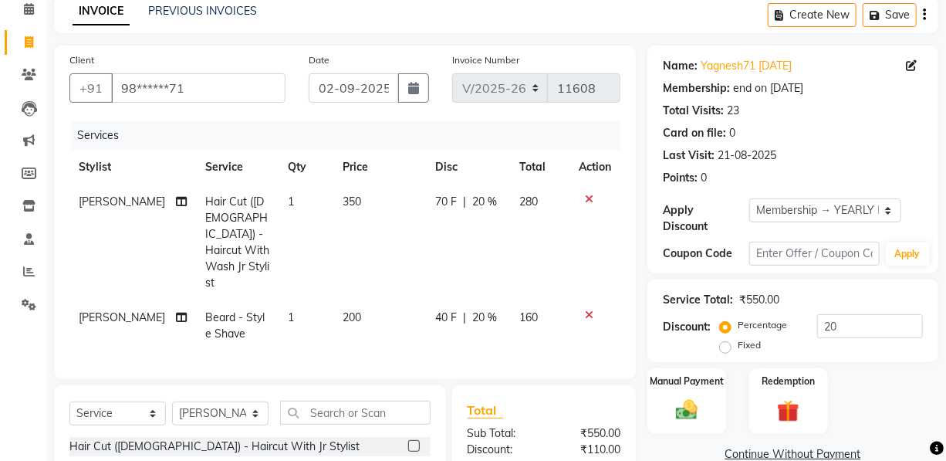
checkbox input "false"
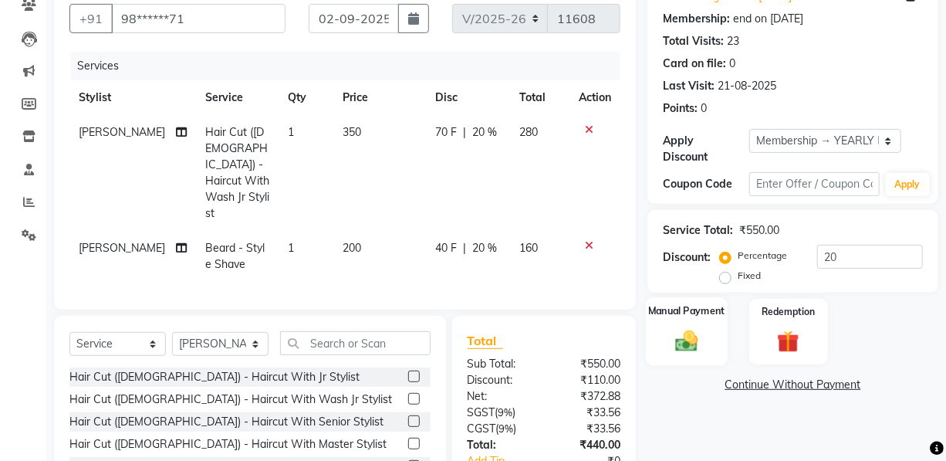
click at [675, 297] on div "Manual Payment" at bounding box center [687, 331] width 82 height 69
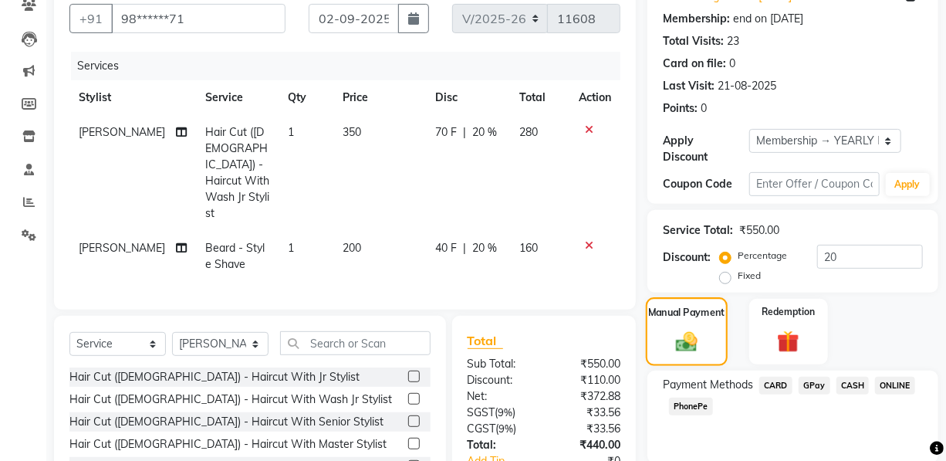
click at [687, 297] on div "Manual Payment" at bounding box center [687, 331] width 82 height 69
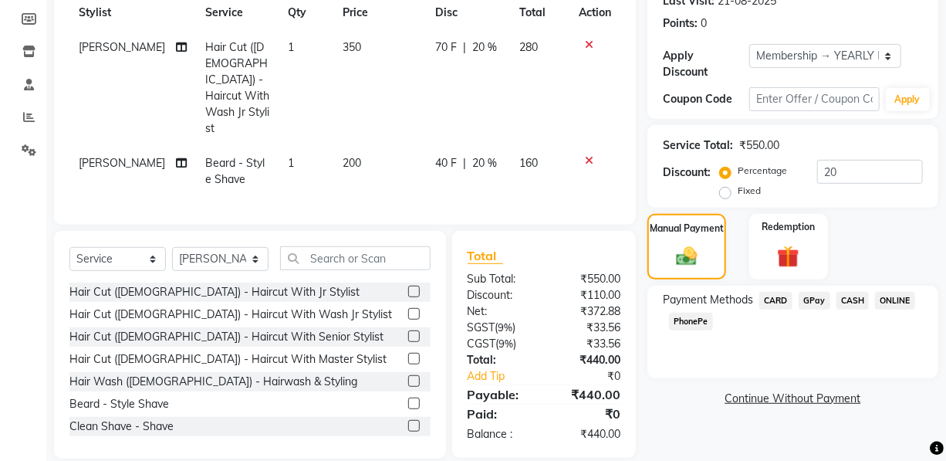
click at [814, 302] on span "GPay" at bounding box center [815, 301] width 32 height 18
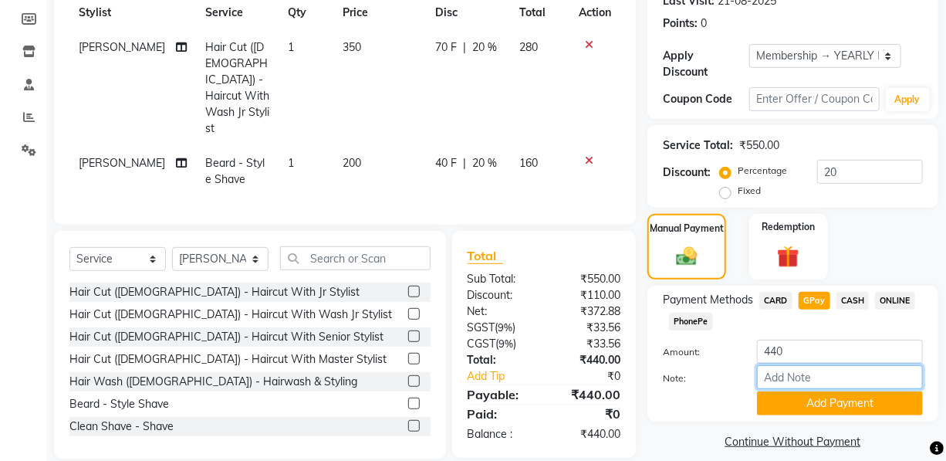
click at [788, 372] on input "Note:" at bounding box center [840, 377] width 166 height 24
drag, startPoint x: 797, startPoint y: 381, endPoint x: 860, endPoint y: 379, distance: 62.6
click at [860, 379] on input "Nisarg mom" at bounding box center [840, 377] width 166 height 24
type input "Nisarg"
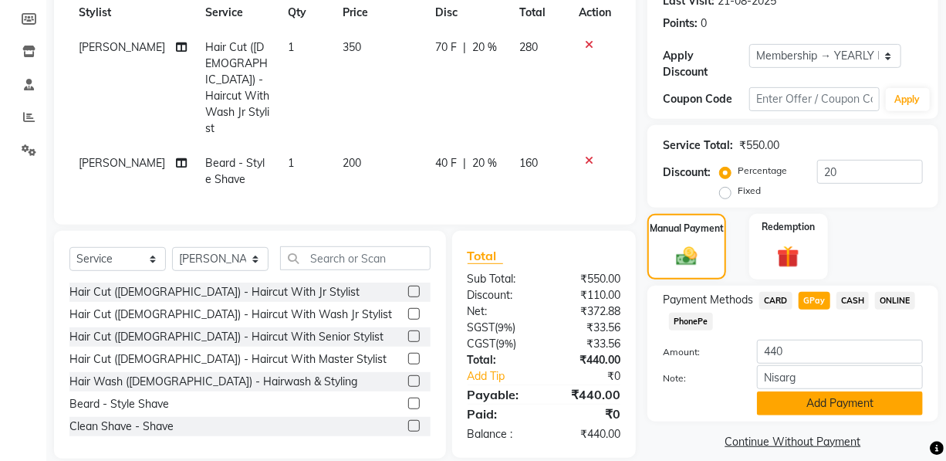
click at [857, 407] on button "Add Payment" at bounding box center [840, 403] width 166 height 24
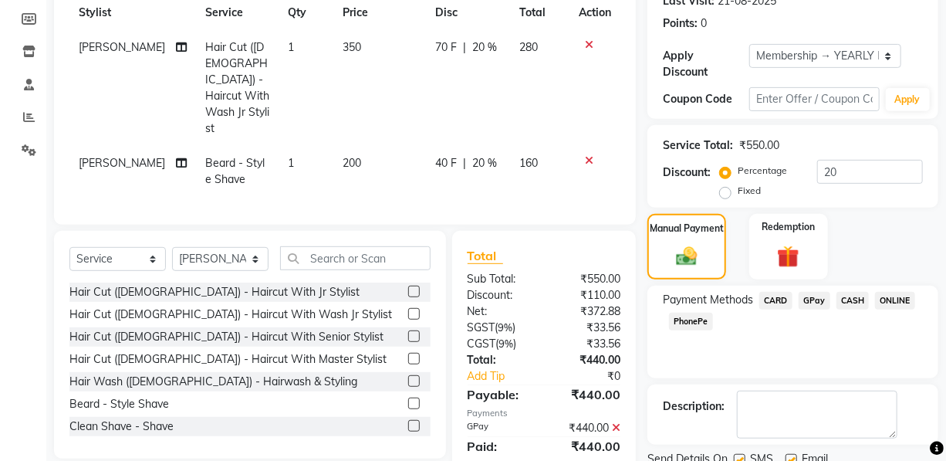
drag, startPoint x: 792, startPoint y: 401, endPoint x: 792, endPoint y: 421, distance: 19.3
click at [792, 454] on label at bounding box center [792, 460] width 12 height 12
click at [792, 455] on input "checkbox" at bounding box center [791, 460] width 10 height 10
checkbox input "false"
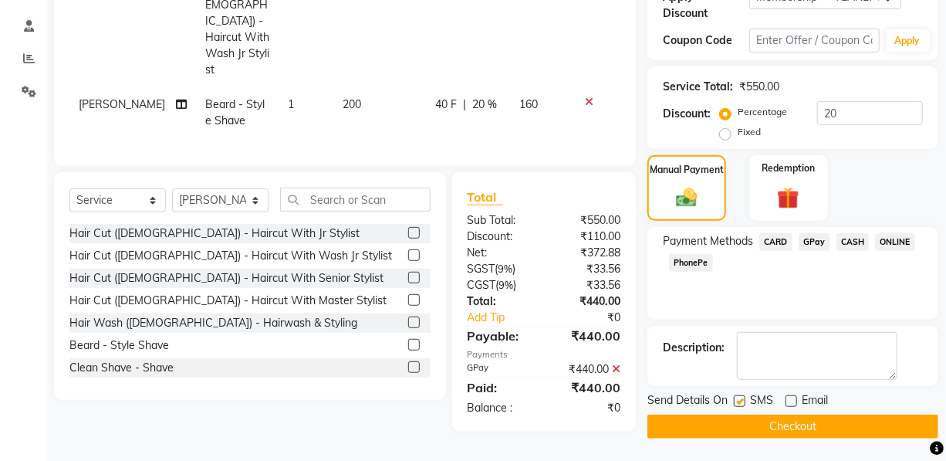
click at [790, 421] on button "Checkout" at bounding box center [793, 426] width 291 height 24
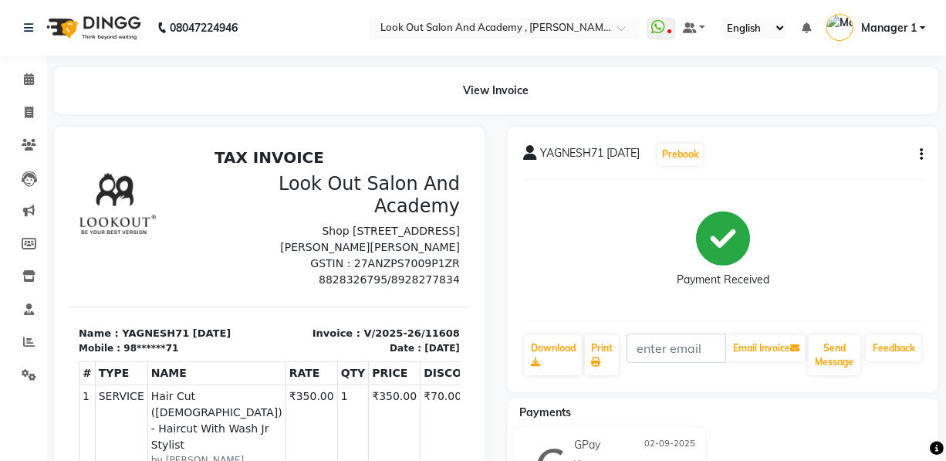
click at [570, 399] on div "Payments GPay 02-09-2025 Nisarg ₹440.00 Added on 02-09-2025" at bounding box center [723, 461] width 431 height 127
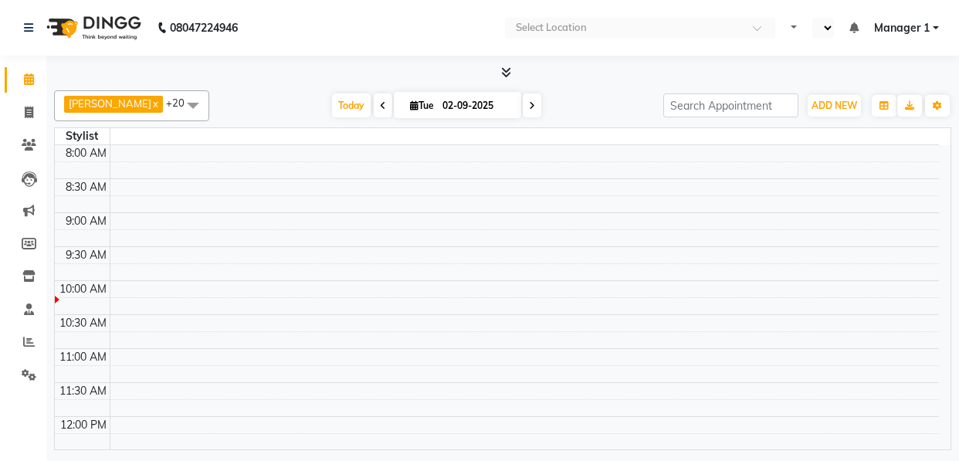
select select "en"
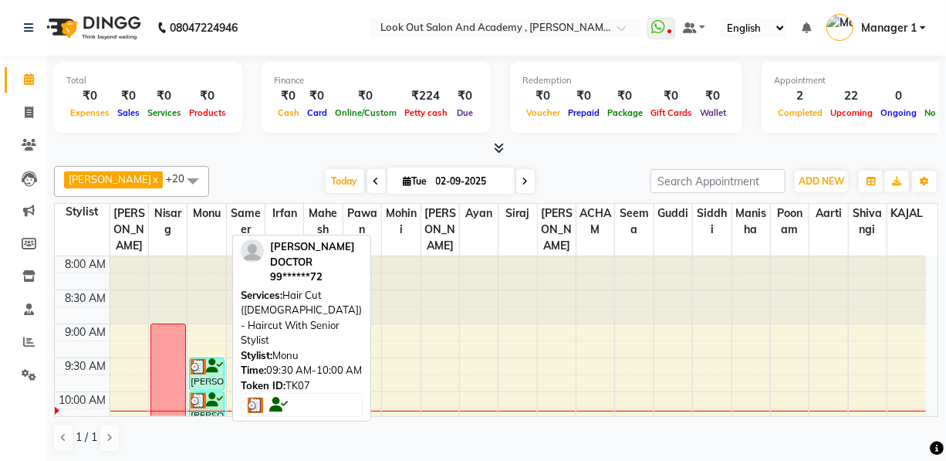
click at [205, 389] on div "NAILESH DOCTOR, TK07, 09:30 AM-10:00 AM, Hair Cut (Male) - Haircut With Senior …" at bounding box center [207, 374] width 34 height 32
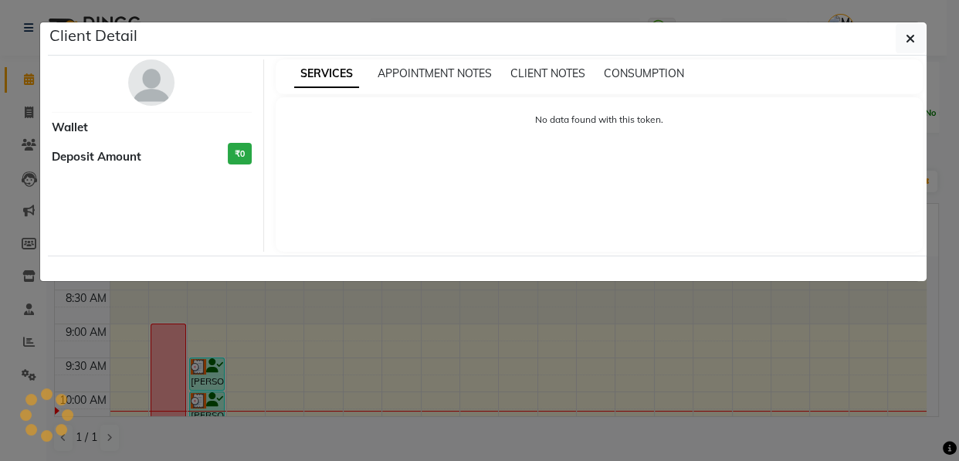
select select "3"
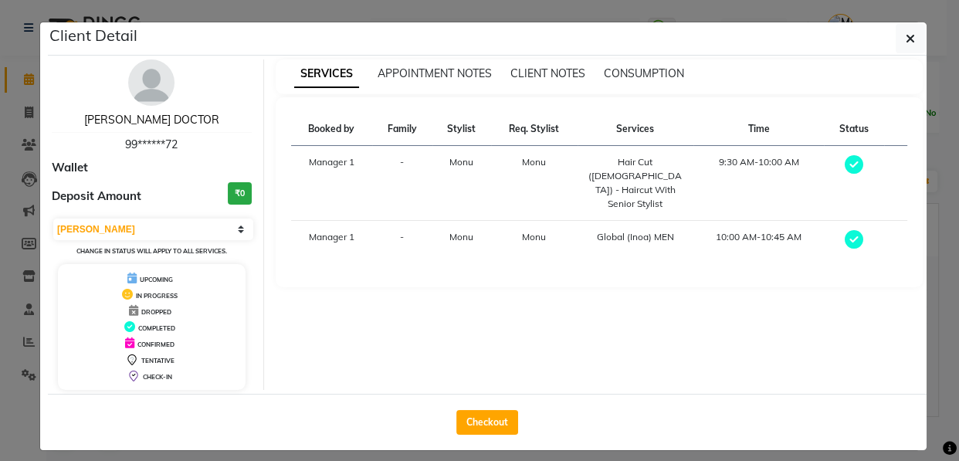
click at [179, 117] on link "[PERSON_NAME] DOCTOR" at bounding box center [151, 120] width 135 height 14
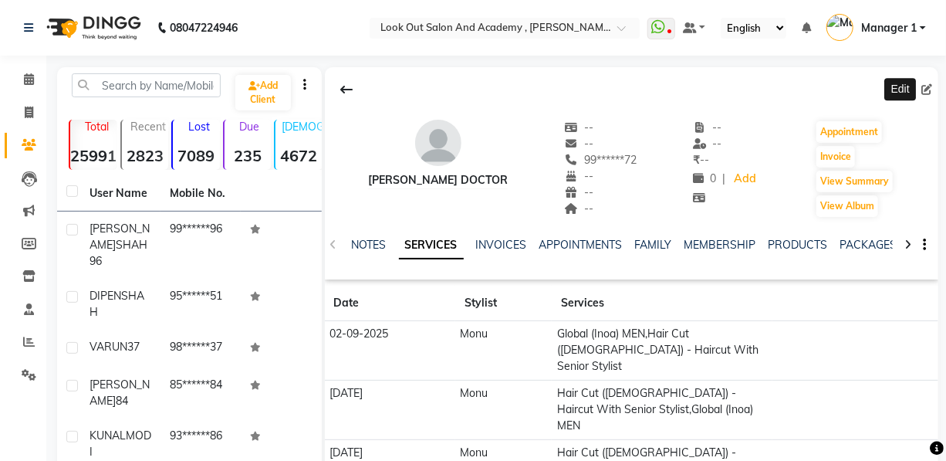
click at [922, 89] on icon at bounding box center [927, 89] width 11 height 11
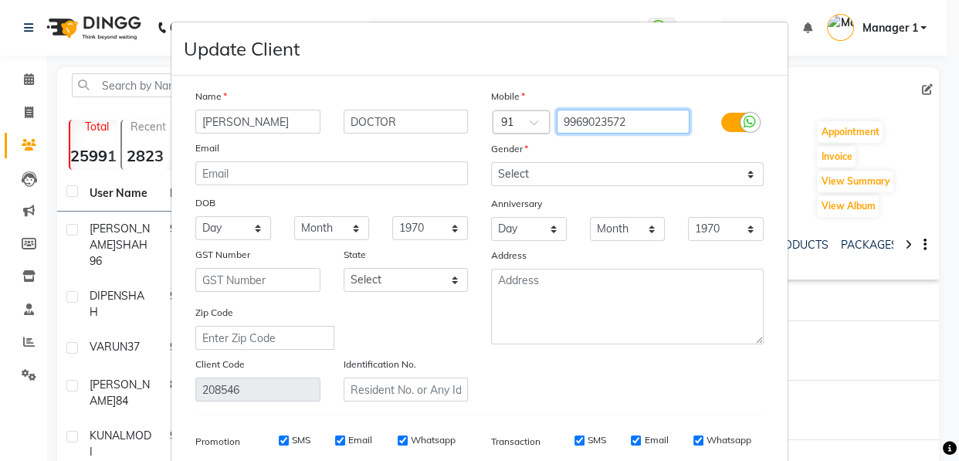
drag, startPoint x: 654, startPoint y: 115, endPoint x: 487, endPoint y: 130, distance: 167.4
click at [483, 123] on div "Country Code × 91 9969023572" at bounding box center [627, 122] width 296 height 25
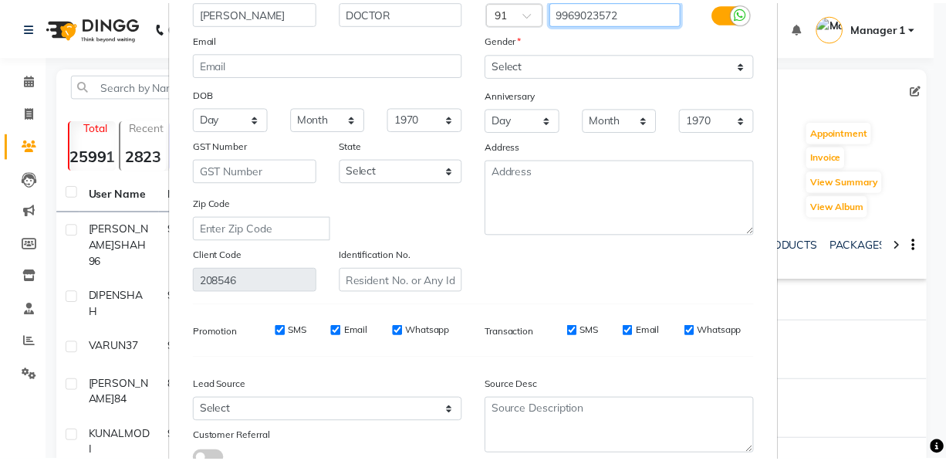
scroll to position [210, 0]
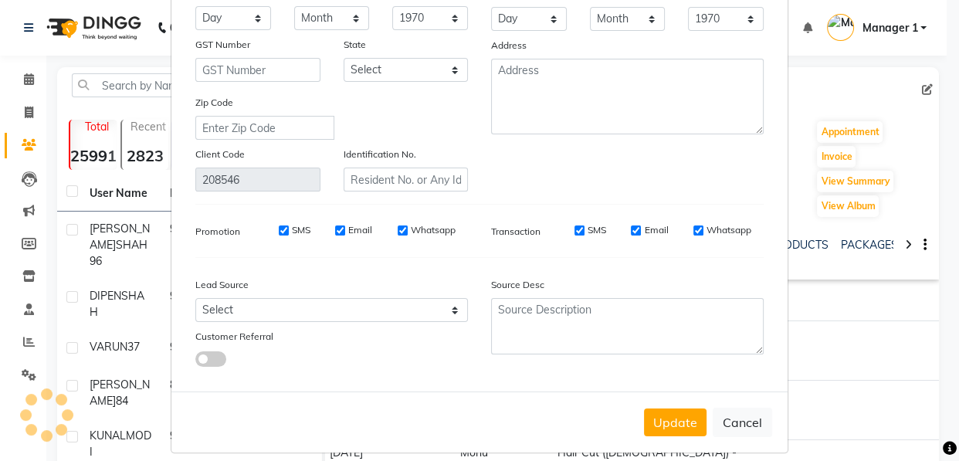
drag, startPoint x: 740, startPoint y: 428, endPoint x: 556, endPoint y: 127, distance: 352.6
click at [740, 426] on button "Cancel" at bounding box center [741, 422] width 59 height 29
select select
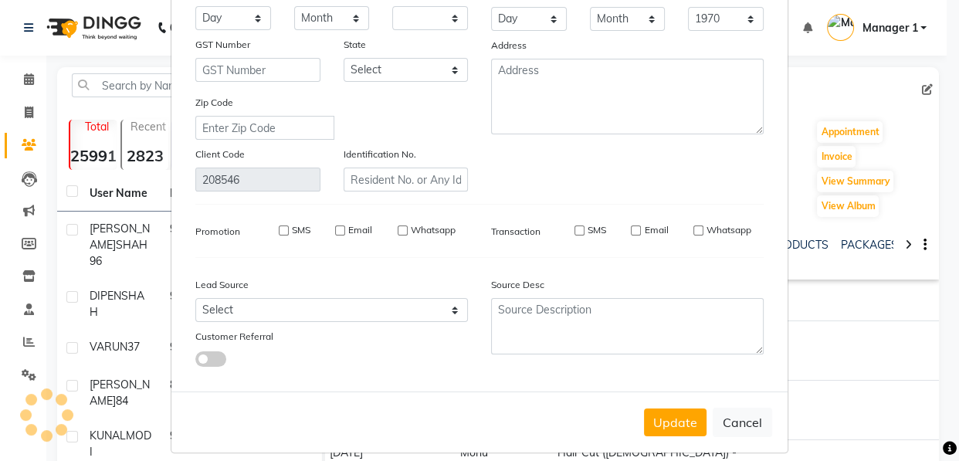
select select
checkbox input "false"
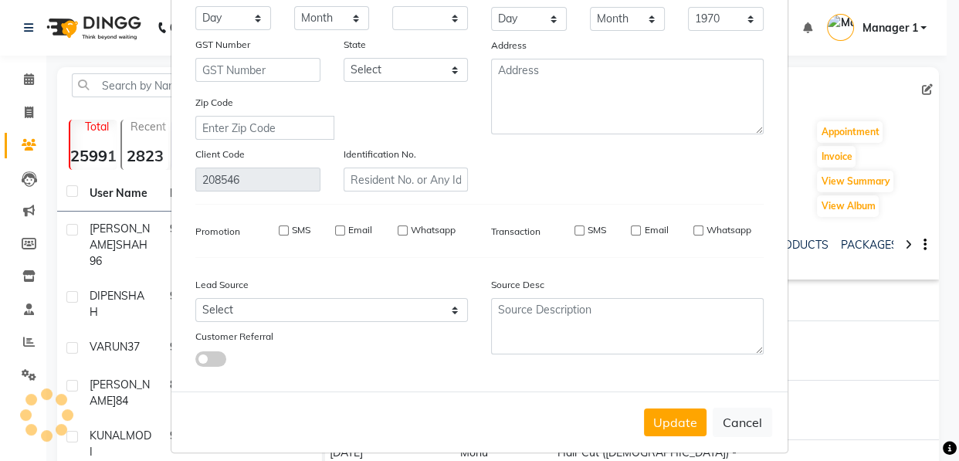
checkbox input "false"
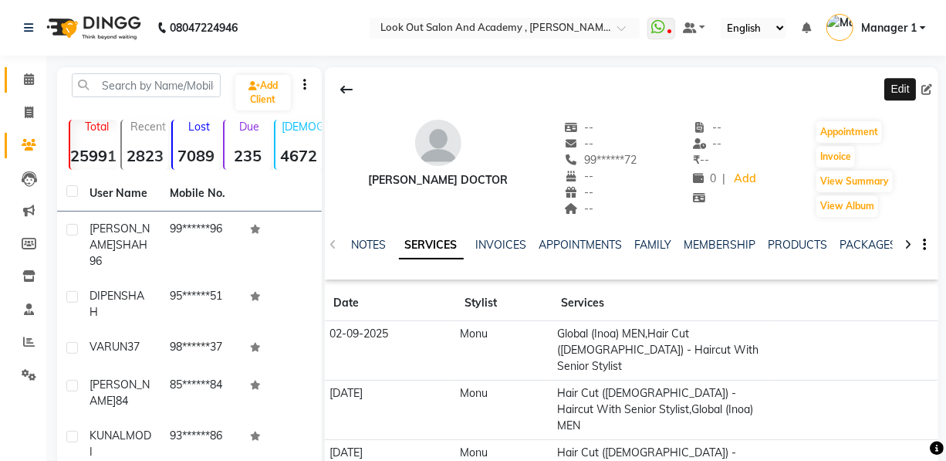
scroll to position [0, 0]
click at [21, 74] on span at bounding box center [28, 80] width 27 height 18
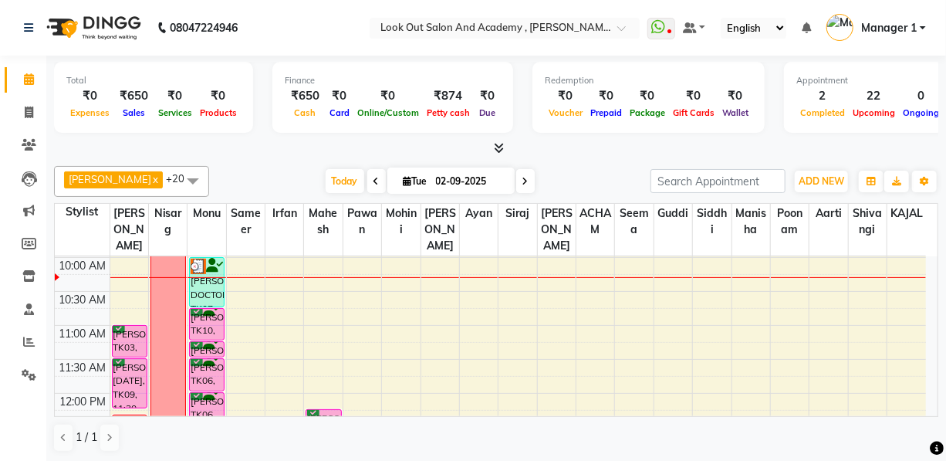
scroll to position [140, 0]
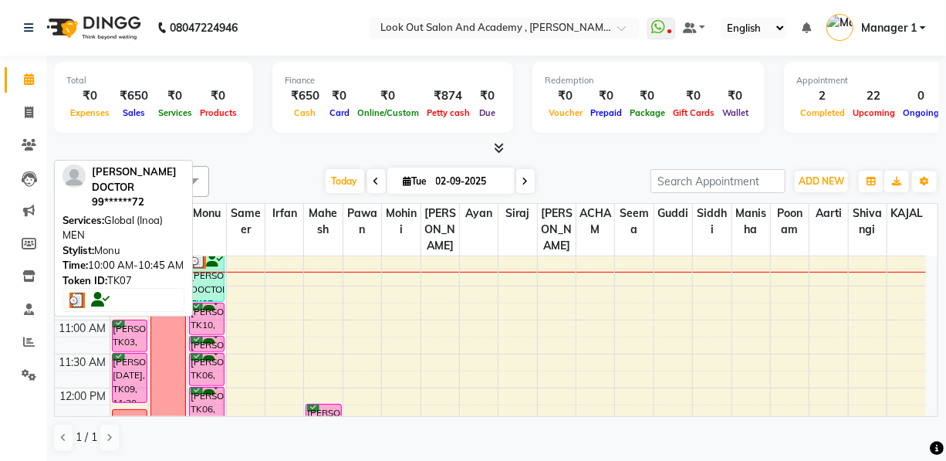
click at [197, 297] on div "NAILESH DOCTOR, TK07, 10:00 AM-10:45 AM, Global (Inoa) MEN" at bounding box center [207, 276] width 34 height 49
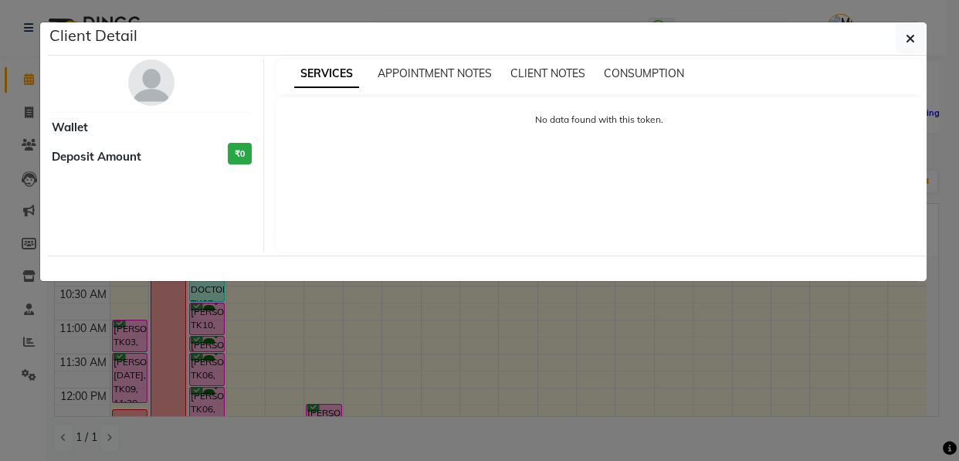
select select "3"
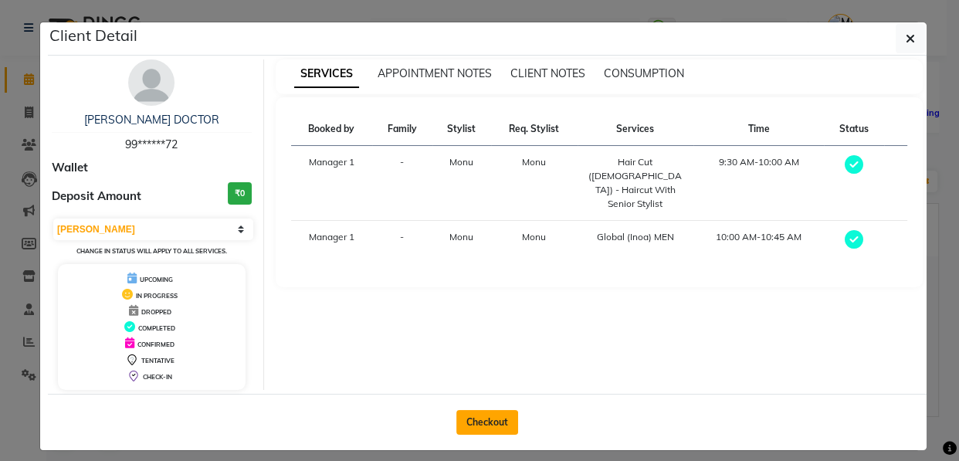
click at [482, 421] on button "Checkout" at bounding box center [487, 422] width 62 height 25
select select "service"
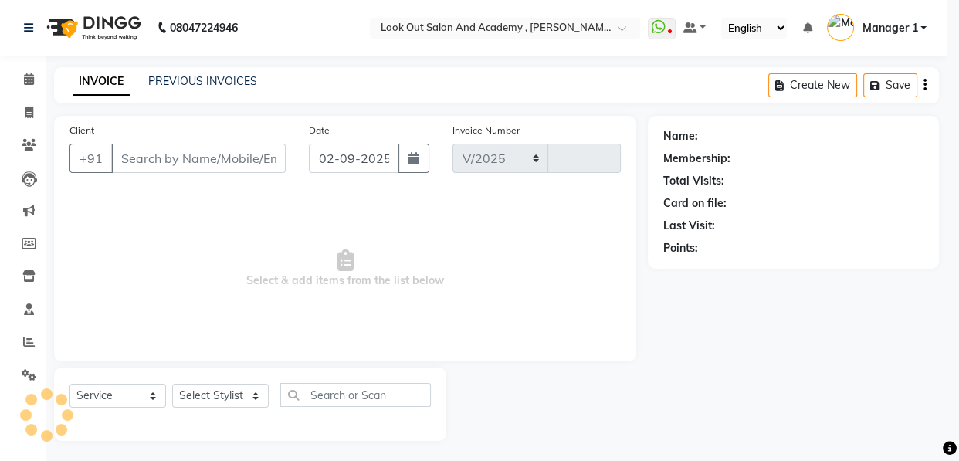
select select "4708"
type input "11606"
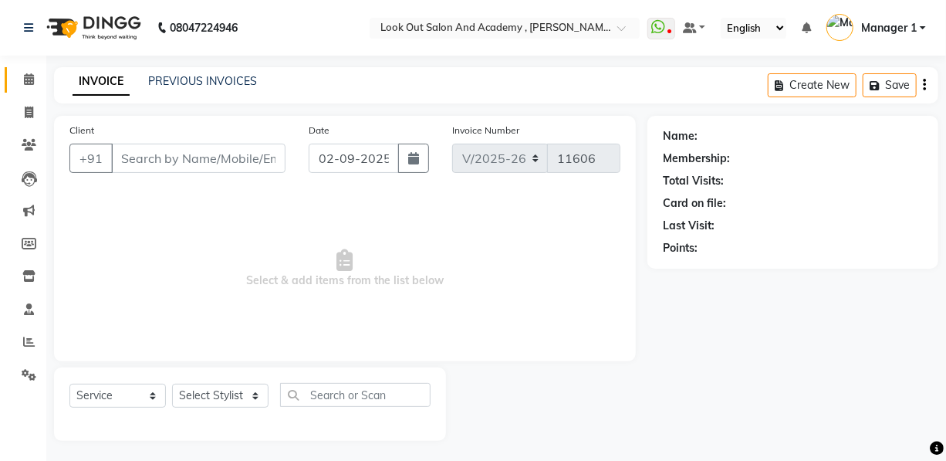
type input "99******72"
select select "28196"
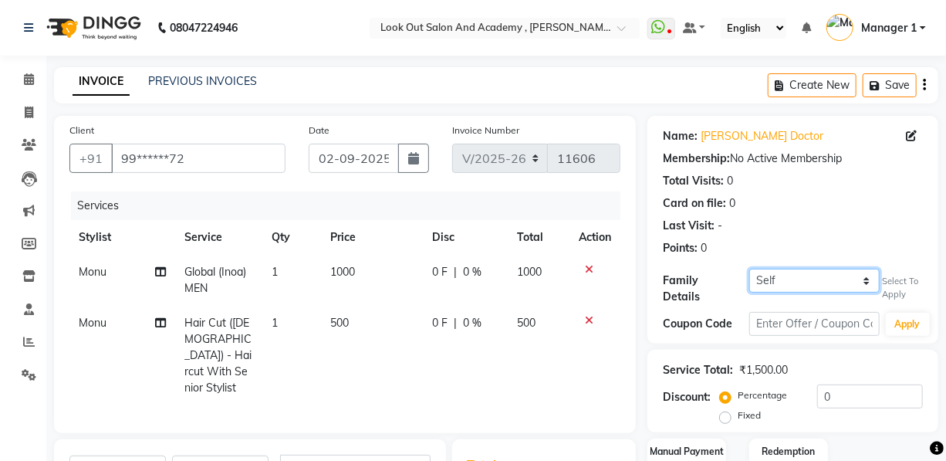
drag, startPoint x: 775, startPoint y: 281, endPoint x: 775, endPoint y: 289, distance: 8.5
click at [775, 281] on select "Self RICHA DOCTOR" at bounding box center [814, 281] width 130 height 24
select select "432896"
click at [749, 269] on select "Self RICHA DOCTOR" at bounding box center [814, 281] width 130 height 24
select select "1: Object"
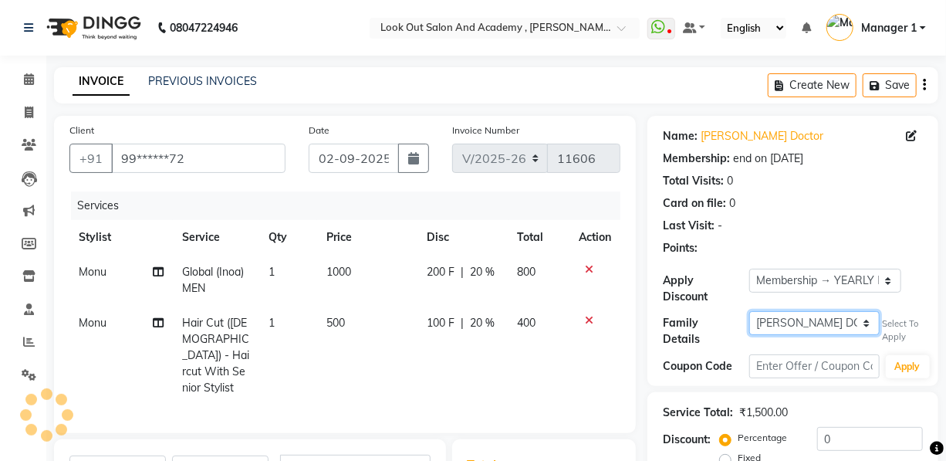
type input "20"
click at [410, 296] on td "1000" at bounding box center [367, 280] width 100 height 51
select select "28196"
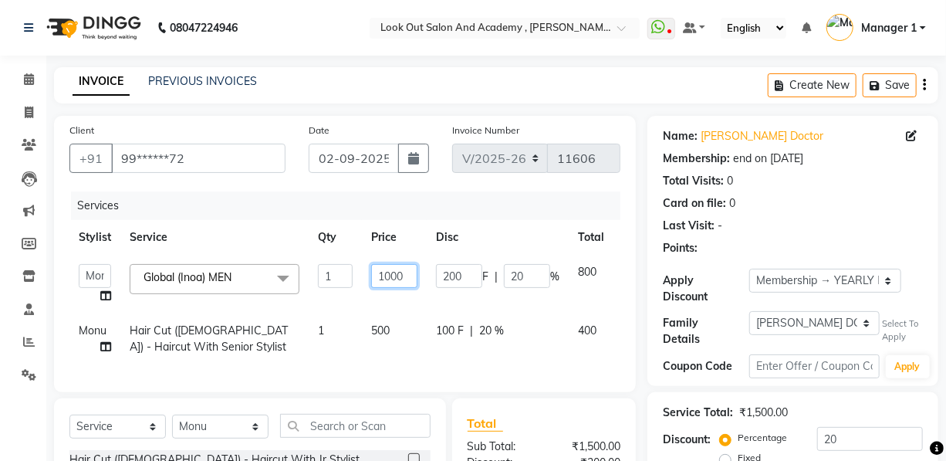
drag, startPoint x: 396, startPoint y: 279, endPoint x: 334, endPoint y: 276, distance: 61.8
click at [340, 276] on tr "Aarti Aatish ACHAM Aftab Afzal AKSHADA ITWARI Akthar Hussain Ayan Dhaval Solank…" at bounding box center [366, 284] width 595 height 59
type input "900"
click at [510, 244] on tr "Stylist Service Qty Price Disc Total Action" at bounding box center [366, 237] width 595 height 35
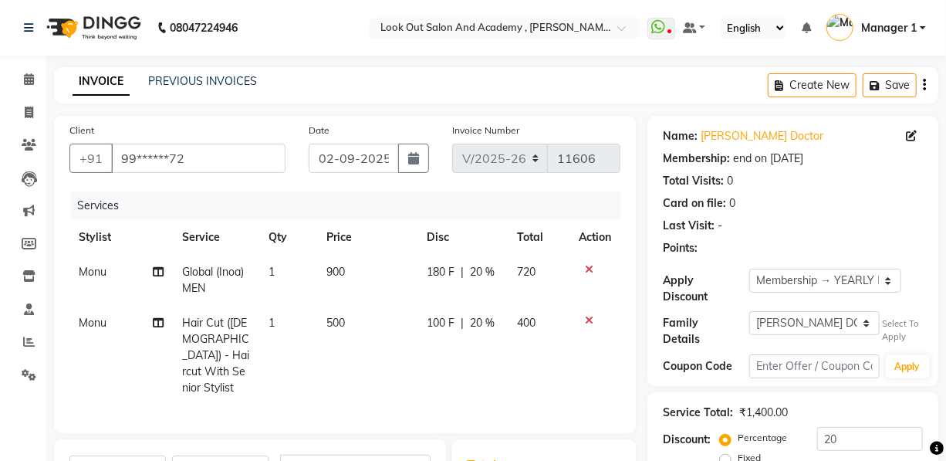
scroll to position [225, 0]
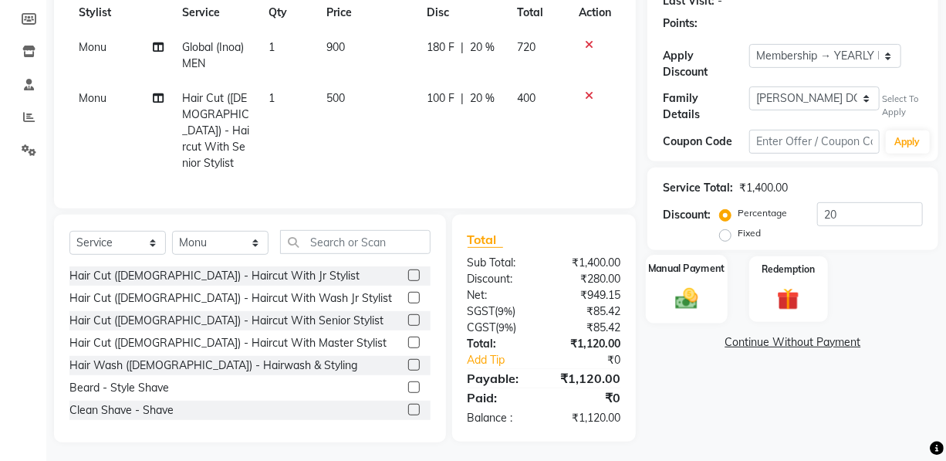
click at [695, 301] on img at bounding box center [686, 298] width 37 height 26
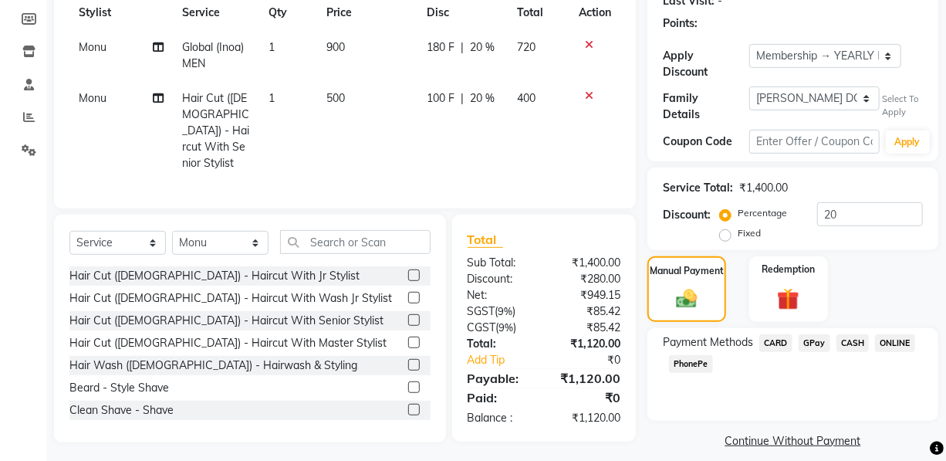
click at [852, 334] on span "CASH" at bounding box center [853, 343] width 33 height 18
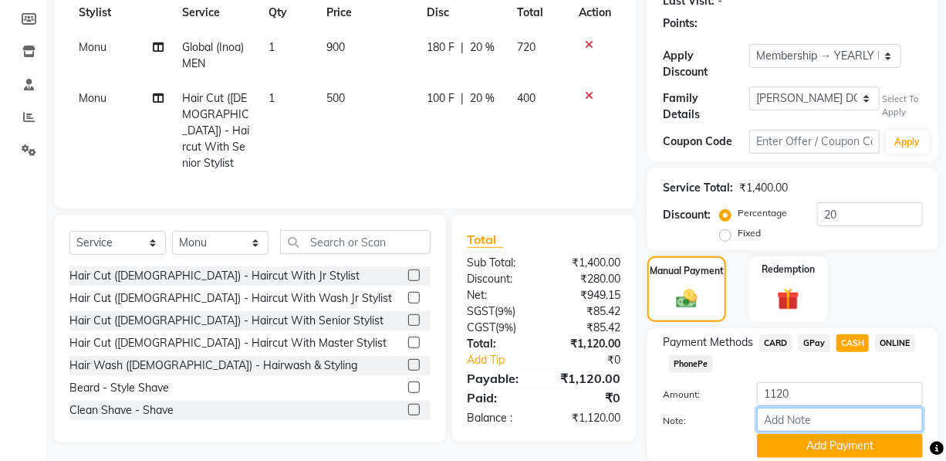
click at [844, 424] on input "Note:" at bounding box center [840, 420] width 166 height 24
click at [842, 436] on button "Add Payment" at bounding box center [840, 446] width 166 height 24
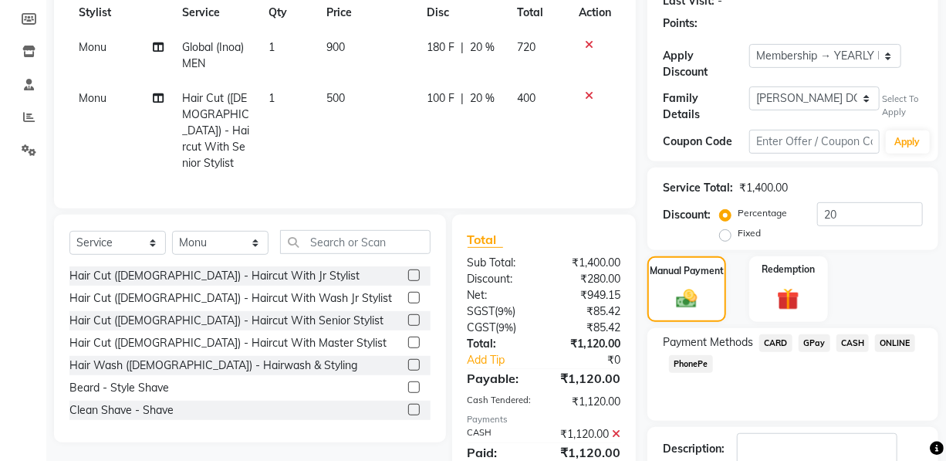
scroll to position [322, 0]
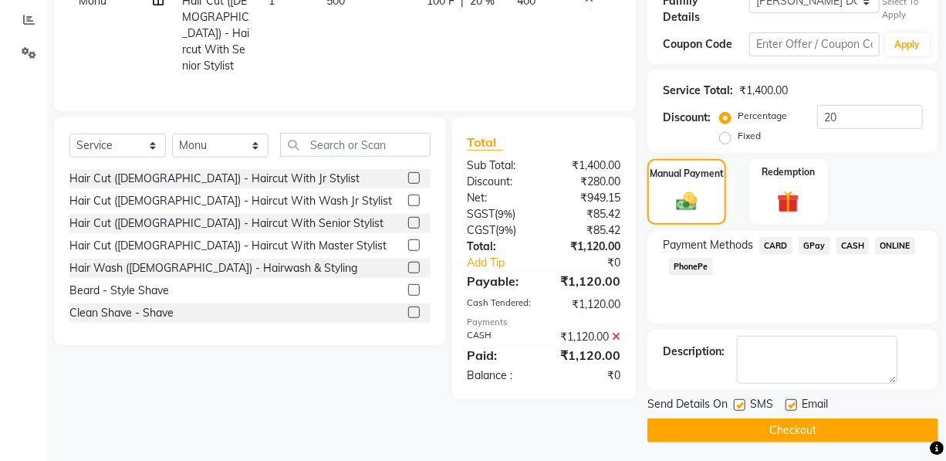
click at [791, 404] on label at bounding box center [792, 405] width 12 height 12
click at [791, 404] on input "checkbox" at bounding box center [791, 406] width 10 height 10
checkbox input "false"
click at [732, 401] on div "Send Details On SMS Email" at bounding box center [793, 405] width 291 height 19
drag, startPoint x: 739, startPoint y: 394, endPoint x: 736, endPoint y: 417, distance: 22.6
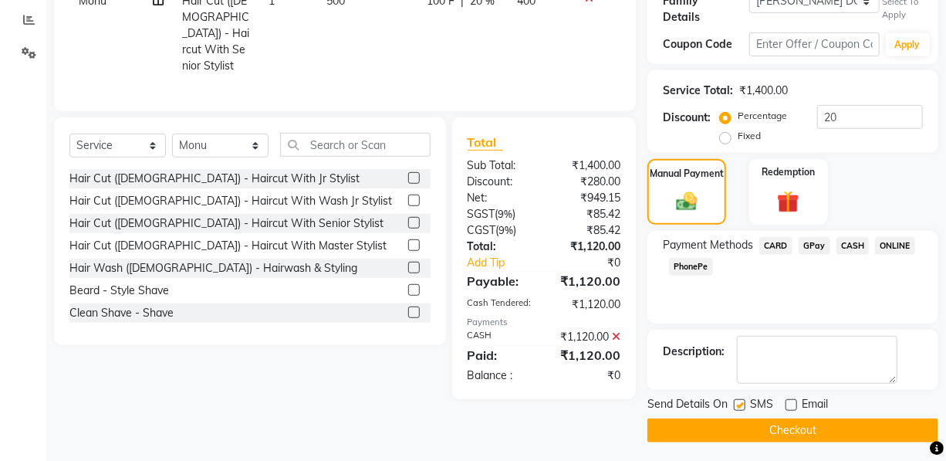
click at [739, 399] on label at bounding box center [740, 405] width 12 height 12
click at [739, 401] on input "checkbox" at bounding box center [739, 406] width 10 height 10
checkbox input "false"
click at [736, 418] on button "Checkout" at bounding box center [793, 430] width 291 height 24
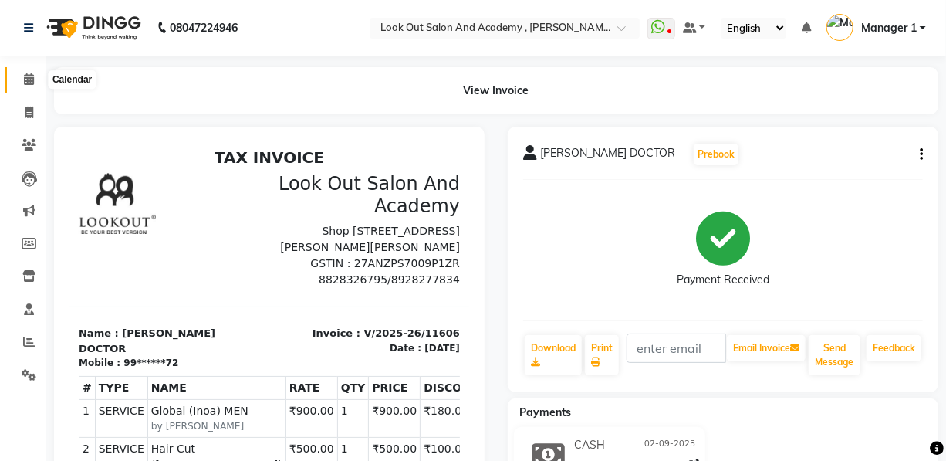
click at [31, 79] on icon at bounding box center [29, 79] width 10 height 12
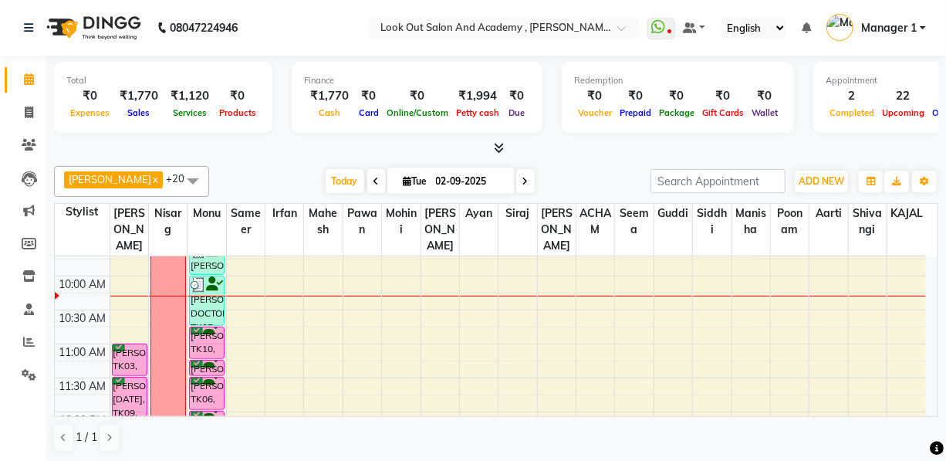
scroll to position [140, 0]
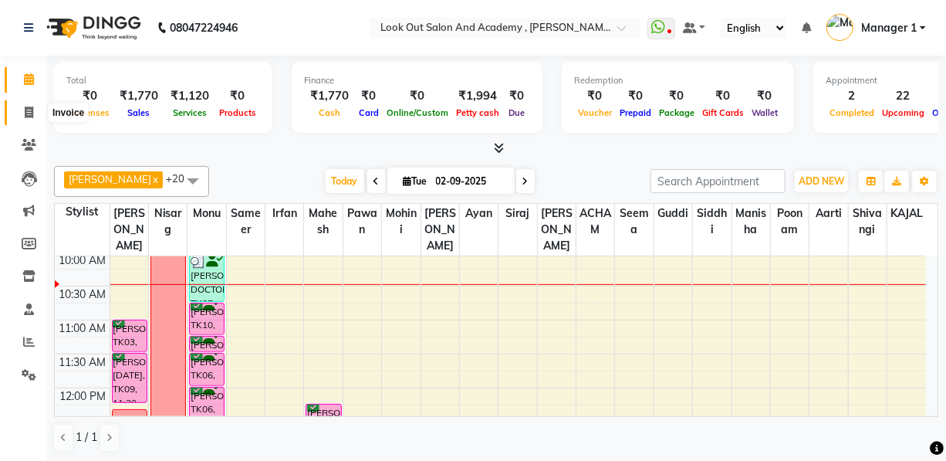
click at [19, 105] on span at bounding box center [28, 113] width 27 height 18
select select "service"
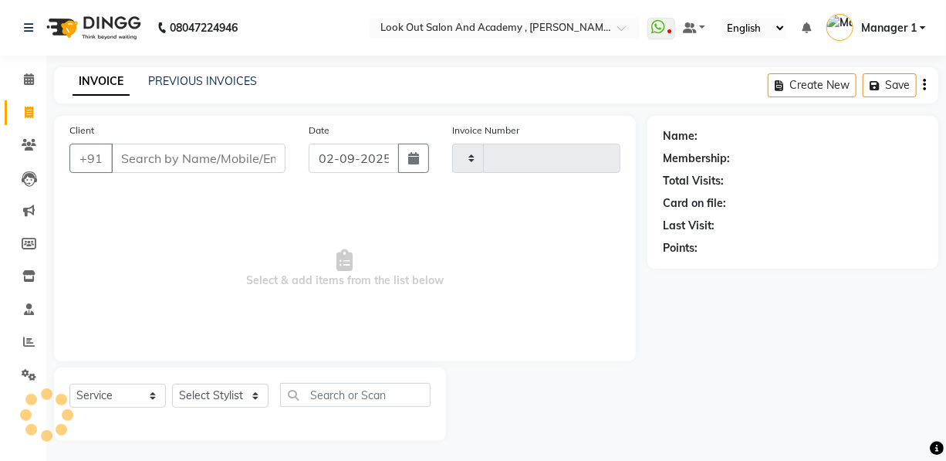
type input "11607"
select select "4708"
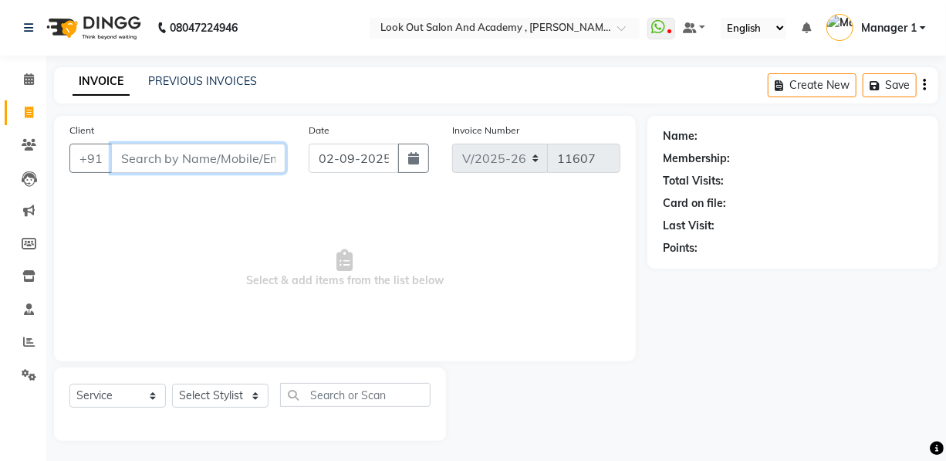
click at [140, 163] on input "Client" at bounding box center [198, 158] width 174 height 29
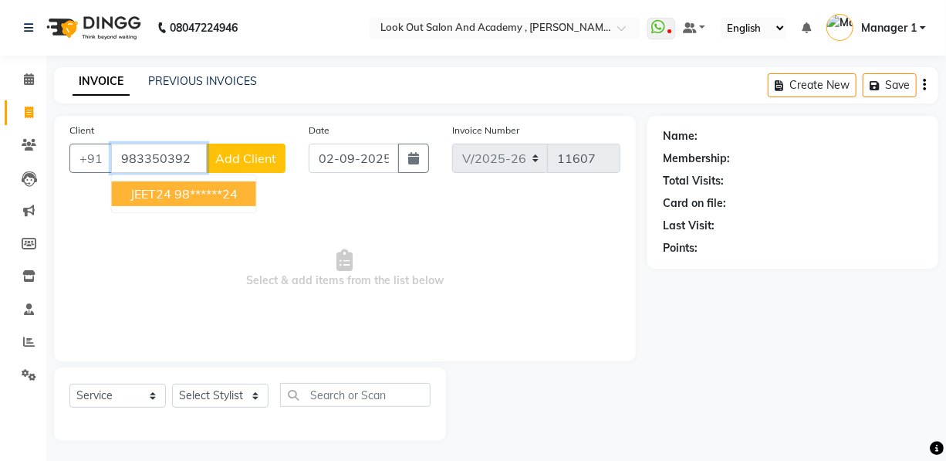
click at [184, 188] on ngb-highlight "98******24" at bounding box center [205, 193] width 63 height 15
type input "98******24"
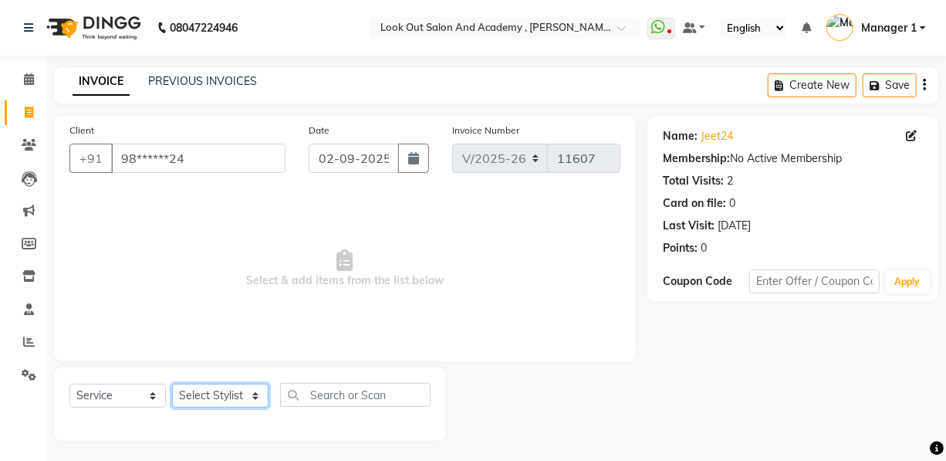
click at [230, 400] on select "Select Stylist Aarti Aatish ACHAM Aftab Afzal AKSHADA ITWARI Akthar Hussain Aya…" at bounding box center [220, 396] width 96 height 24
select select "64260"
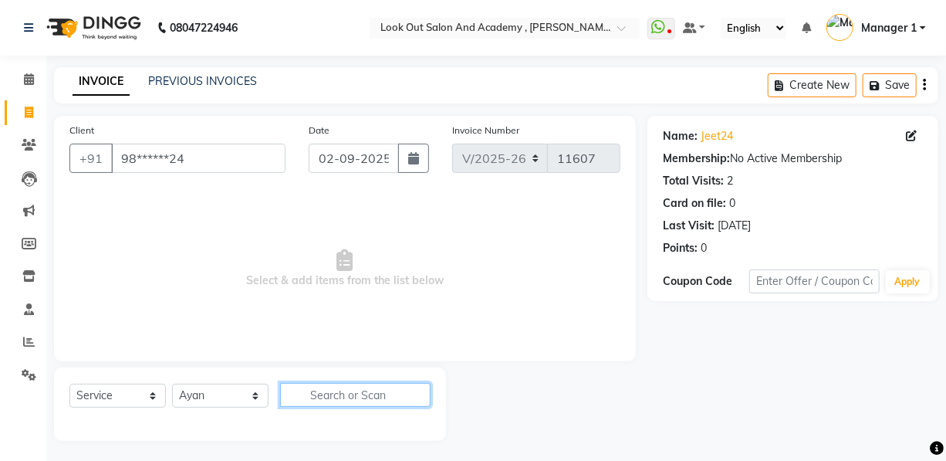
click at [333, 392] on input "text" at bounding box center [355, 395] width 151 height 24
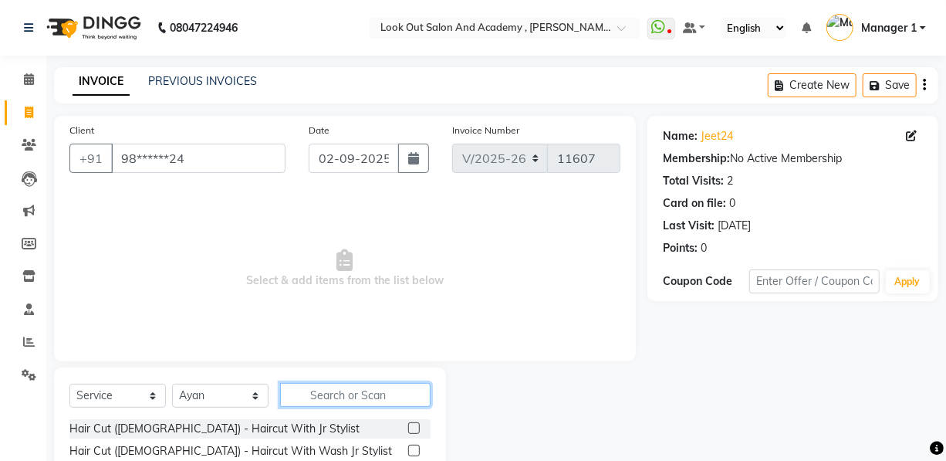
scroll to position [140, 0]
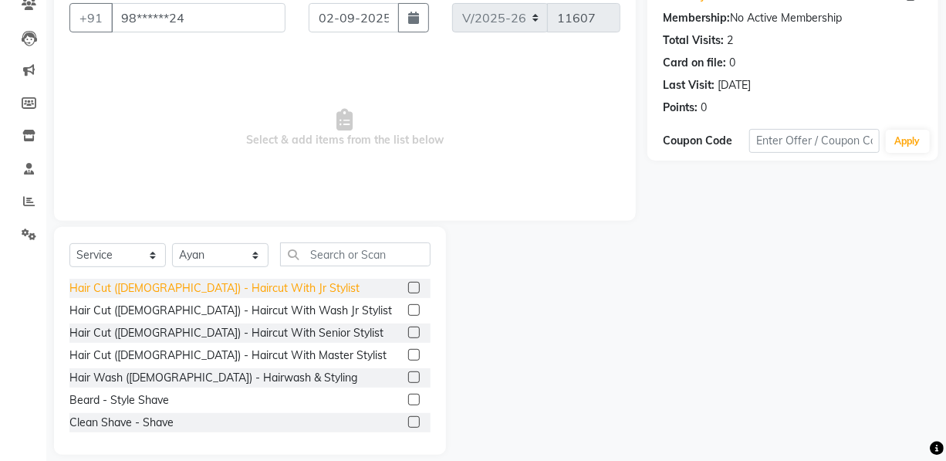
click at [245, 287] on div "Hair Cut (Male) - Haircut With Jr Stylist" at bounding box center [214, 288] width 290 height 16
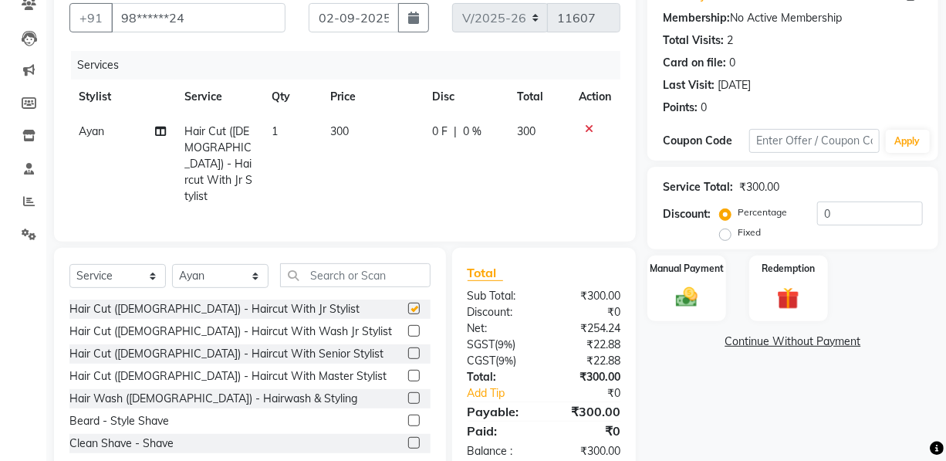
checkbox input "false"
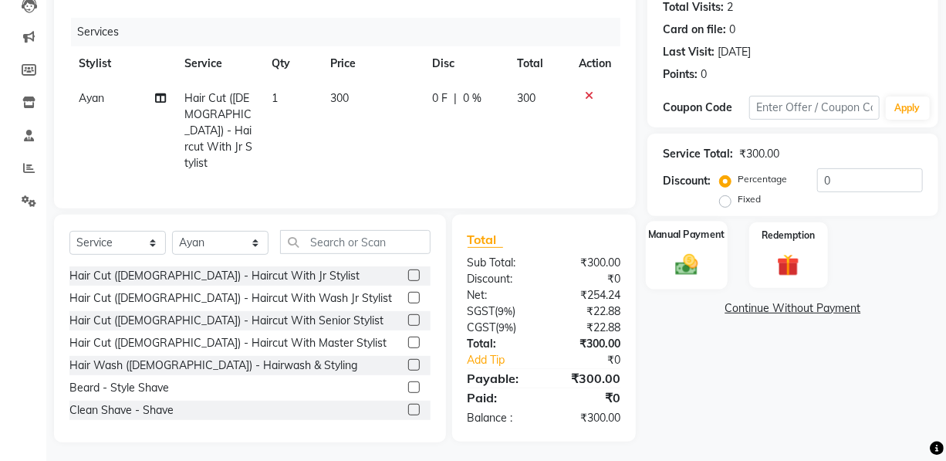
click at [709, 262] on div "Manual Payment" at bounding box center [687, 255] width 82 height 69
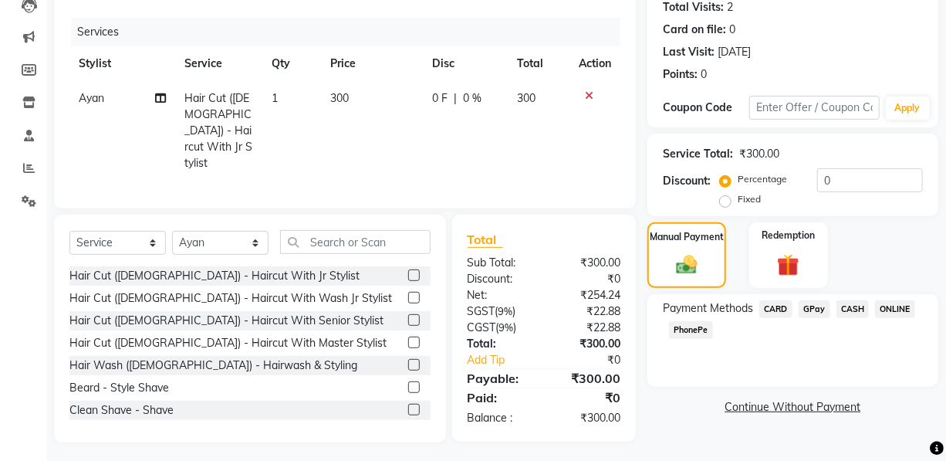
click at [766, 315] on span "CARD" at bounding box center [775, 309] width 33 height 18
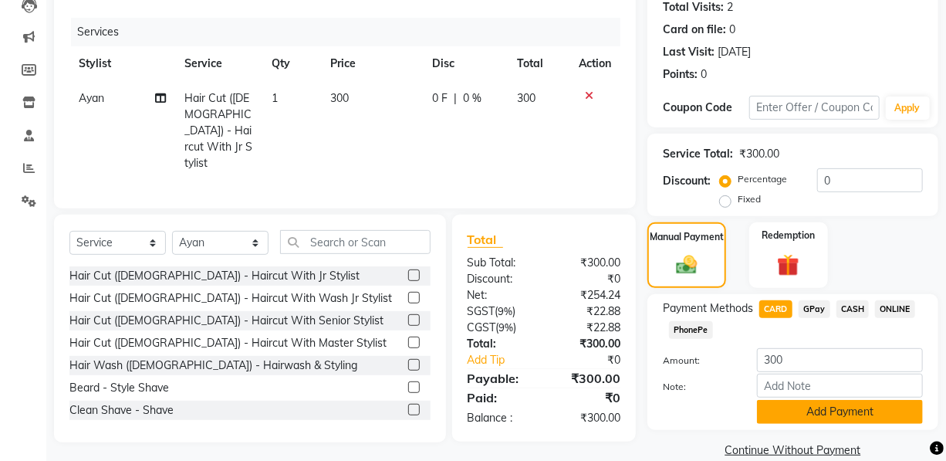
click at [830, 408] on button "Add Payment" at bounding box center [840, 412] width 166 height 24
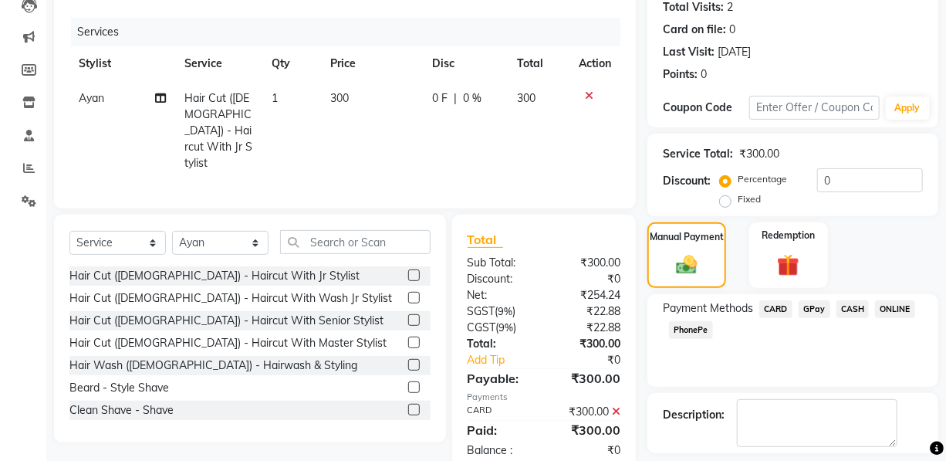
scroll to position [240, 0]
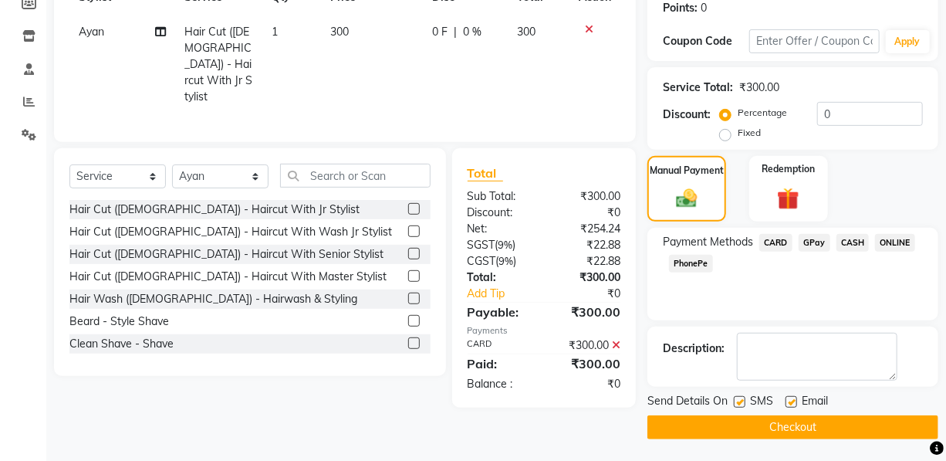
click at [789, 401] on label at bounding box center [792, 402] width 12 height 12
click at [789, 401] on input "checkbox" at bounding box center [791, 402] width 10 height 10
checkbox input "false"
click at [735, 403] on label at bounding box center [740, 402] width 12 height 12
click at [735, 403] on input "checkbox" at bounding box center [739, 402] width 10 height 10
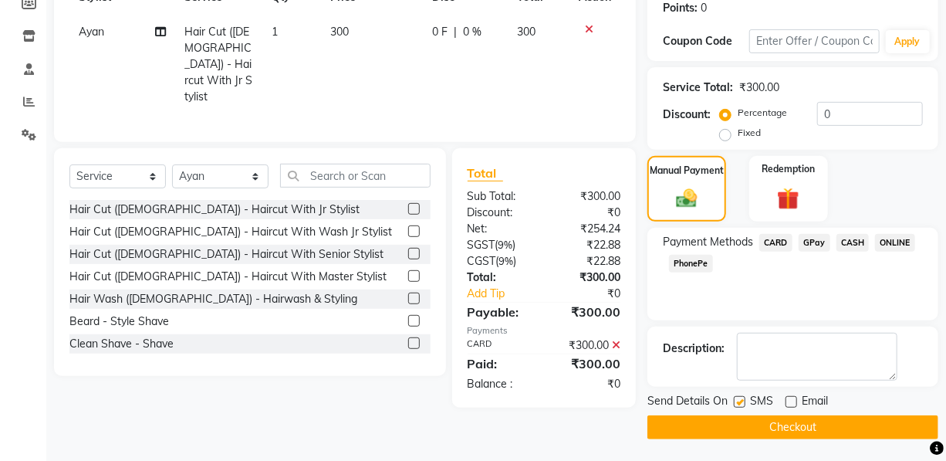
checkbox input "false"
click at [736, 421] on button "Checkout" at bounding box center [793, 427] width 291 height 24
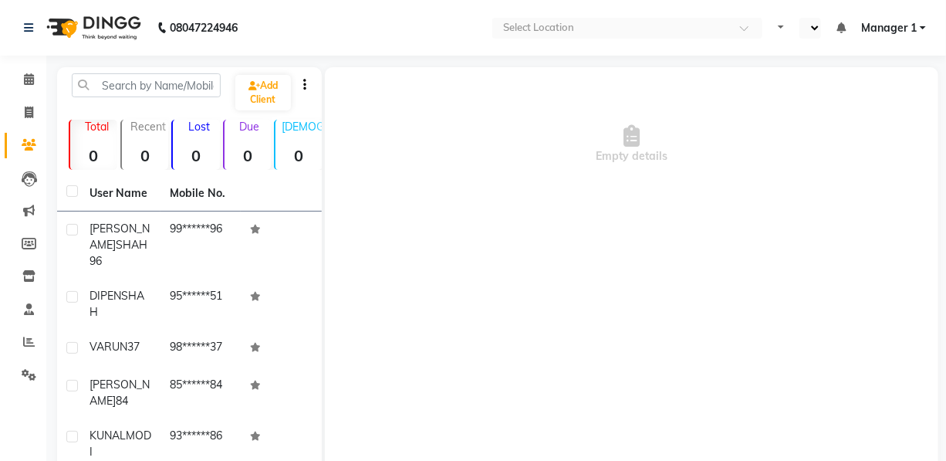
select select "en"
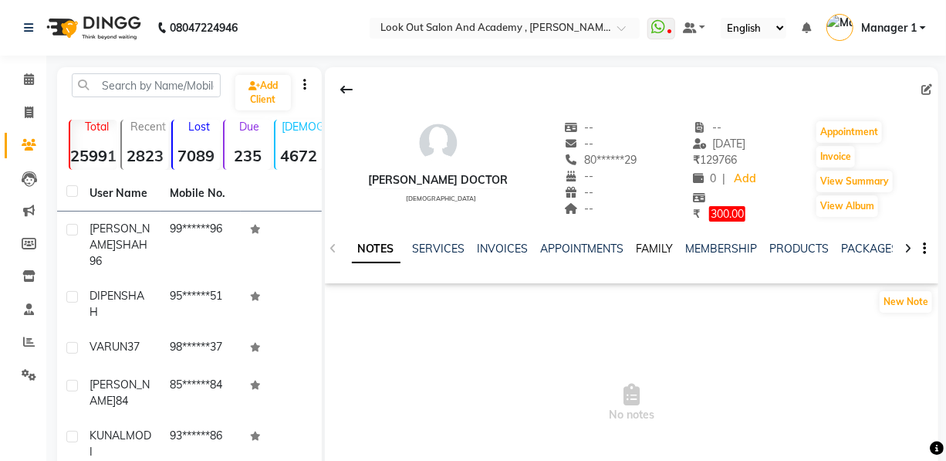
click at [651, 246] on link "FAMILY" at bounding box center [655, 249] width 37 height 14
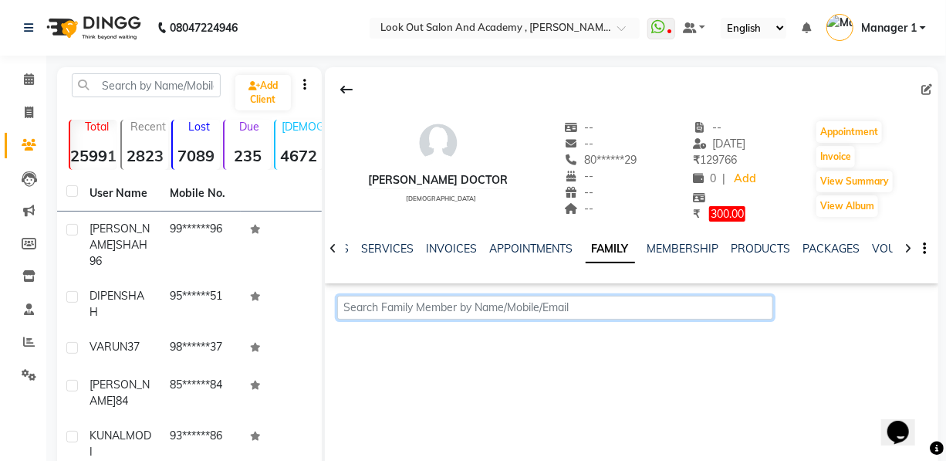
click at [556, 304] on input "text" at bounding box center [555, 308] width 436 height 24
paste input "9969023572"
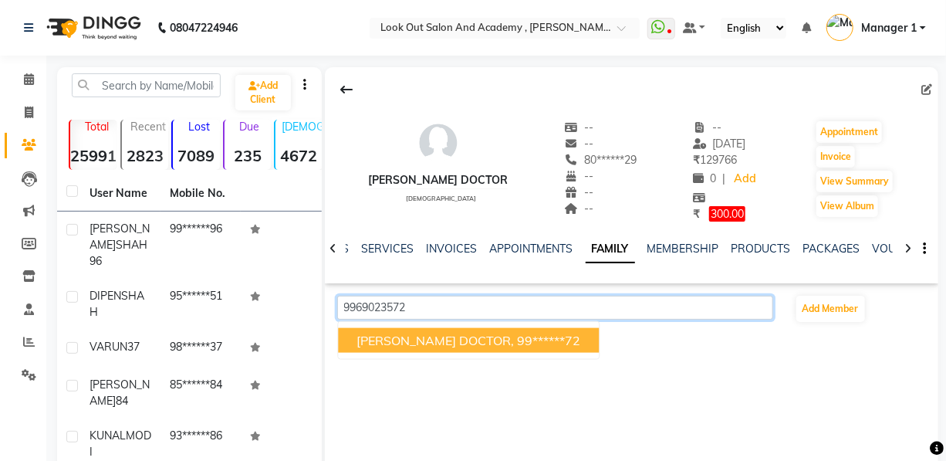
click at [408, 334] on span "[PERSON_NAME] DOCTOR," at bounding box center [435, 340] width 157 height 15
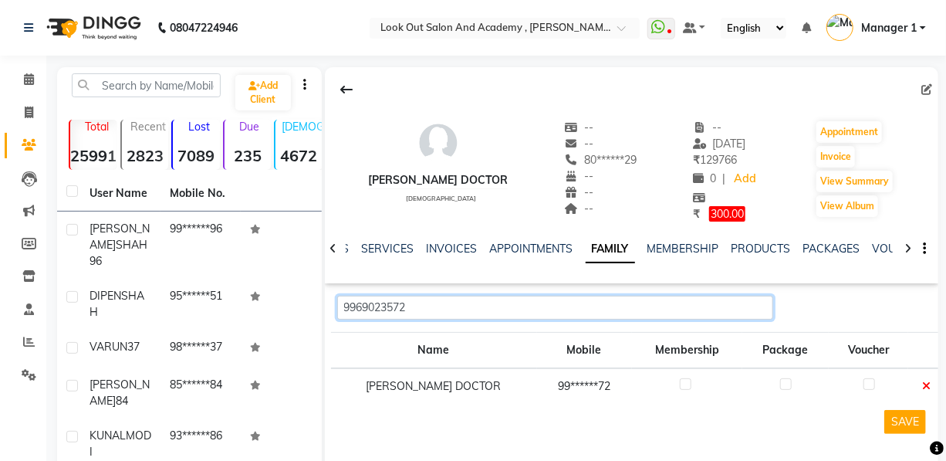
type input "9969023572"
click at [680, 380] on label at bounding box center [686, 384] width 12 height 12
click at [680, 380] on input "checkbox" at bounding box center [685, 385] width 10 height 10
checkbox input "true"
click at [780, 381] on label at bounding box center [786, 384] width 12 height 12
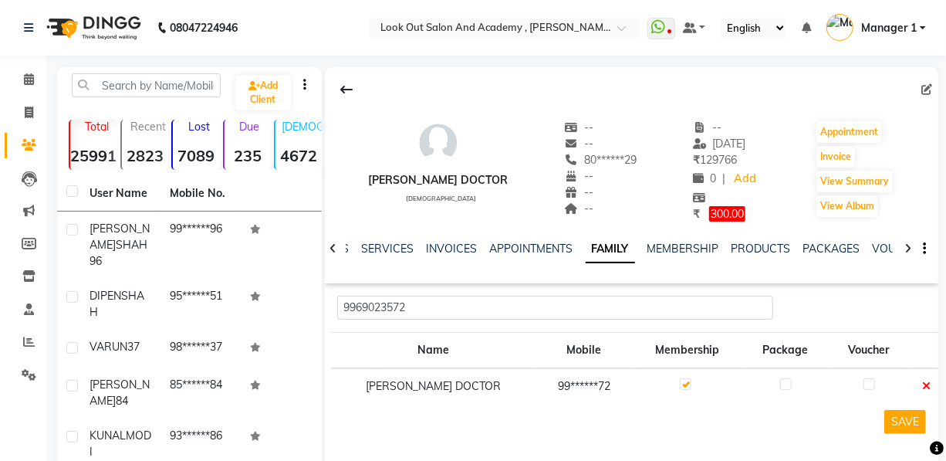
click at [780, 381] on input "checkbox" at bounding box center [785, 385] width 10 height 10
checkbox input "true"
click at [864, 384] on label at bounding box center [870, 384] width 12 height 12
click at [864, 384] on input "checkbox" at bounding box center [869, 385] width 10 height 10
checkbox input "true"
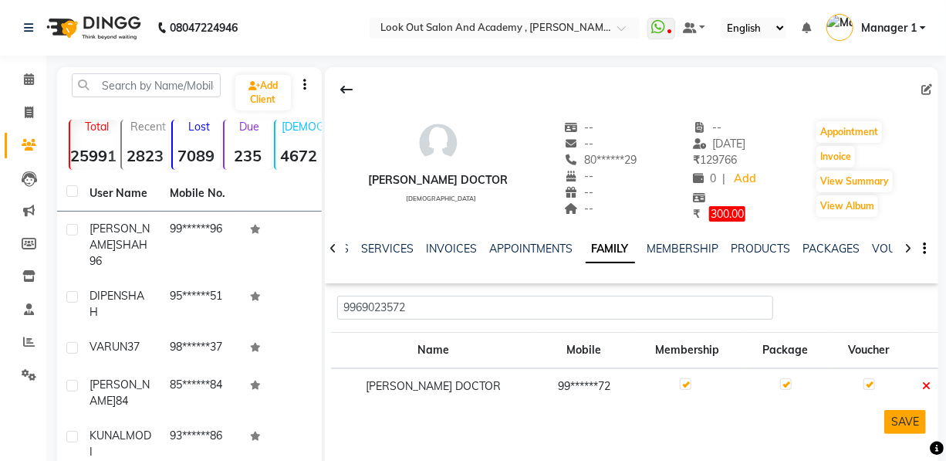
click at [887, 413] on button "SAVE" at bounding box center [905, 422] width 42 height 24
